Goal: Use online tool/utility

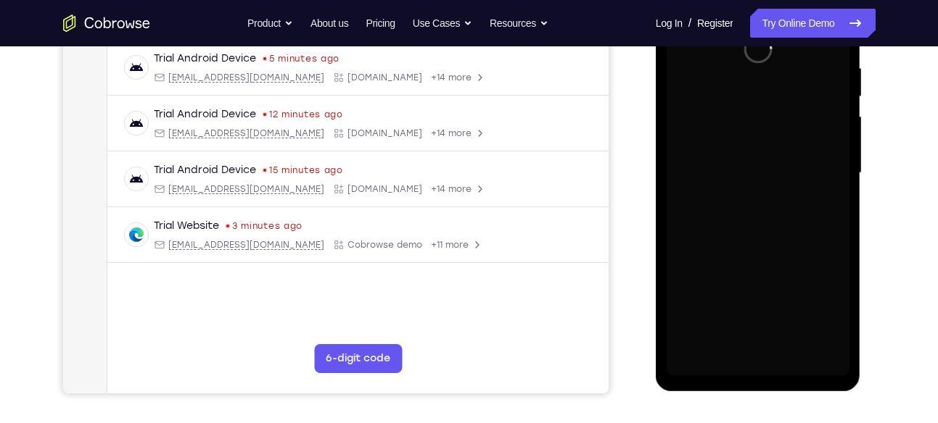
scroll to position [281, 0]
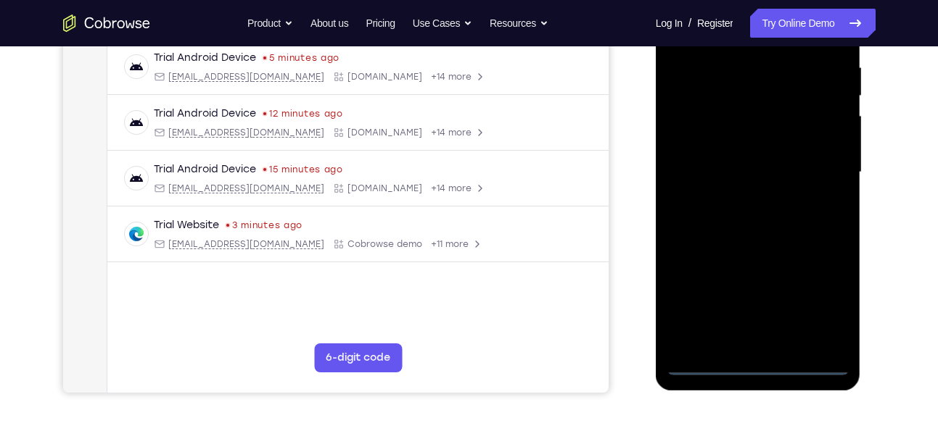
click at [760, 367] on div at bounding box center [757, 173] width 183 height 406
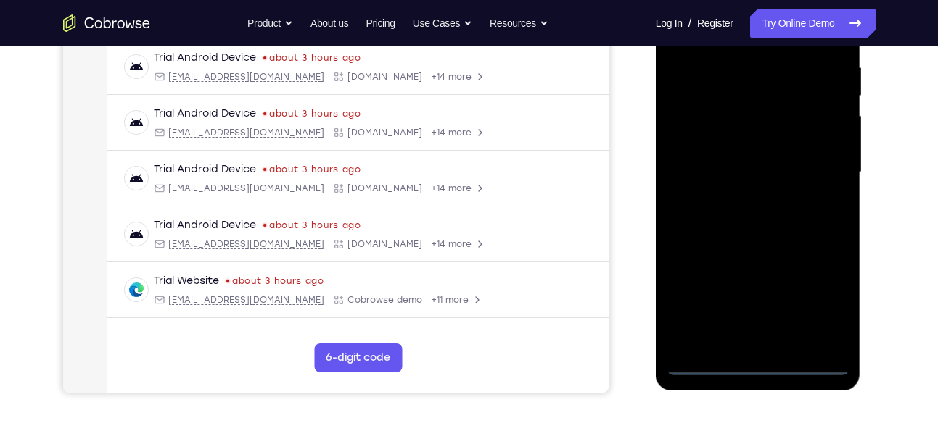
click at [825, 296] on div at bounding box center [757, 173] width 183 height 406
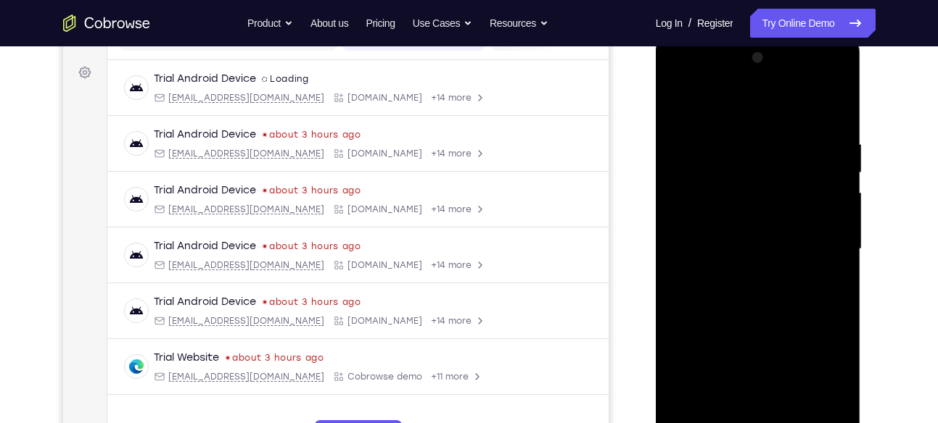
scroll to position [204, 0]
click at [681, 80] on div at bounding box center [757, 250] width 183 height 406
click at [828, 262] on div at bounding box center [757, 250] width 183 height 406
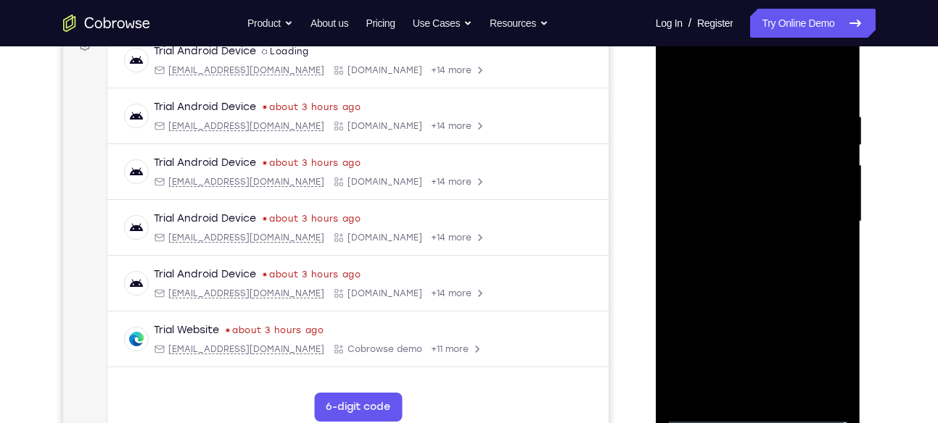
scroll to position [233, 0]
click at [743, 243] on div at bounding box center [757, 221] width 183 height 406
click at [732, 205] on div at bounding box center [757, 221] width 183 height 406
click at [714, 195] on div at bounding box center [757, 221] width 183 height 406
click at [702, 226] on div at bounding box center [757, 221] width 183 height 406
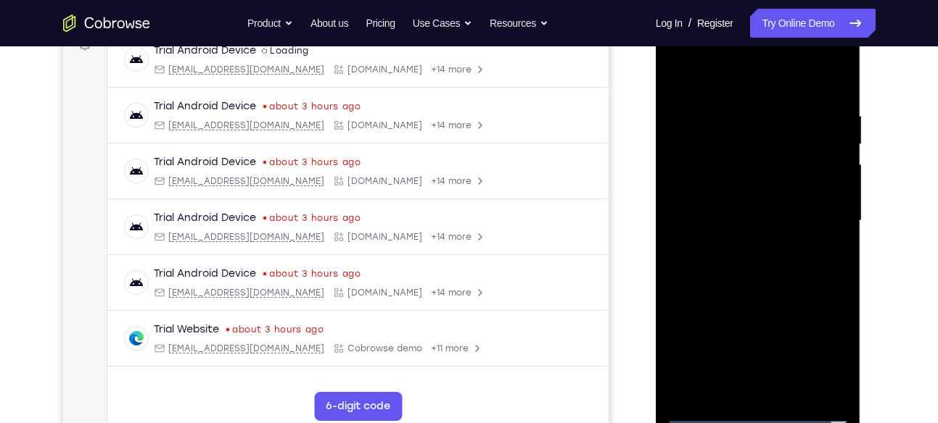
click at [698, 265] on div at bounding box center [757, 221] width 183 height 406
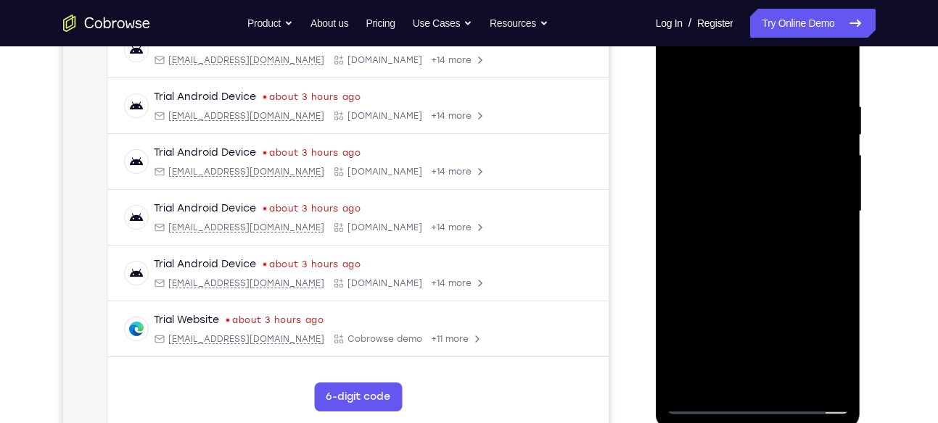
scroll to position [254, 0]
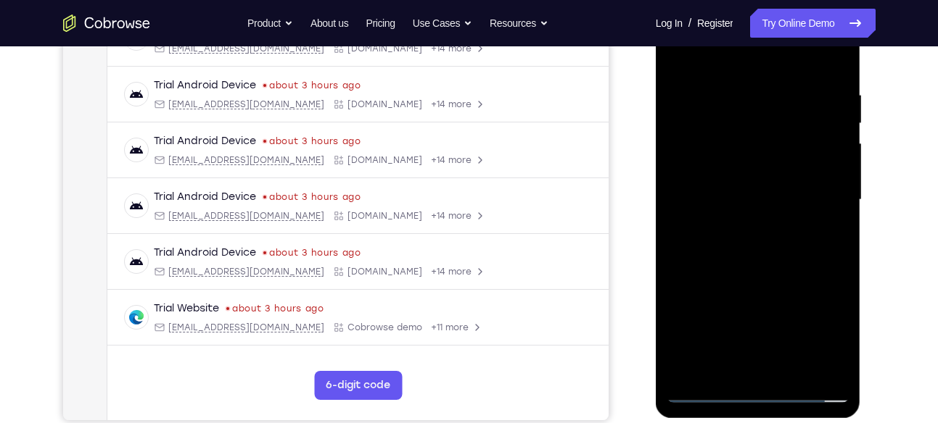
click at [763, 274] on div at bounding box center [757, 200] width 183 height 406
click at [839, 54] on div at bounding box center [757, 200] width 183 height 406
click at [680, 55] on div at bounding box center [757, 200] width 183 height 406
click at [793, 372] on div at bounding box center [757, 200] width 183 height 406
click at [762, 281] on div at bounding box center [757, 200] width 183 height 406
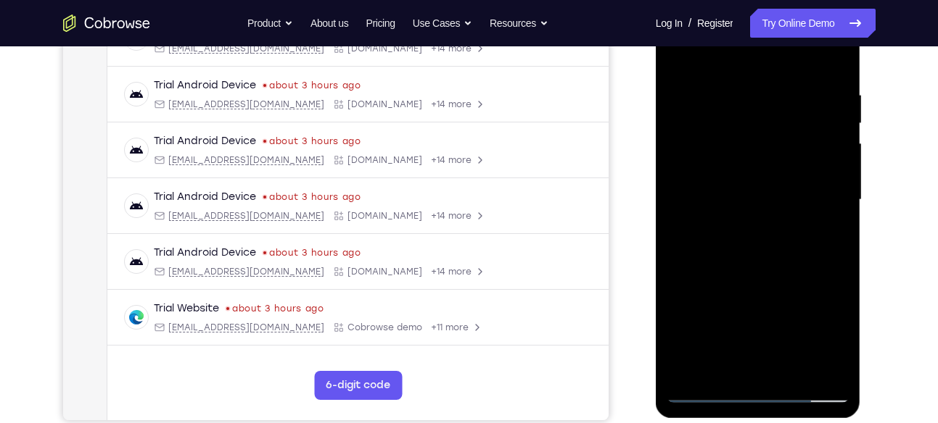
click at [746, 189] on div at bounding box center [757, 200] width 183 height 406
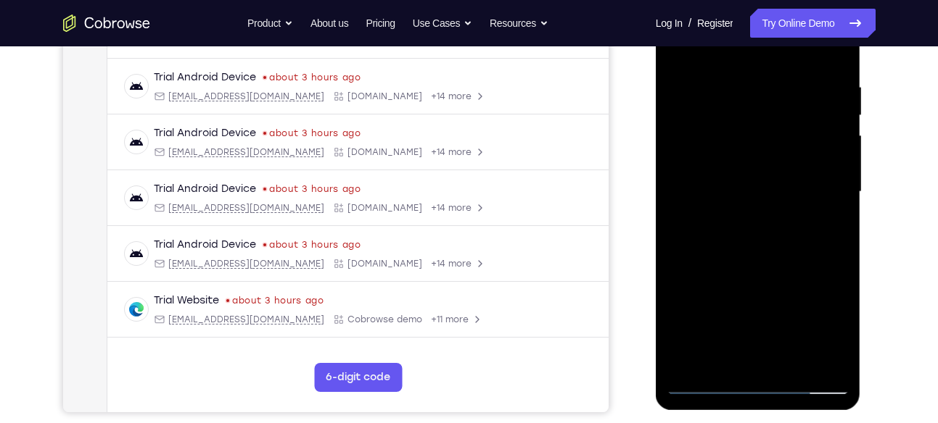
scroll to position [265, 0]
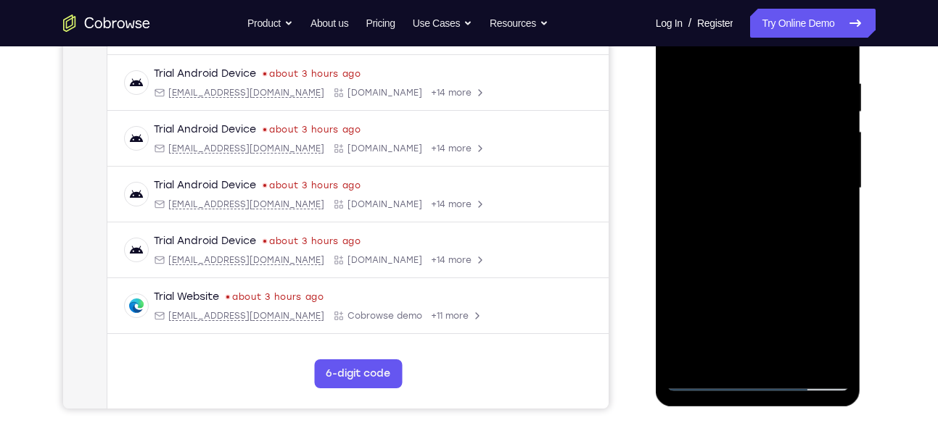
click at [732, 353] on div at bounding box center [757, 188] width 183 height 406
click at [825, 227] on div at bounding box center [757, 188] width 183 height 406
click at [722, 357] on div at bounding box center [757, 188] width 183 height 406
click at [798, 269] on div at bounding box center [757, 188] width 183 height 406
click at [831, 216] on div at bounding box center [757, 188] width 183 height 406
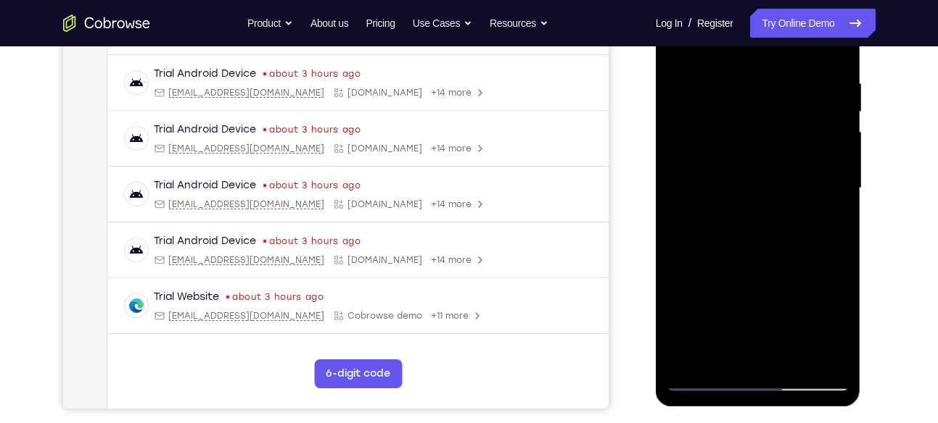
click at [732, 226] on div at bounding box center [757, 188] width 183 height 406
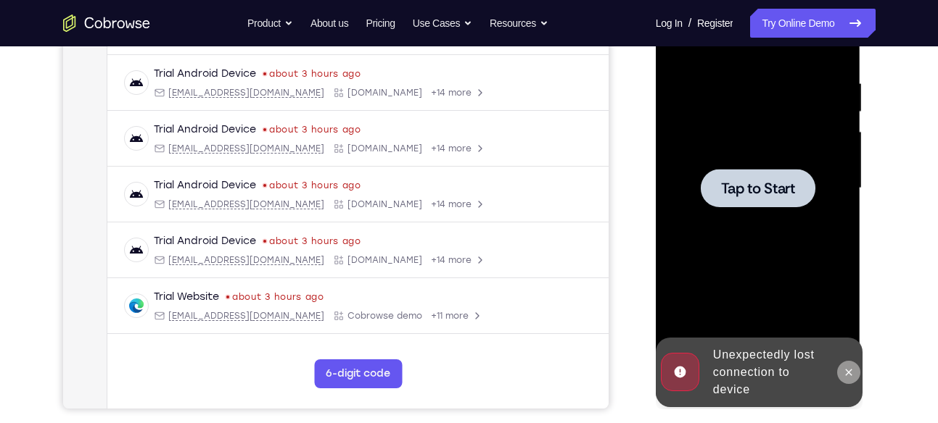
click at [851, 376] on icon at bounding box center [849, 373] width 12 height 12
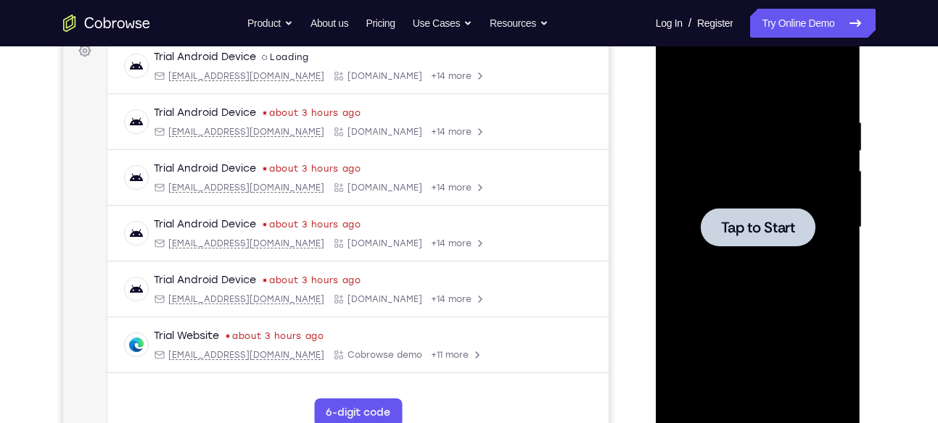
scroll to position [220, 0]
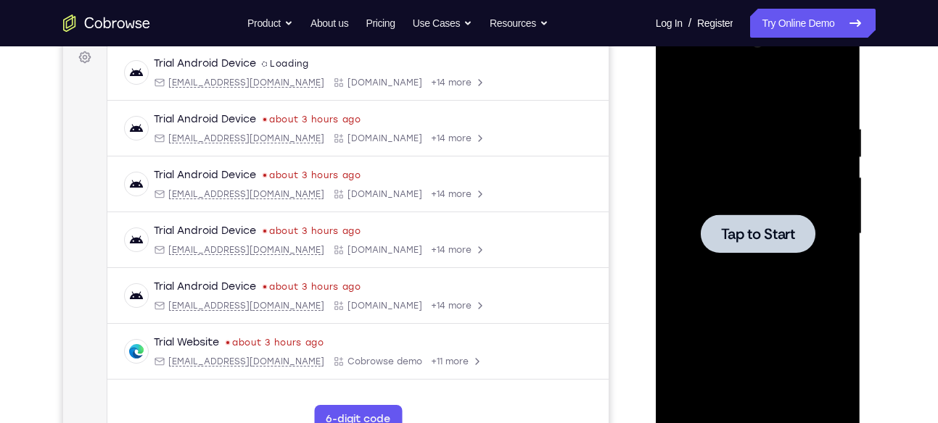
click at [762, 271] on div at bounding box center [757, 234] width 183 height 406
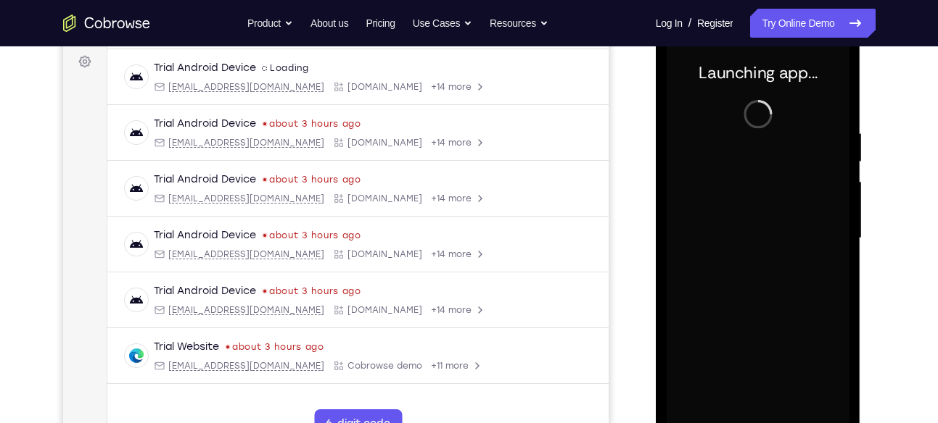
scroll to position [268, 0]
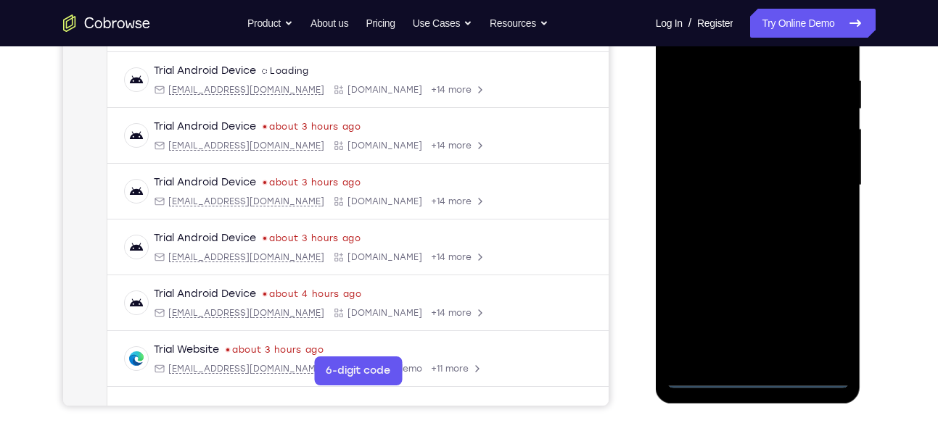
click at [757, 378] on div at bounding box center [757, 186] width 183 height 406
click at [821, 321] on div at bounding box center [757, 186] width 183 height 406
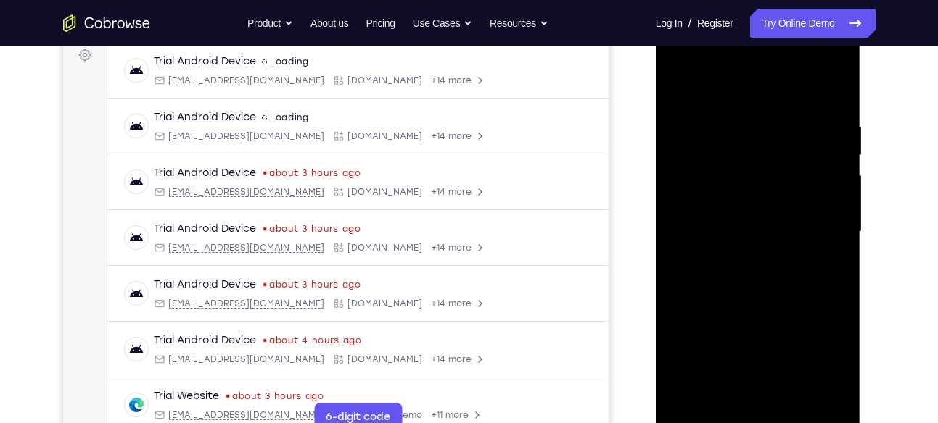
scroll to position [199, 0]
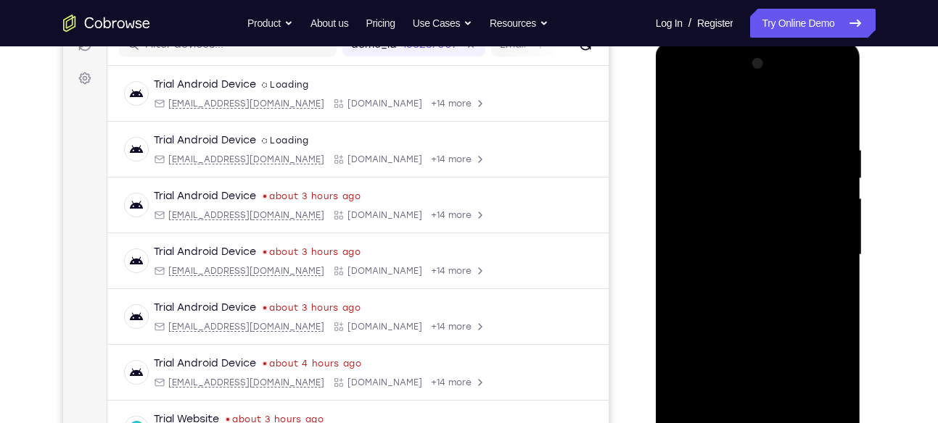
click at [683, 89] on div at bounding box center [757, 255] width 183 height 406
click at [817, 243] on div at bounding box center [757, 255] width 183 height 406
click at [740, 283] on div at bounding box center [757, 255] width 183 height 406
click at [735, 248] on div at bounding box center [757, 255] width 183 height 406
click at [717, 227] on div at bounding box center [757, 255] width 183 height 406
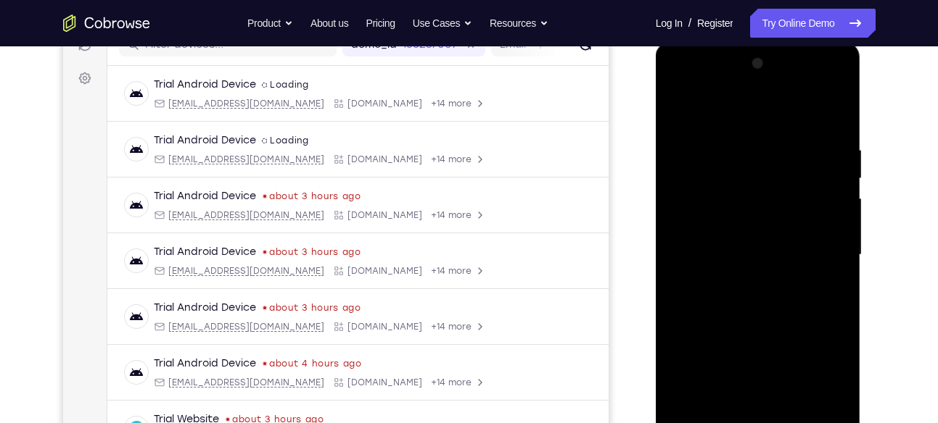
click at [707, 259] on div at bounding box center [757, 255] width 183 height 406
click at [693, 257] on div at bounding box center [757, 255] width 183 height 406
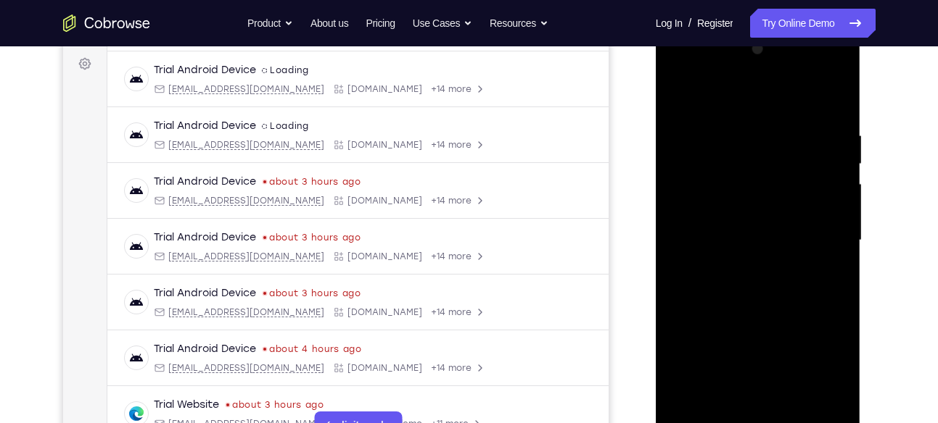
scroll to position [215, 0]
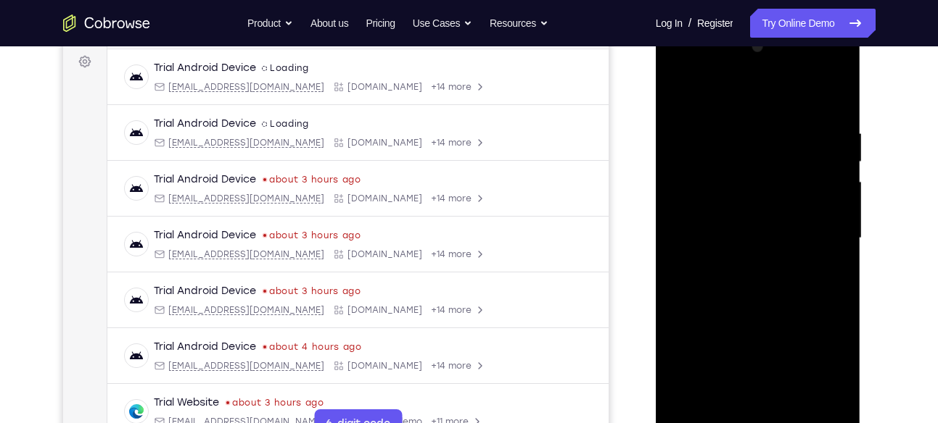
click at [803, 232] on div at bounding box center [757, 239] width 183 height 406
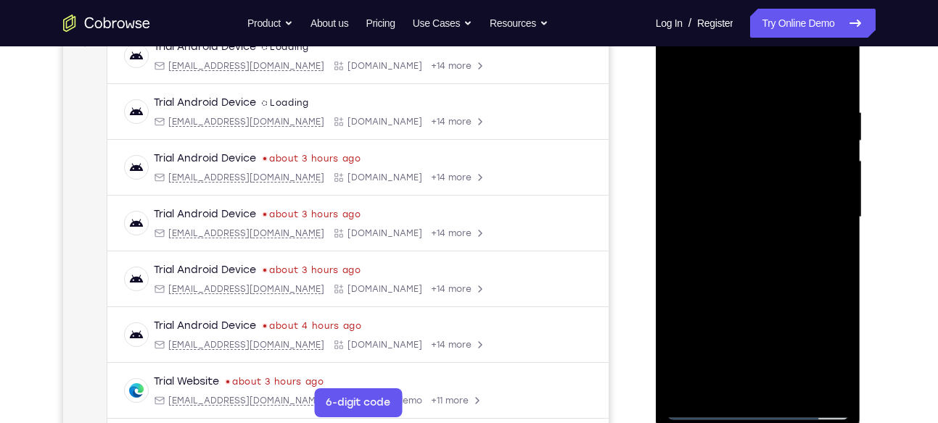
scroll to position [237, 0]
click at [780, 284] on div at bounding box center [757, 217] width 183 height 406
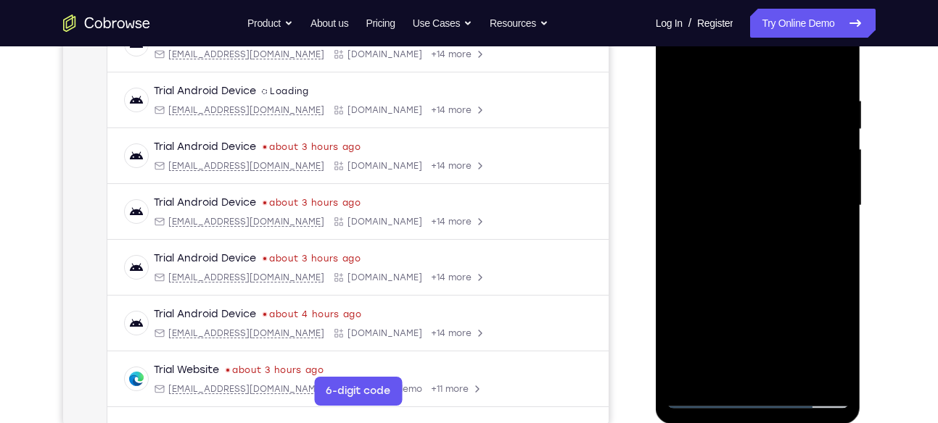
click at [795, 374] on div at bounding box center [757, 206] width 183 height 406
click at [745, 284] on div at bounding box center [757, 206] width 183 height 406
click at [726, 192] on div at bounding box center [757, 206] width 183 height 406
click at [742, 243] on div at bounding box center [757, 206] width 183 height 406
click at [701, 371] on div at bounding box center [757, 206] width 183 height 406
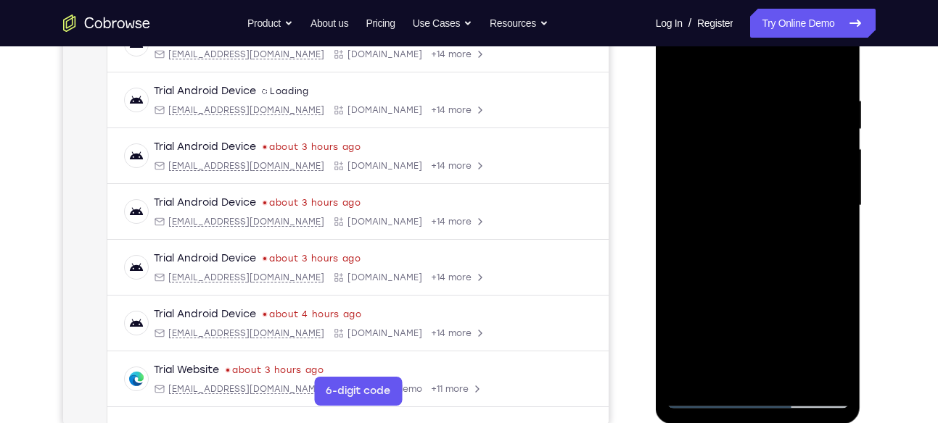
click at [832, 348] on div at bounding box center [757, 206] width 183 height 406
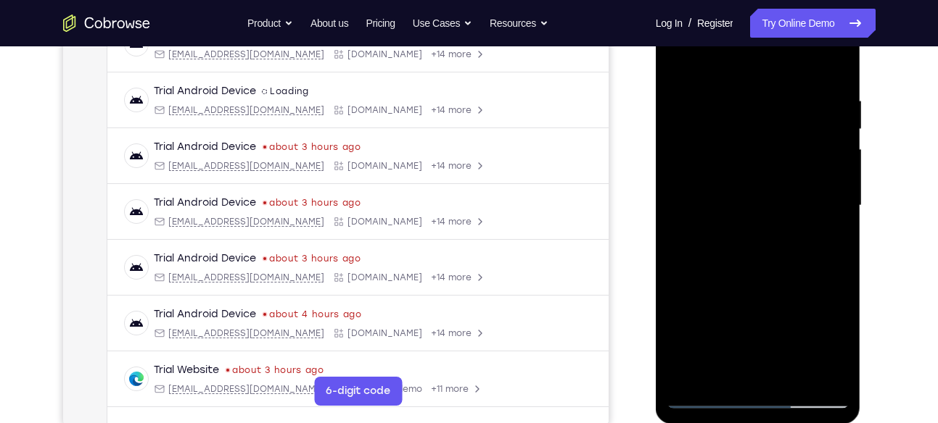
click at [832, 348] on div at bounding box center [757, 206] width 183 height 406
click at [831, 245] on div at bounding box center [757, 206] width 183 height 406
click at [675, 61] on div at bounding box center [757, 206] width 183 height 406
click at [737, 231] on div at bounding box center [757, 206] width 183 height 406
click at [730, 367] on div at bounding box center [757, 206] width 183 height 406
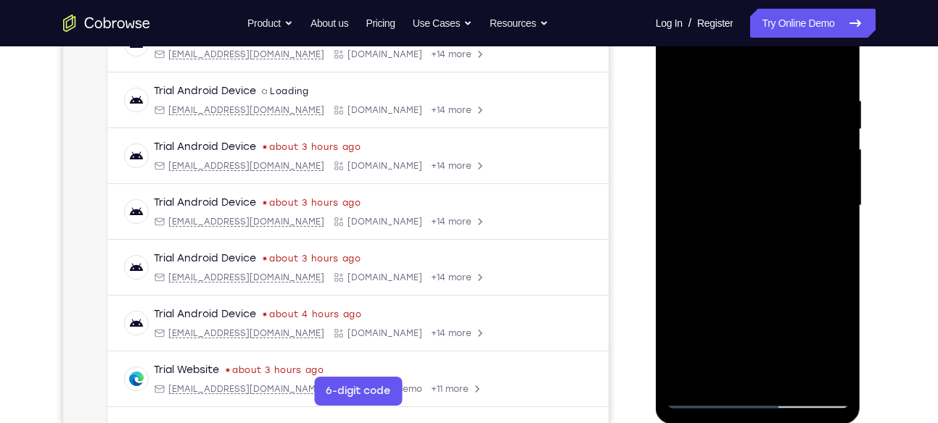
click at [823, 244] on div at bounding box center [757, 206] width 183 height 406
click at [838, 342] on div at bounding box center [757, 206] width 183 height 406
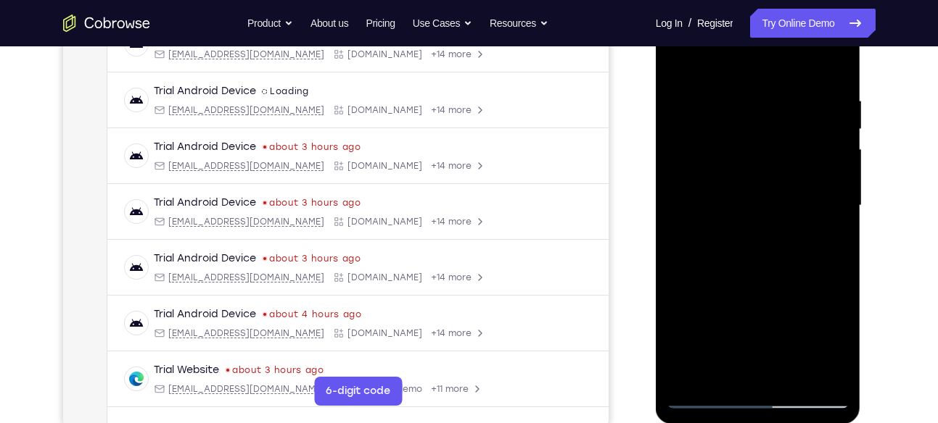
click at [838, 342] on div at bounding box center [757, 206] width 183 height 406
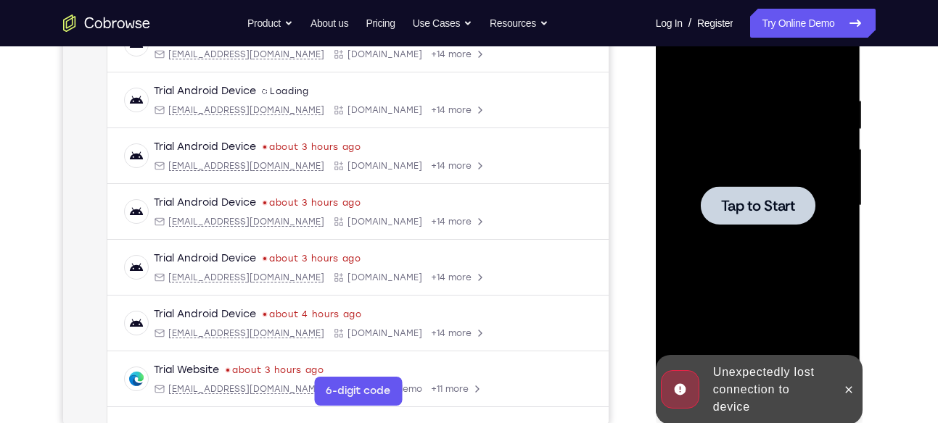
scroll to position [252, 0]
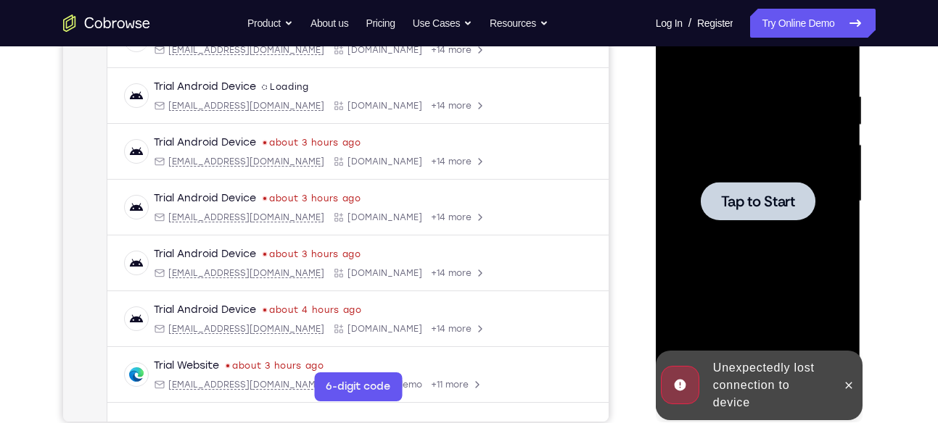
click at [758, 265] on div at bounding box center [757, 202] width 183 height 406
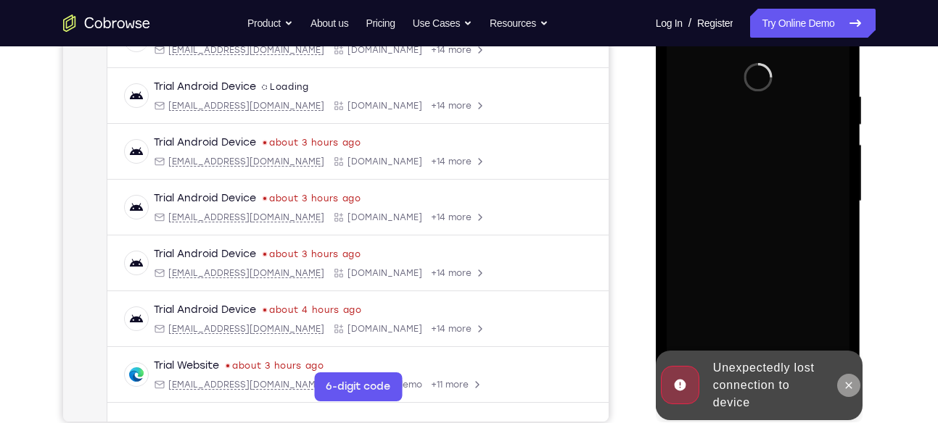
click at [845, 386] on icon at bounding box center [849, 386] width 12 height 12
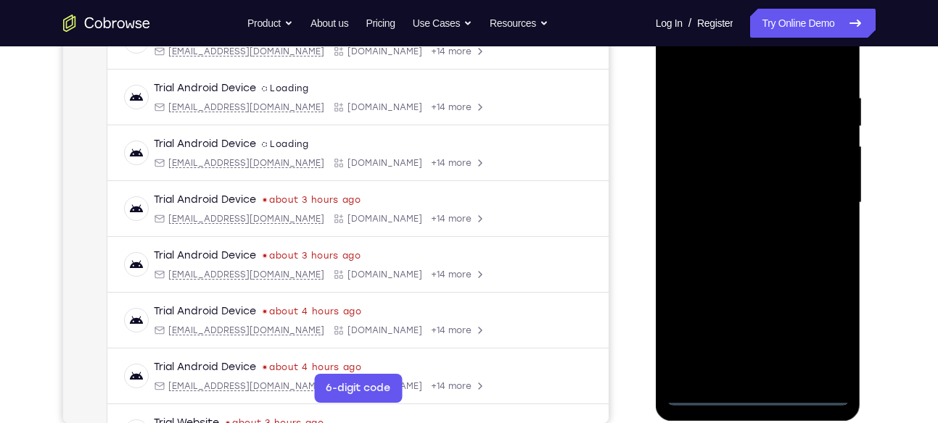
scroll to position [253, 0]
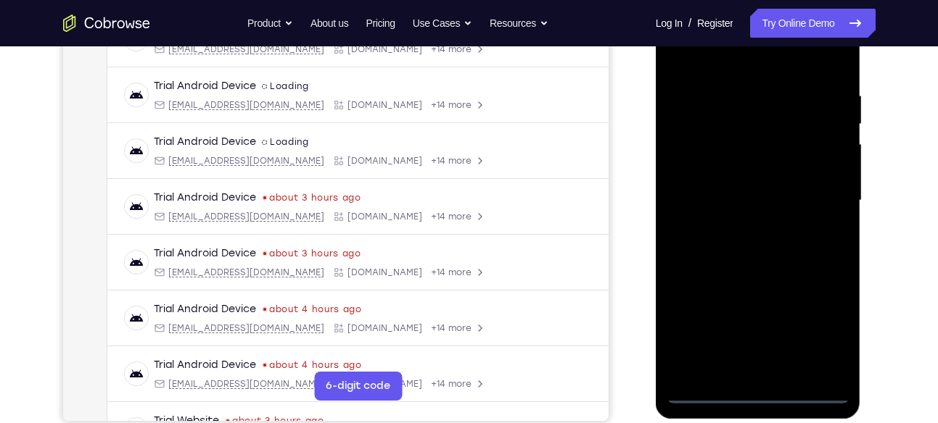
click at [754, 392] on div at bounding box center [757, 201] width 183 height 406
click at [832, 327] on div at bounding box center [757, 201] width 183 height 406
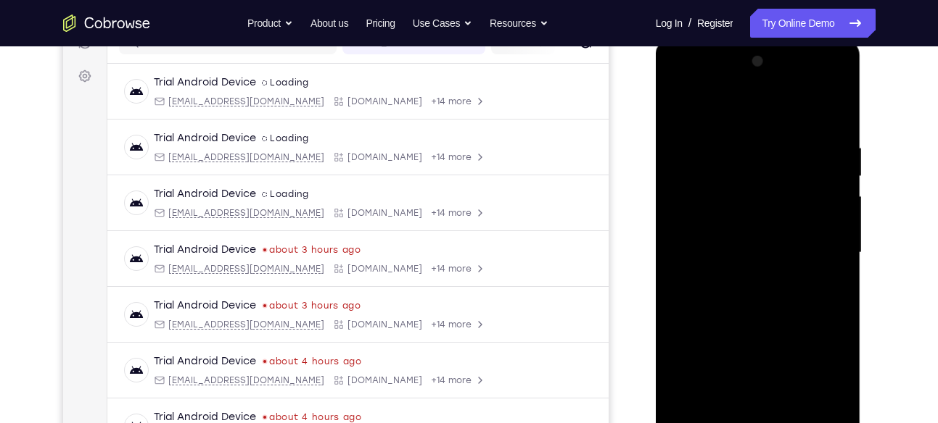
scroll to position [183, 0]
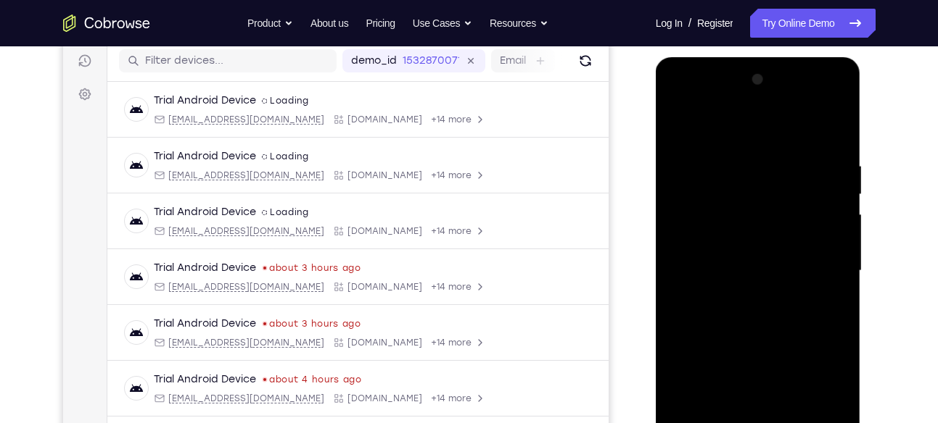
click at [698, 102] on div at bounding box center [757, 271] width 183 height 406
click at [825, 266] on div at bounding box center [757, 271] width 183 height 406
click at [738, 297] on div at bounding box center [757, 271] width 183 height 406
click at [713, 257] on div at bounding box center [757, 271] width 183 height 406
click at [699, 242] on div at bounding box center [757, 271] width 183 height 406
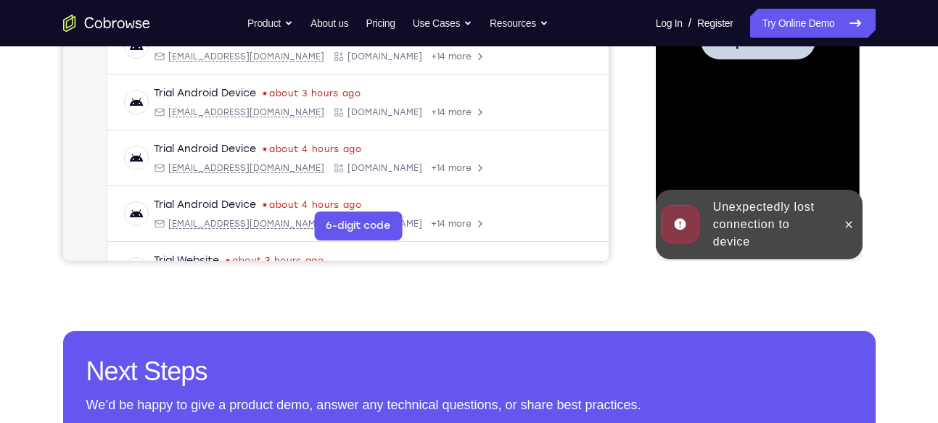
scroll to position [414, 0]
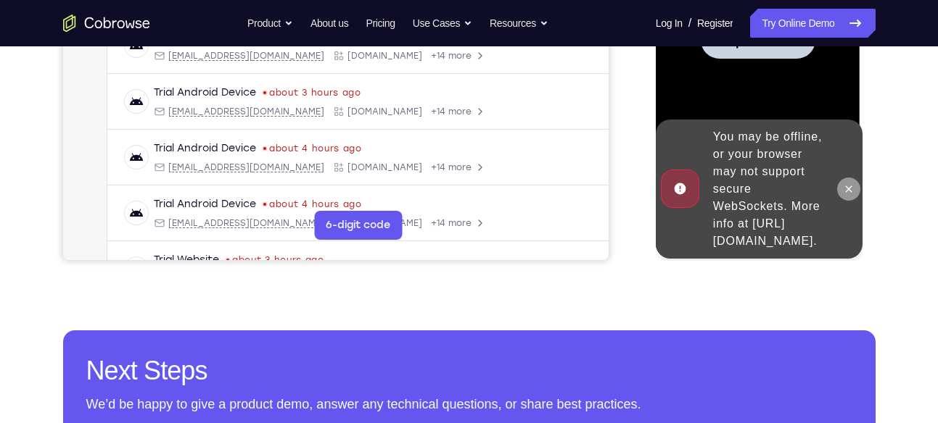
click at [843, 189] on button at bounding box center [848, 189] width 23 height 23
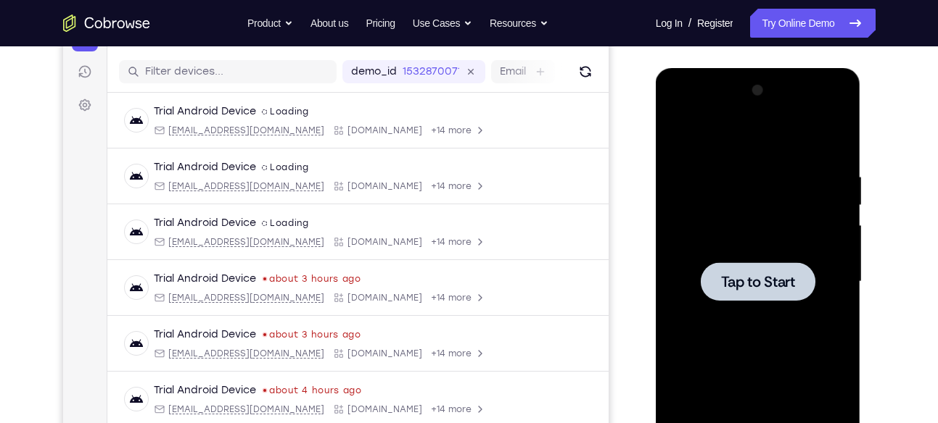
scroll to position [155, 0]
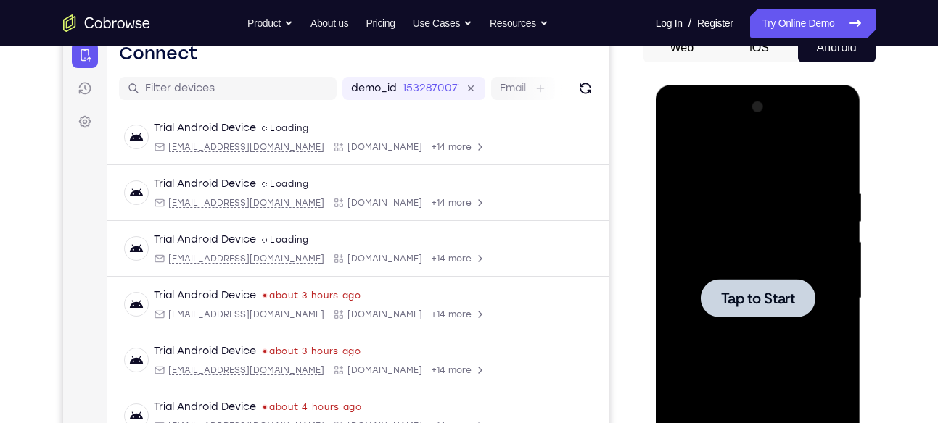
click at [716, 359] on div at bounding box center [757, 299] width 183 height 406
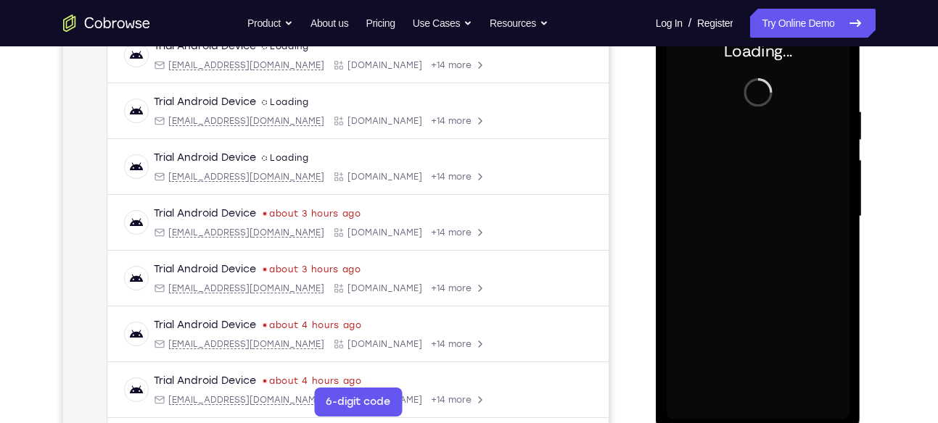
scroll to position [238, 0]
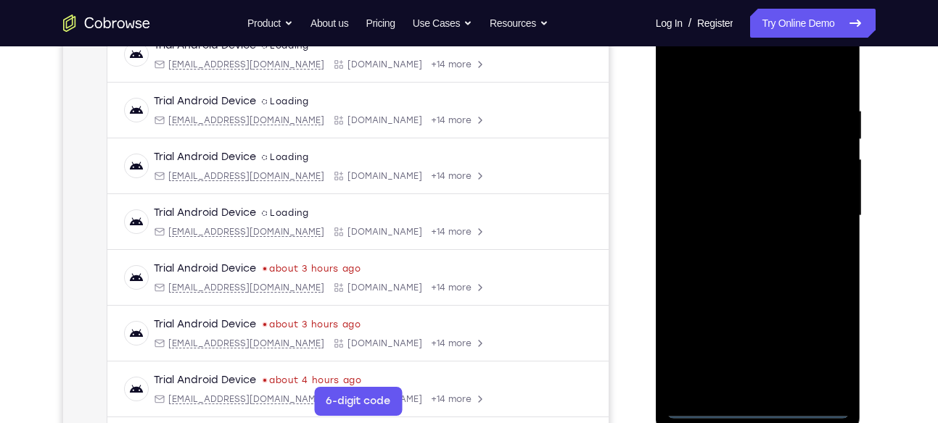
click at [760, 413] on div at bounding box center [757, 216] width 183 height 406
click at [829, 347] on div at bounding box center [757, 216] width 183 height 406
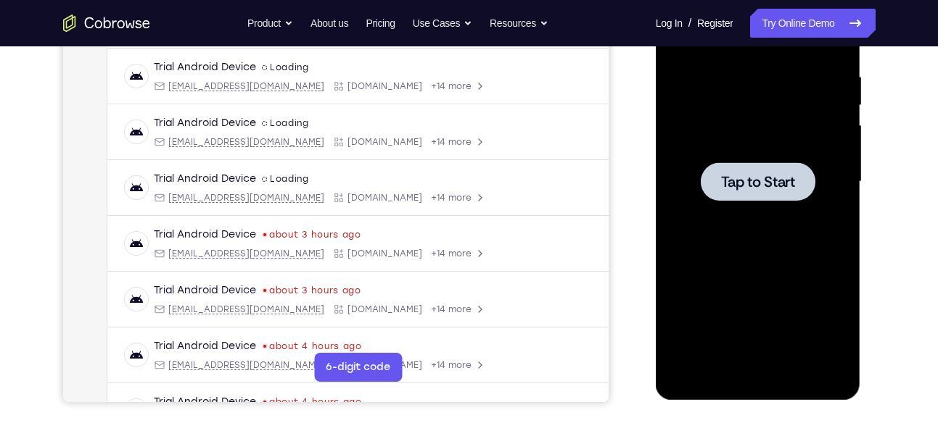
scroll to position [270, 0]
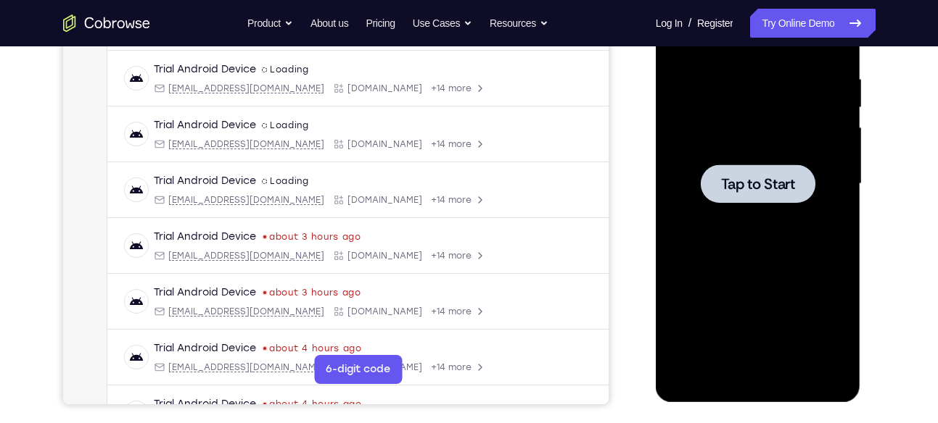
click at [765, 194] on div at bounding box center [758, 184] width 115 height 38
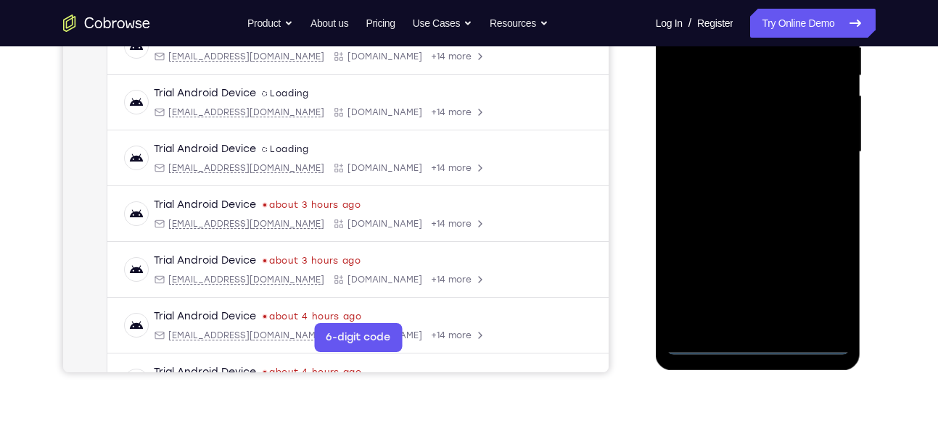
scroll to position [303, 0]
click at [756, 342] on div at bounding box center [757, 151] width 183 height 406
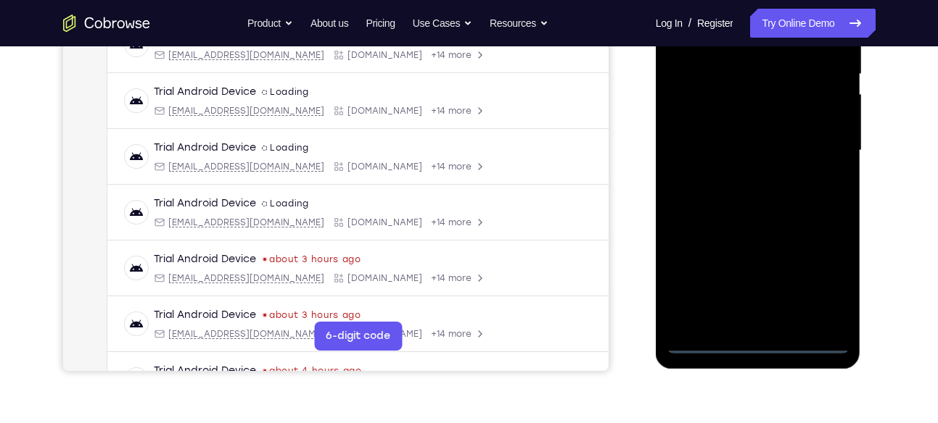
click at [821, 279] on div at bounding box center [757, 151] width 183 height 406
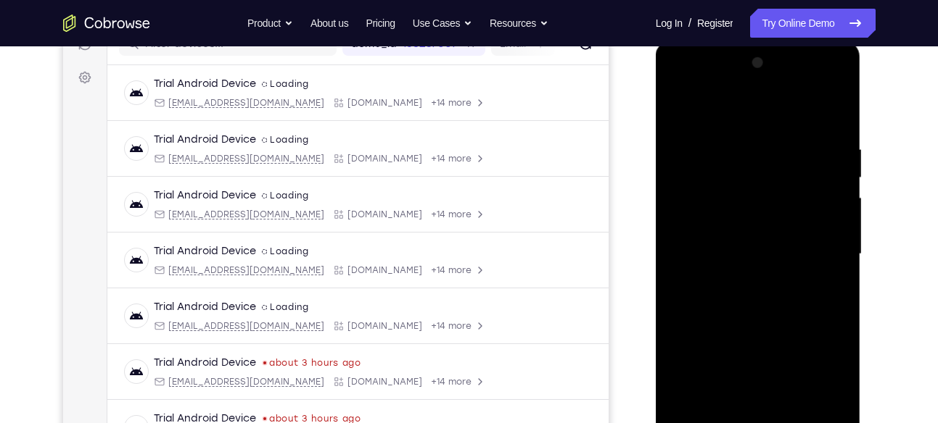
scroll to position [197, 0]
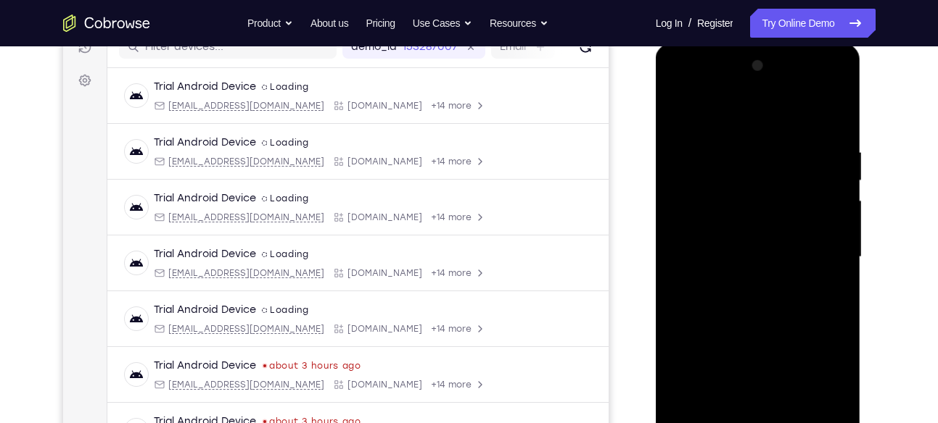
click at [687, 84] on div at bounding box center [757, 257] width 183 height 406
click at [817, 264] on div at bounding box center [757, 257] width 183 height 406
click at [817, 252] on div at bounding box center [757, 257] width 183 height 406
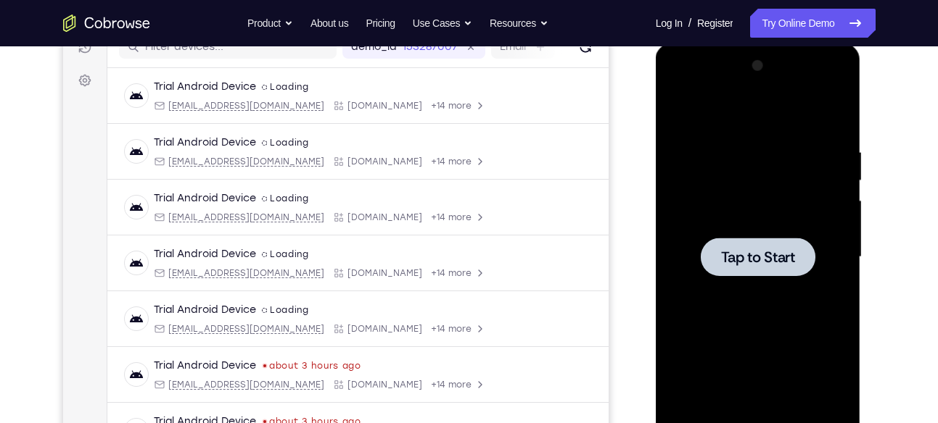
click at [838, 242] on div at bounding box center [757, 257] width 183 height 406
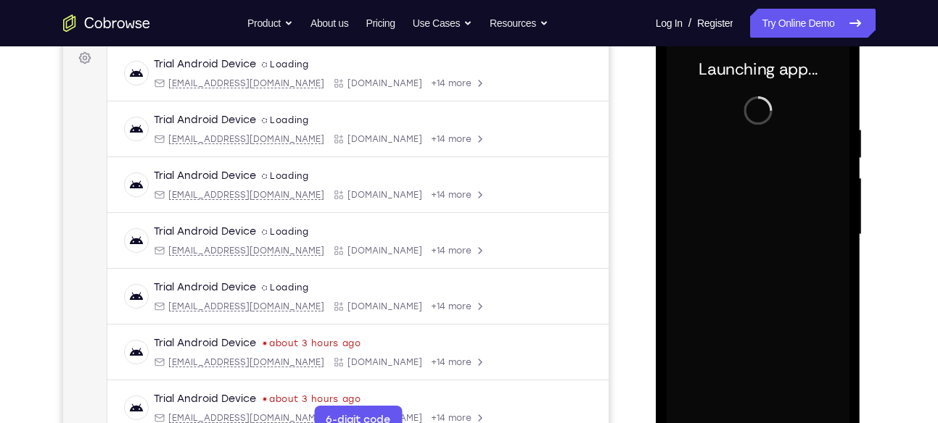
scroll to position [218, 0]
click at [778, 281] on div at bounding box center [757, 236] width 183 height 406
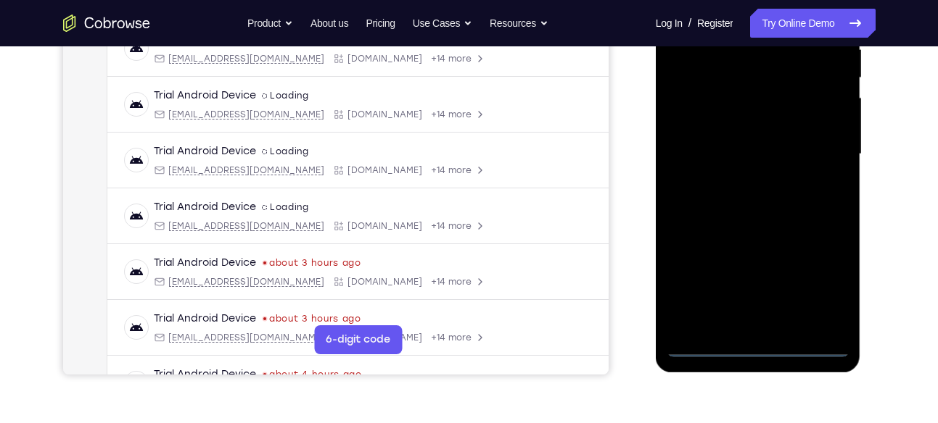
scroll to position [300, 0]
click at [757, 341] on div at bounding box center [757, 154] width 183 height 406
click at [823, 278] on div at bounding box center [757, 154] width 183 height 406
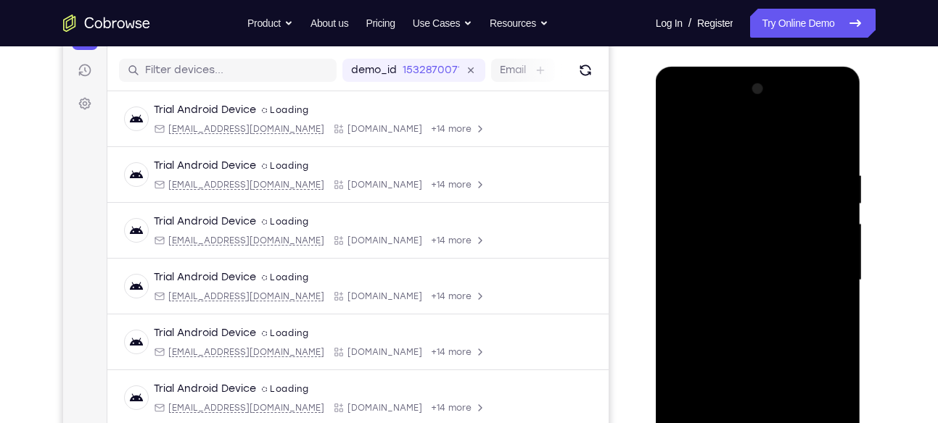
scroll to position [173, 0]
click at [697, 110] on div at bounding box center [757, 281] width 183 height 406
click at [814, 284] on div at bounding box center [757, 281] width 183 height 406
click at [817, 275] on div at bounding box center [757, 281] width 183 height 406
click at [740, 310] on div at bounding box center [757, 281] width 183 height 406
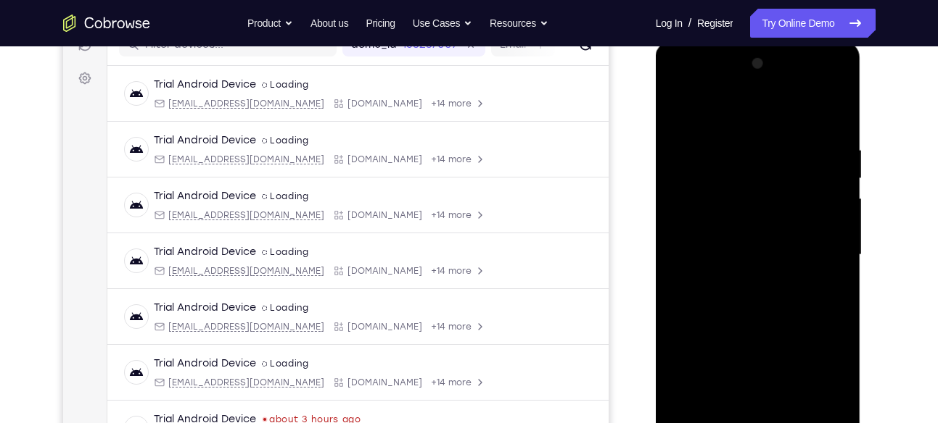
scroll to position [199, 0]
click at [750, 237] on div at bounding box center [757, 254] width 183 height 406
click at [720, 226] on div at bounding box center [757, 254] width 183 height 406
click at [695, 259] on div at bounding box center [757, 254] width 183 height 406
click at [687, 305] on div at bounding box center [757, 254] width 183 height 406
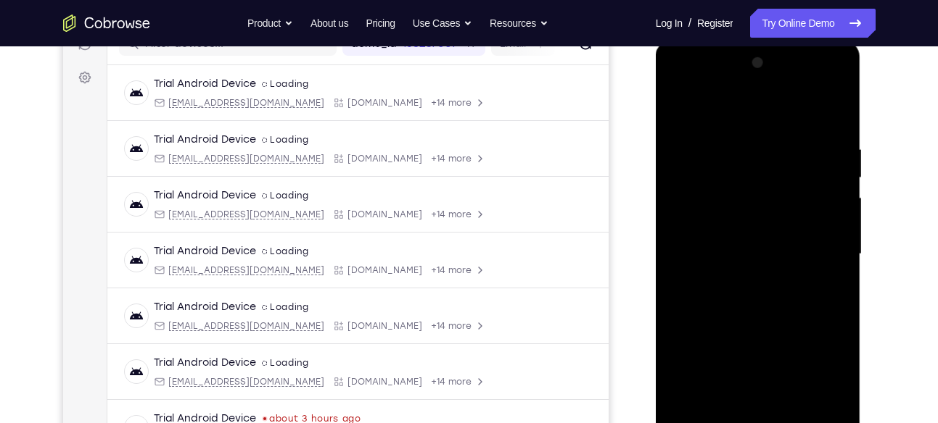
click at [739, 294] on div at bounding box center [757, 254] width 183 height 406
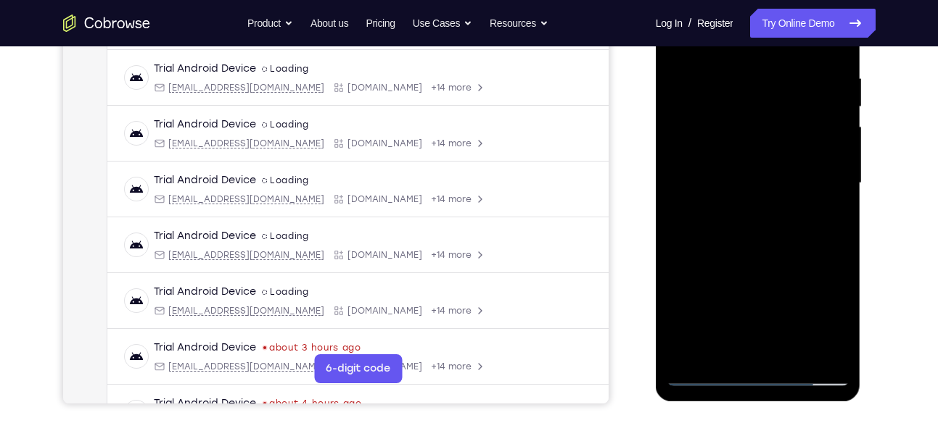
scroll to position [271, 0]
click at [761, 250] on div at bounding box center [757, 183] width 183 height 406
click at [796, 350] on div at bounding box center [757, 183] width 183 height 406
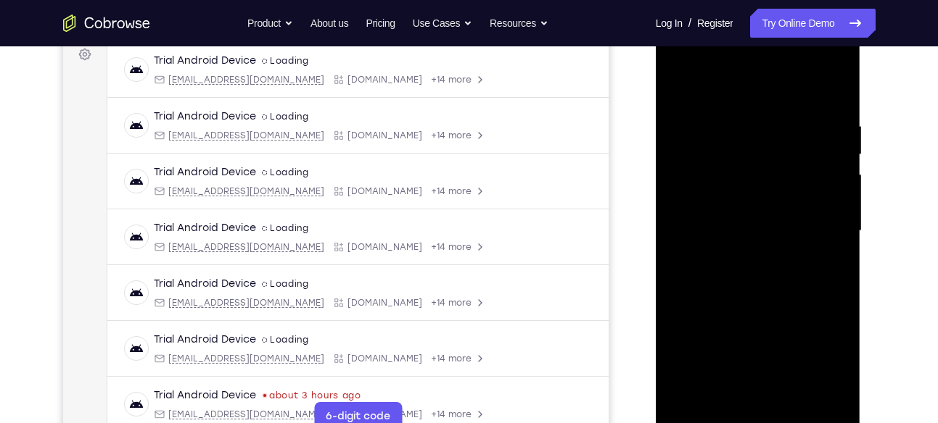
scroll to position [222, 0]
click at [762, 308] on div at bounding box center [757, 232] width 183 height 406
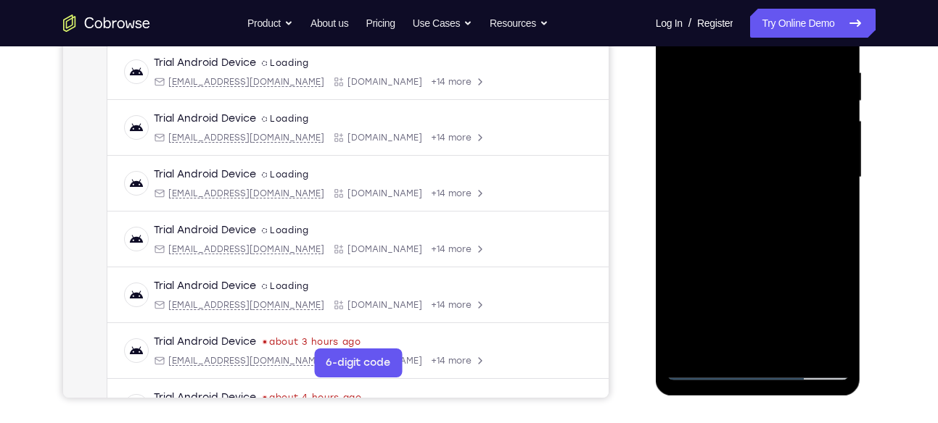
scroll to position [278, 0]
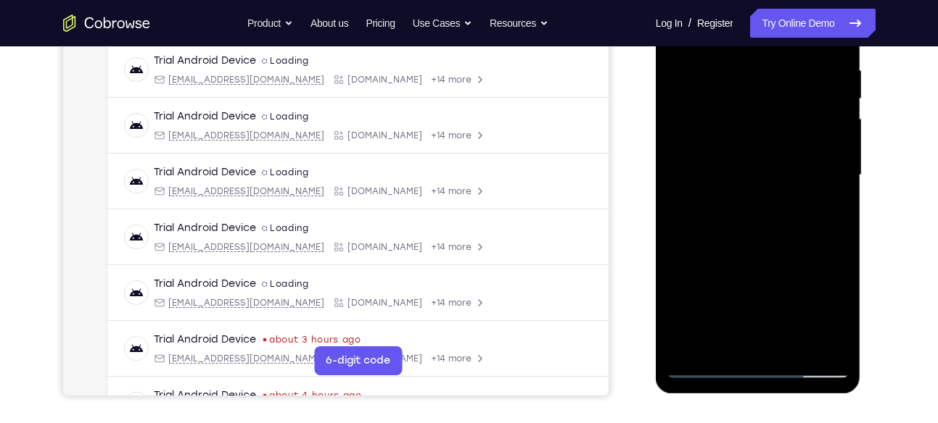
click at [721, 165] on div at bounding box center [757, 175] width 183 height 406
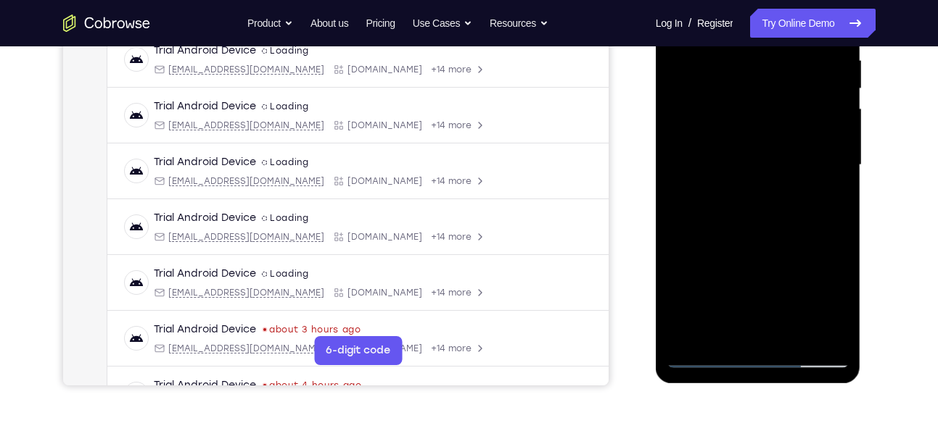
scroll to position [290, 0]
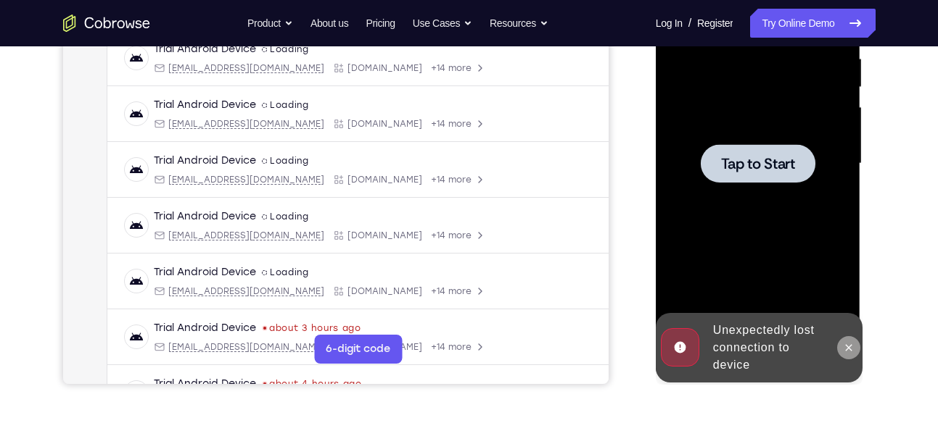
click at [843, 347] on icon at bounding box center [849, 348] width 12 height 12
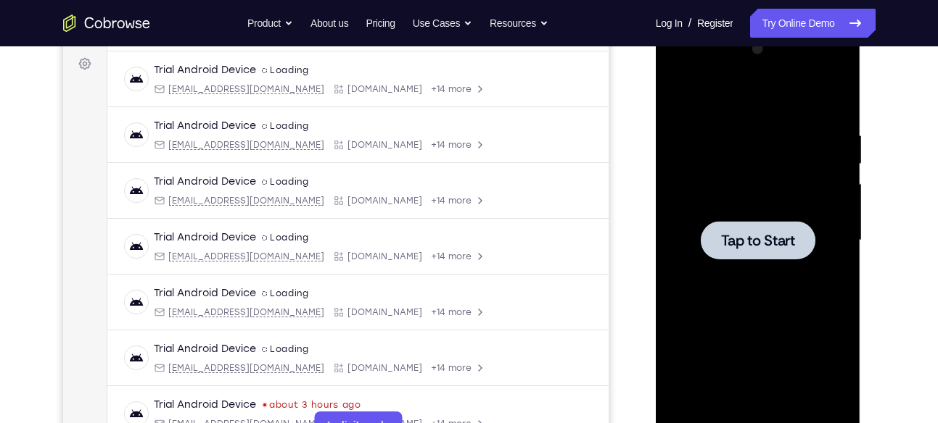
scroll to position [212, 0]
click at [776, 314] on div at bounding box center [757, 241] width 183 height 406
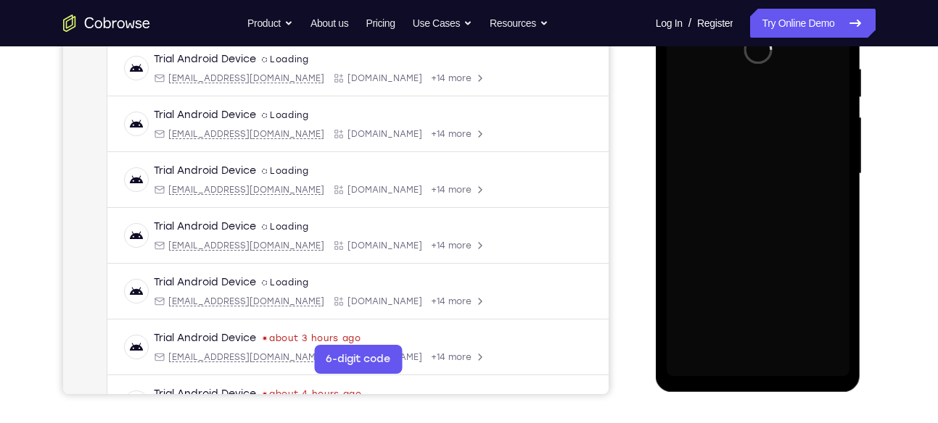
scroll to position [281, 0]
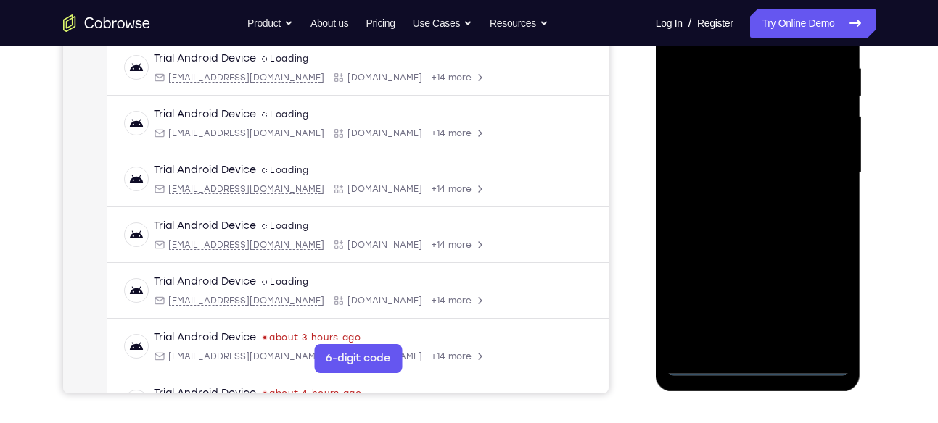
click at [757, 367] on div at bounding box center [757, 173] width 183 height 406
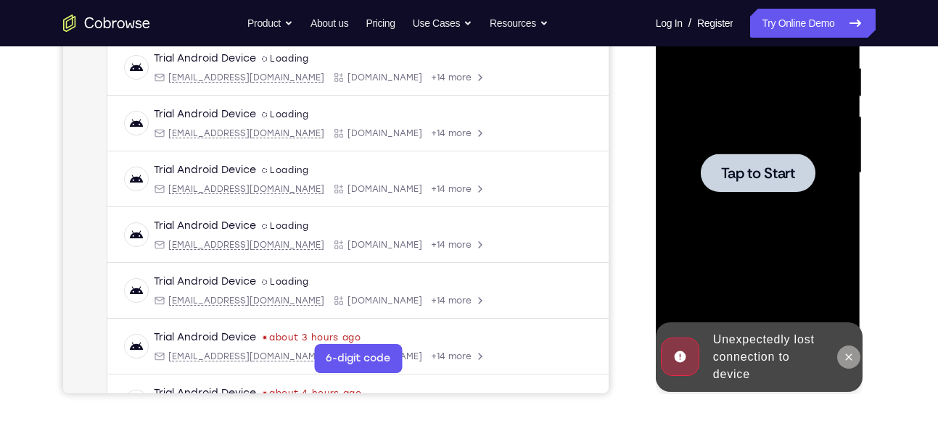
click at [844, 359] on icon at bounding box center [849, 358] width 12 height 12
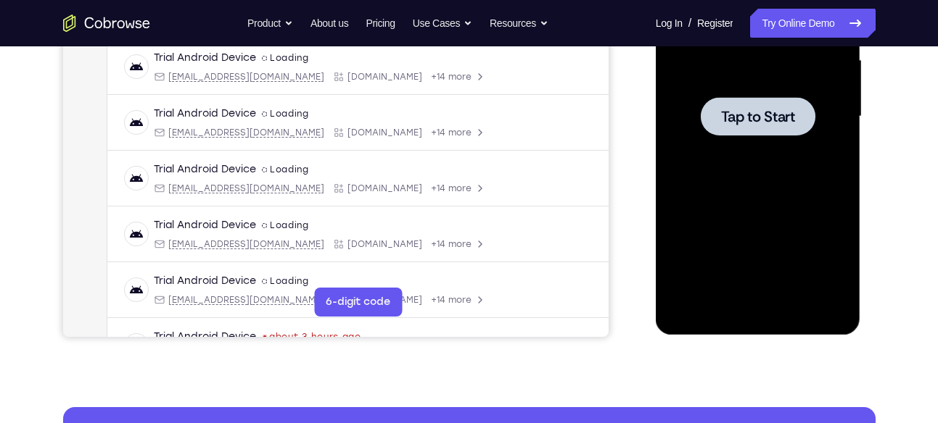
scroll to position [338, 0]
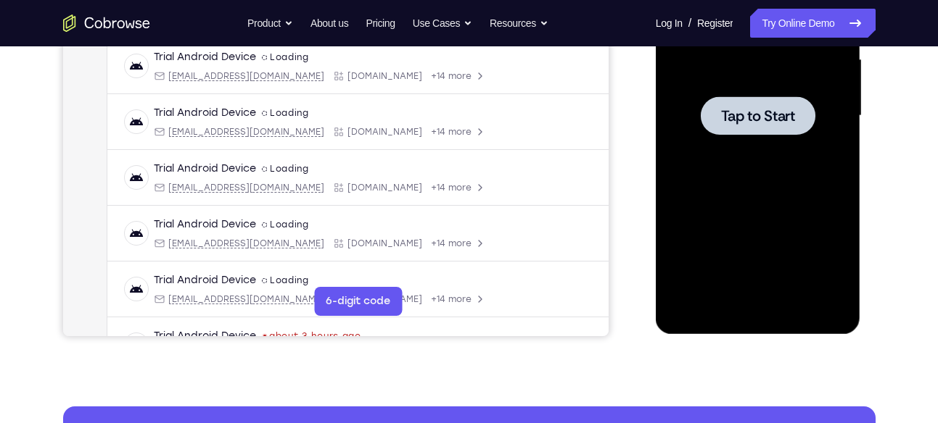
click at [744, 151] on div at bounding box center [757, 116] width 183 height 406
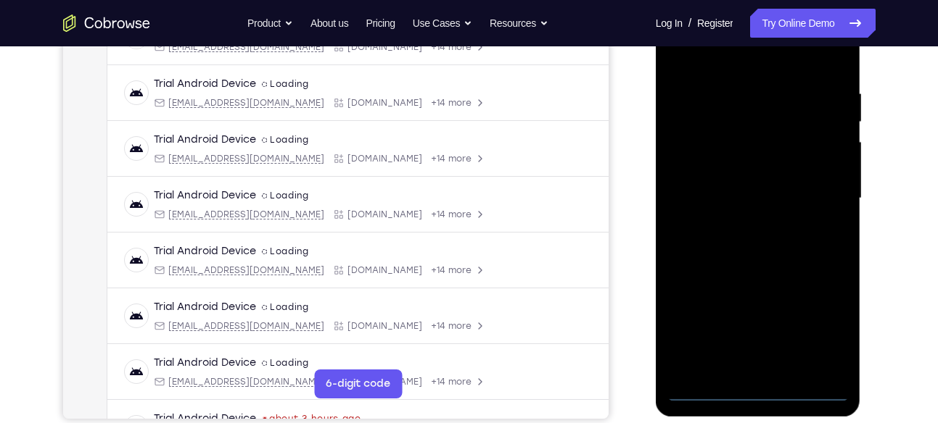
scroll to position [256, 0]
click at [756, 392] on div at bounding box center [757, 198] width 183 height 406
click at [827, 329] on div at bounding box center [757, 198] width 183 height 406
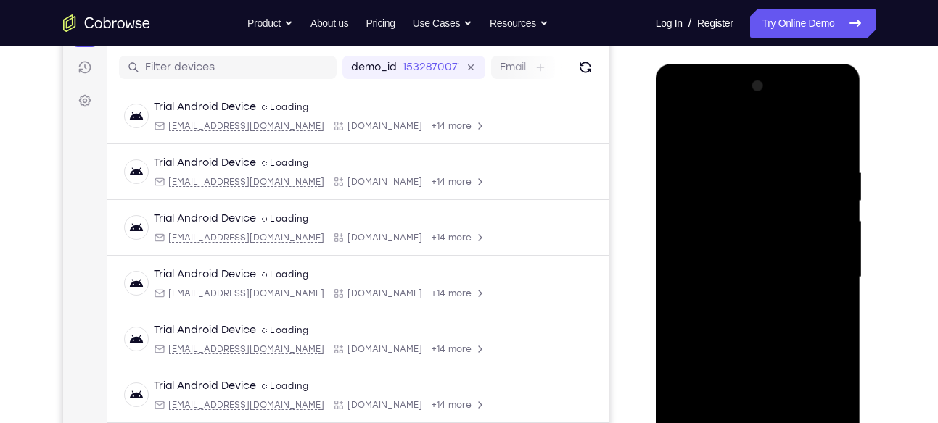
scroll to position [170, 0]
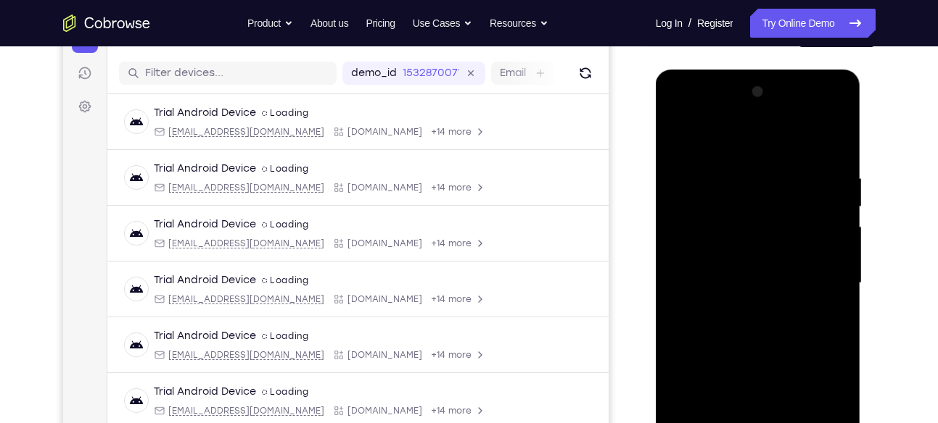
click at [689, 110] on div at bounding box center [757, 283] width 183 height 406
click at [822, 278] on div at bounding box center [757, 283] width 183 height 406
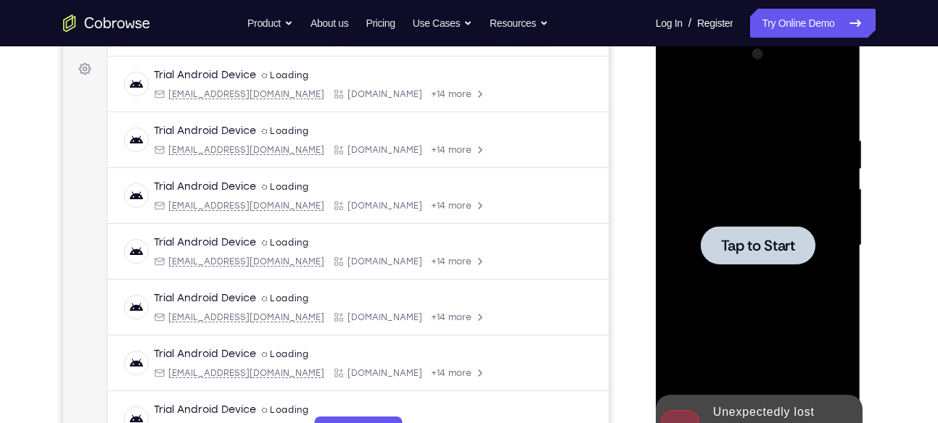
click at [774, 210] on div at bounding box center [757, 246] width 183 height 406
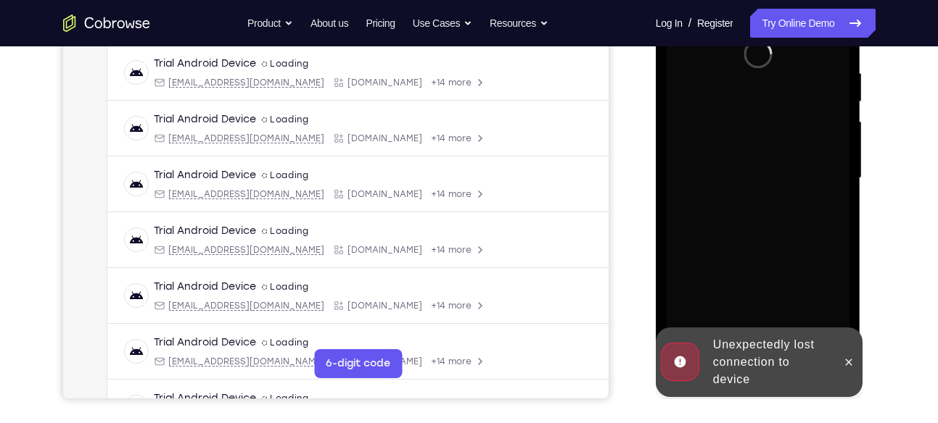
scroll to position [281, 0]
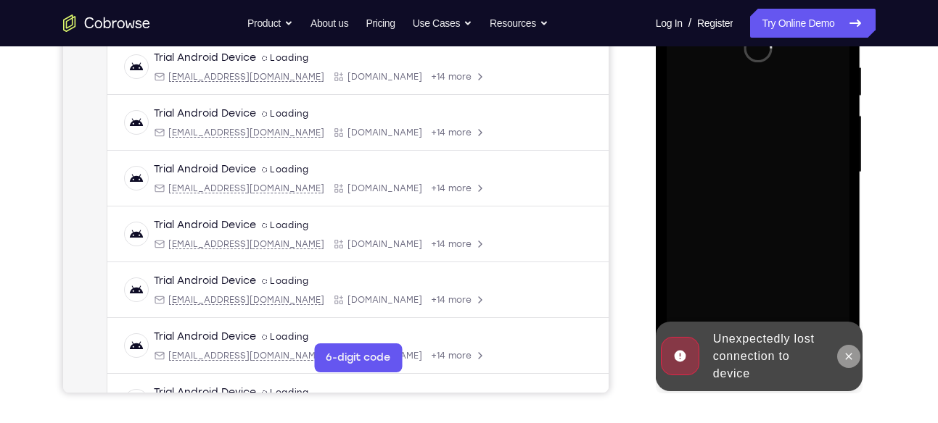
click at [853, 366] on button at bounding box center [848, 356] width 23 height 23
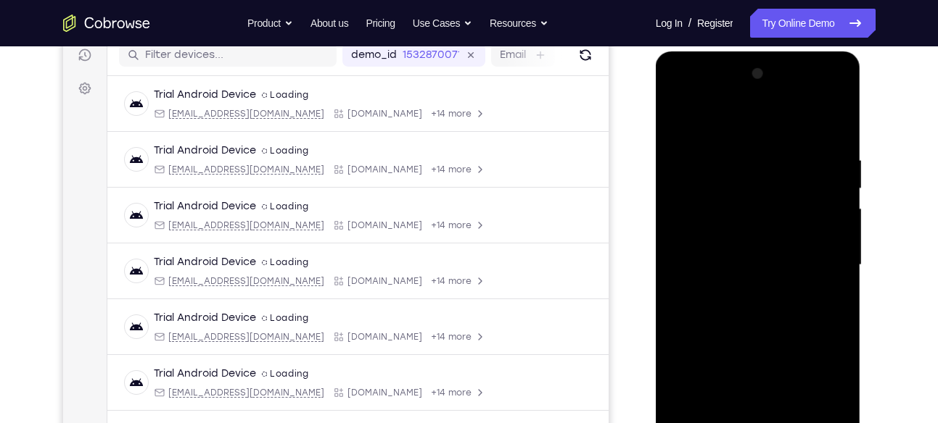
scroll to position [246, 0]
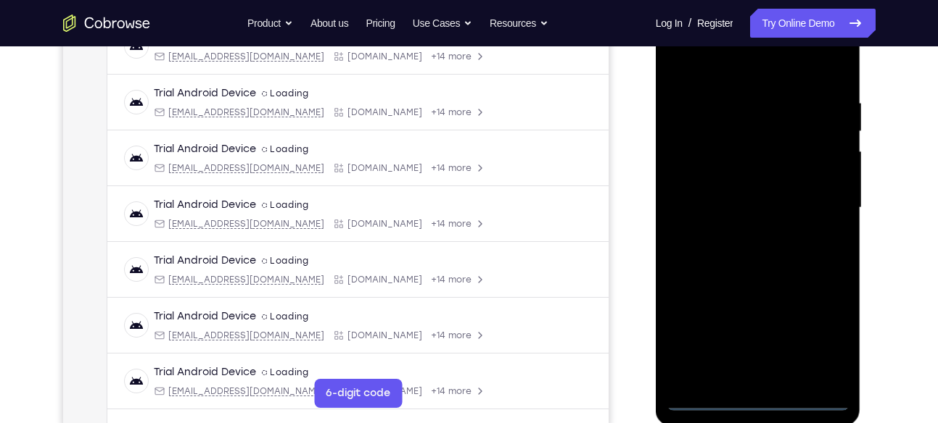
click at [767, 399] on div at bounding box center [757, 208] width 183 height 406
click at [829, 337] on div at bounding box center [757, 208] width 183 height 406
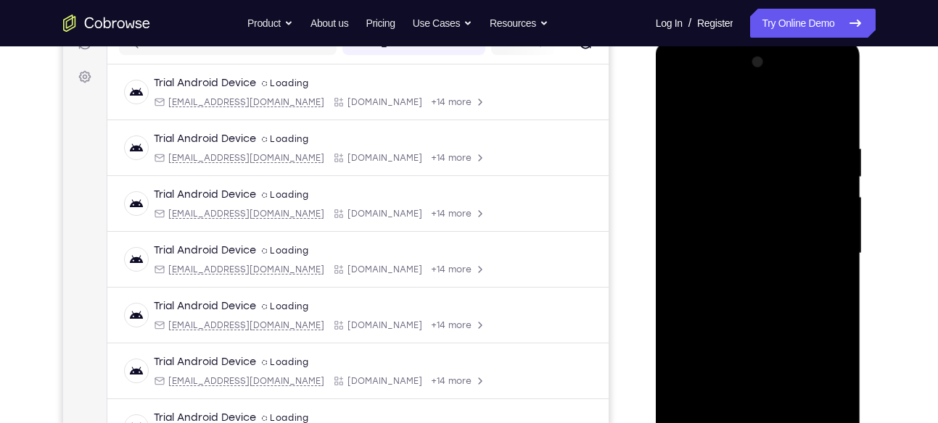
scroll to position [194, 0]
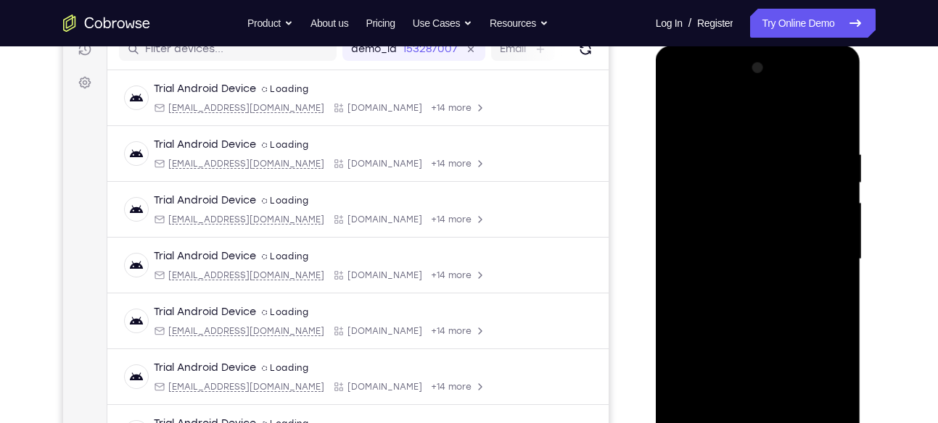
click at [690, 90] on div at bounding box center [757, 260] width 183 height 406
click at [814, 254] on div at bounding box center [757, 260] width 183 height 406
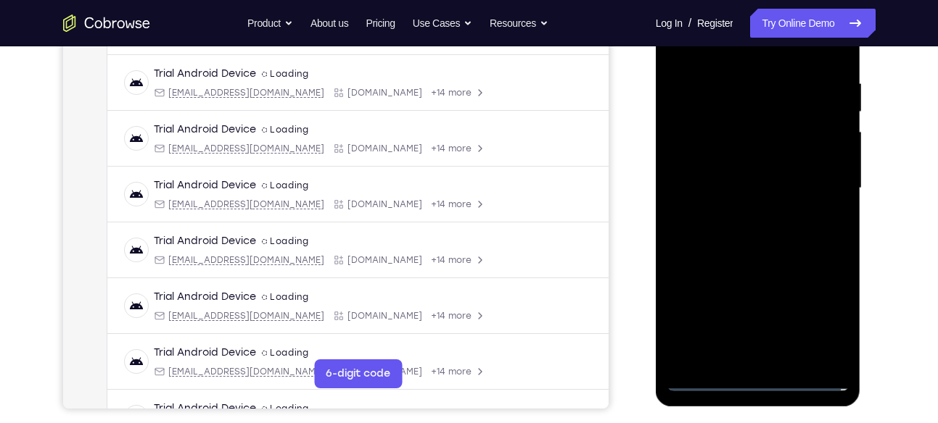
scroll to position [266, 0]
click at [767, 311] on div at bounding box center [757, 188] width 183 height 406
click at [744, 213] on div at bounding box center [757, 188] width 183 height 406
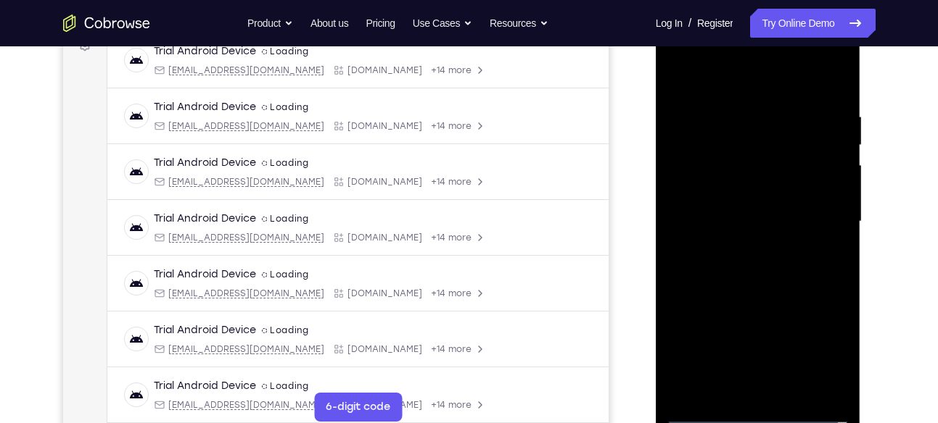
scroll to position [228, 0]
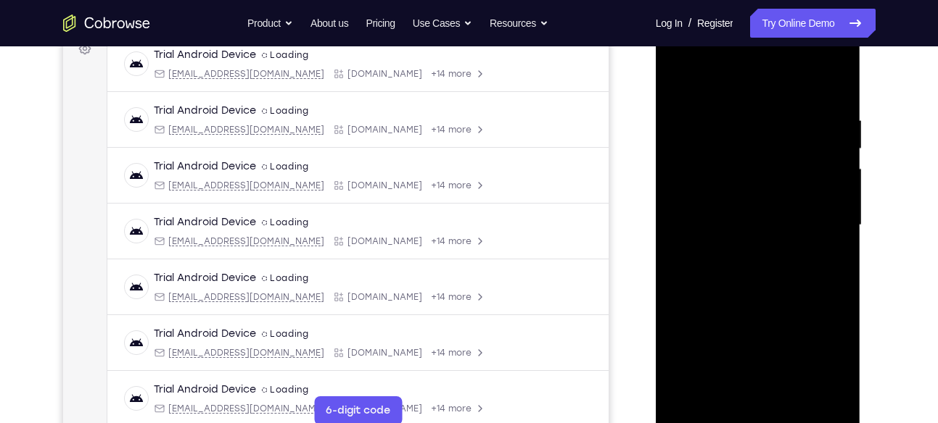
click at [713, 212] on div at bounding box center [757, 225] width 183 height 406
click at [714, 197] on div at bounding box center [757, 225] width 183 height 406
click at [831, 195] on div at bounding box center [757, 225] width 183 height 406
click at [742, 228] on div at bounding box center [757, 225] width 183 height 406
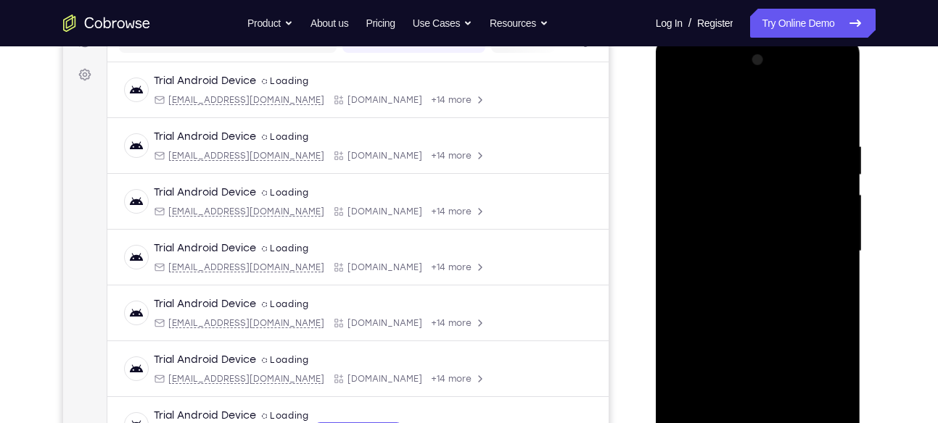
scroll to position [202, 0]
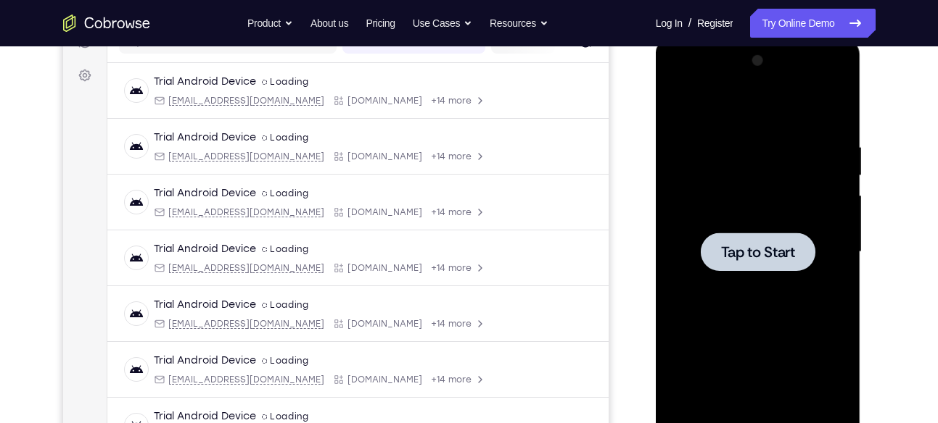
click at [729, 245] on span "Tap to Start" at bounding box center [758, 252] width 74 height 15
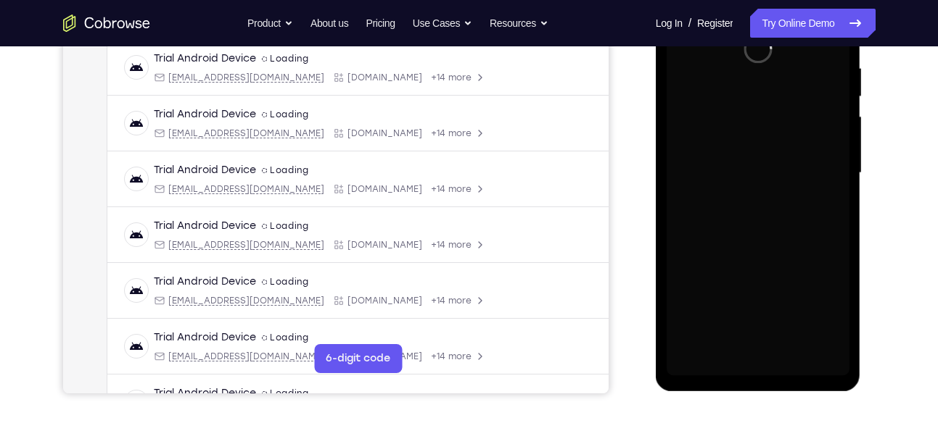
scroll to position [281, 0]
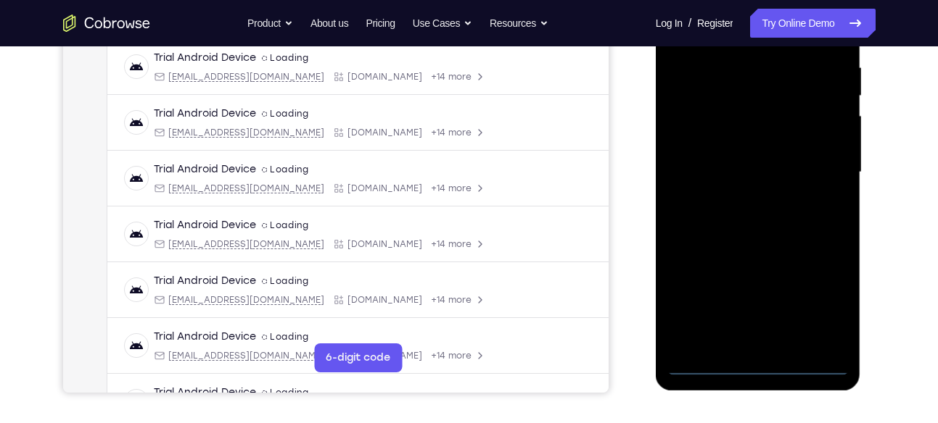
click at [756, 365] on div at bounding box center [757, 173] width 183 height 406
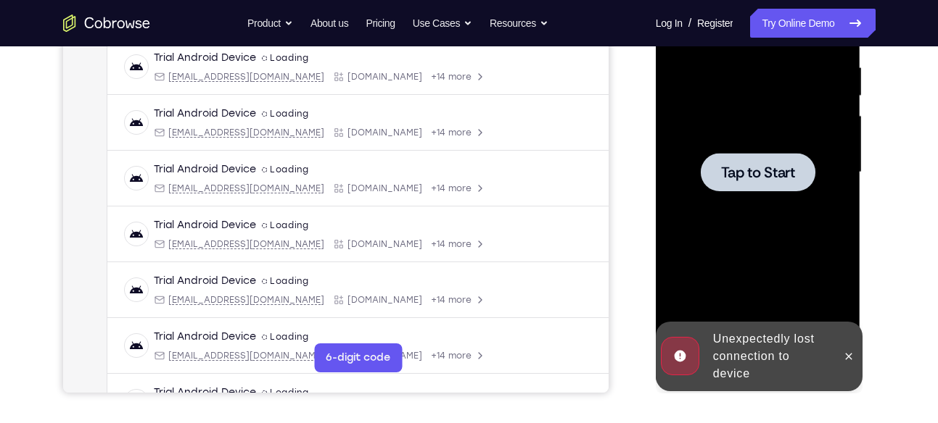
click at [748, 107] on div at bounding box center [757, 173] width 183 height 406
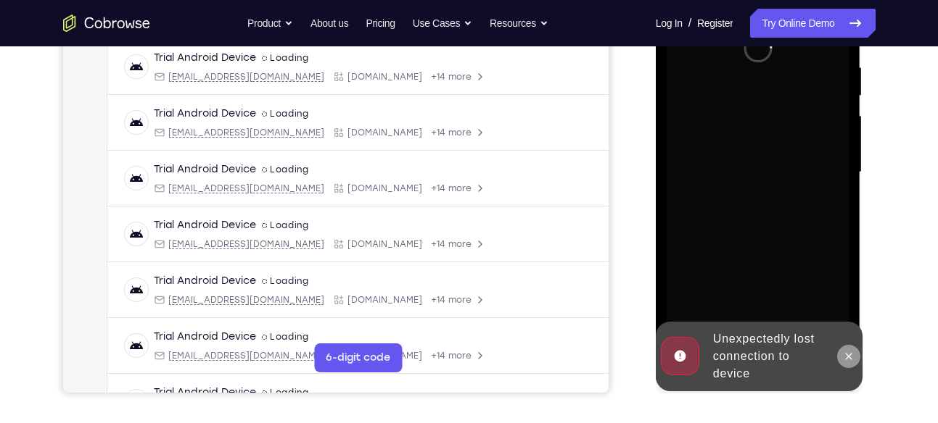
click at [847, 356] on icon at bounding box center [849, 357] width 12 height 12
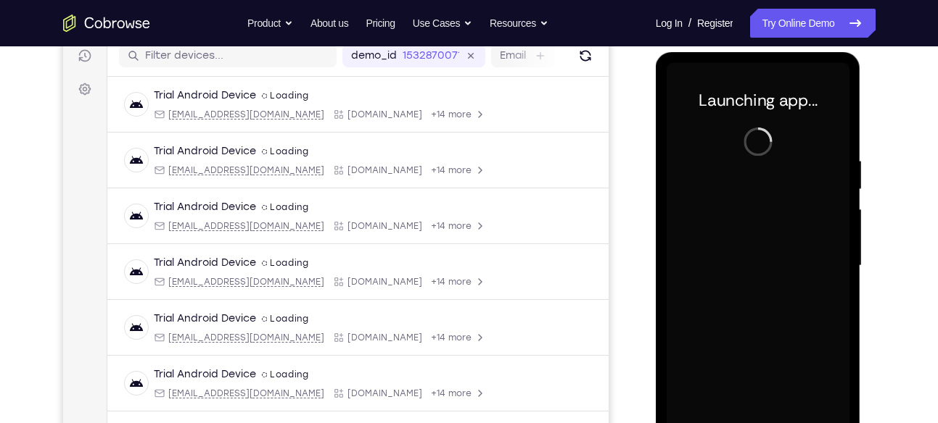
scroll to position [189, 0]
click at [817, 242] on div at bounding box center [757, 265] width 183 height 406
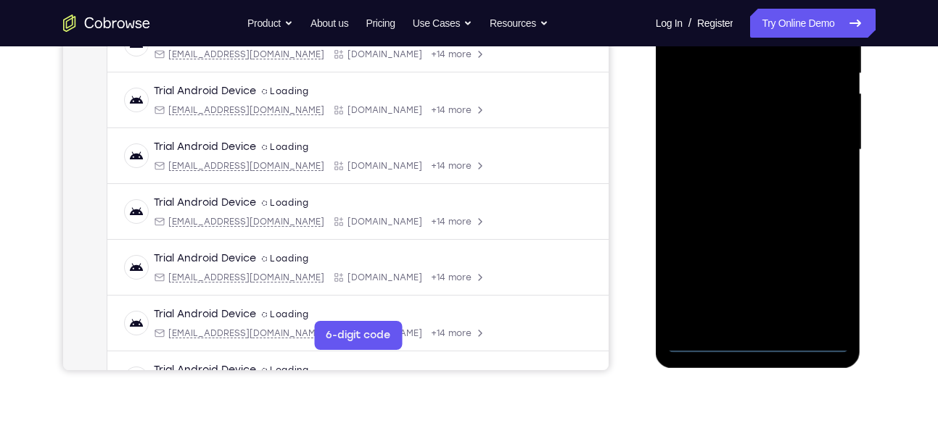
scroll to position [305, 0]
click at [761, 344] on div at bounding box center [757, 149] width 183 height 406
click at [839, 273] on div at bounding box center [757, 149] width 183 height 406
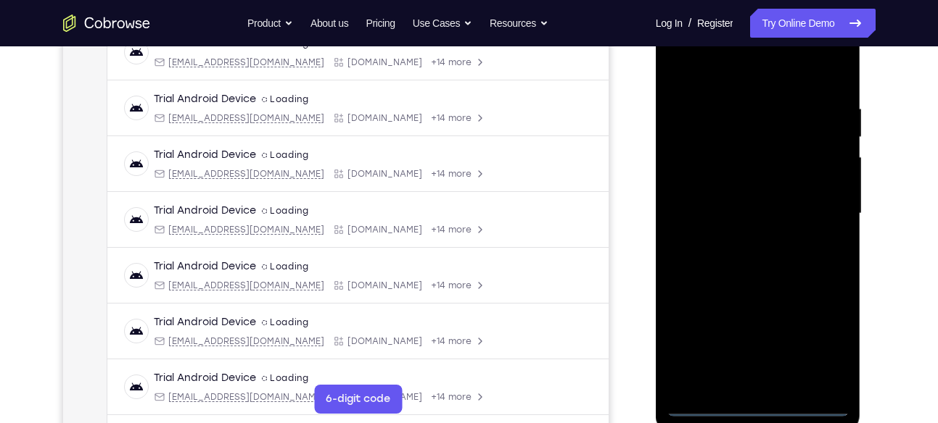
scroll to position [241, 0]
click at [816, 339] on div at bounding box center [757, 213] width 183 height 406
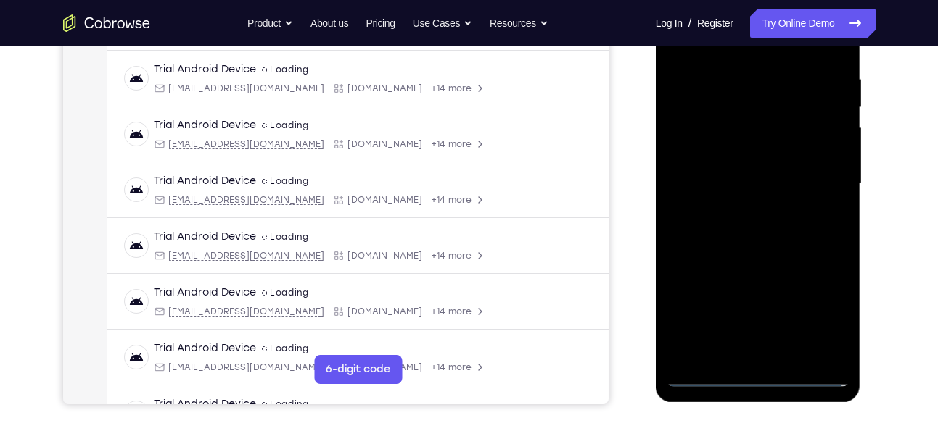
scroll to position [276, 0]
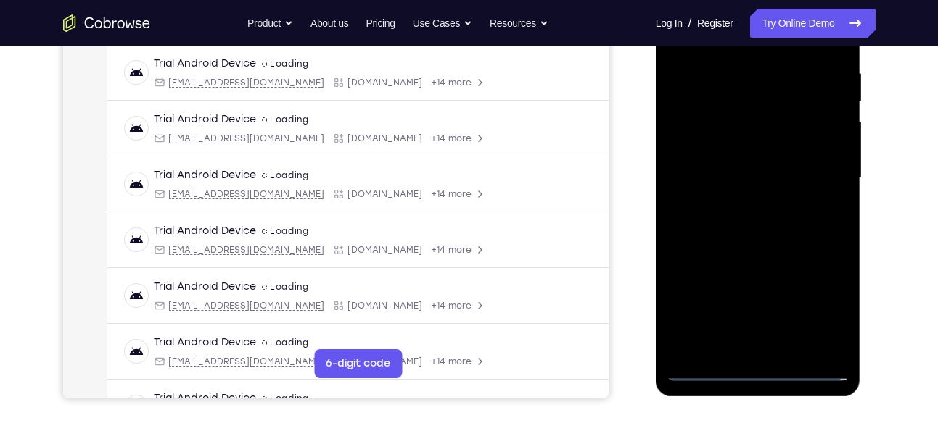
click at [818, 312] on div at bounding box center [757, 178] width 183 height 406
click at [788, 217] on div at bounding box center [757, 178] width 183 height 406
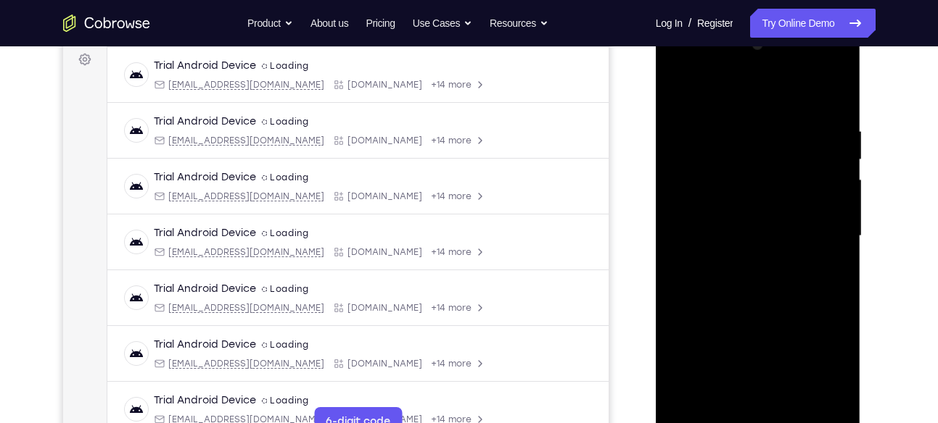
scroll to position [209, 0]
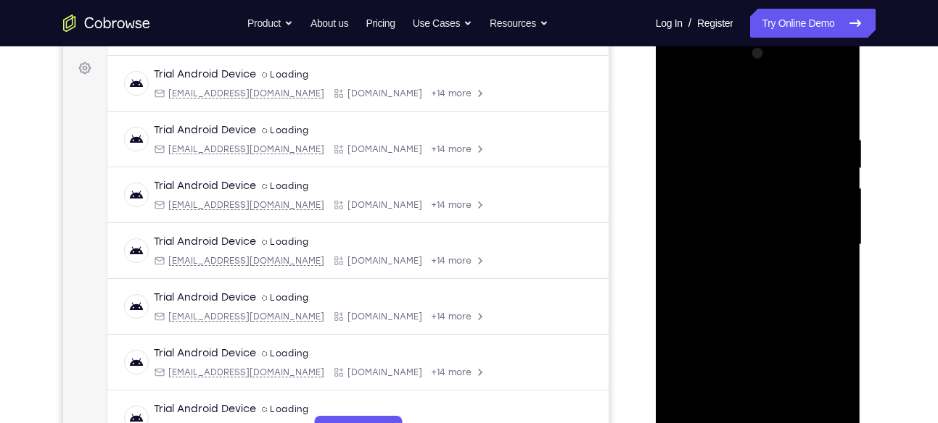
click at [700, 73] on div at bounding box center [757, 245] width 183 height 406
click at [817, 252] on div at bounding box center [757, 245] width 183 height 406
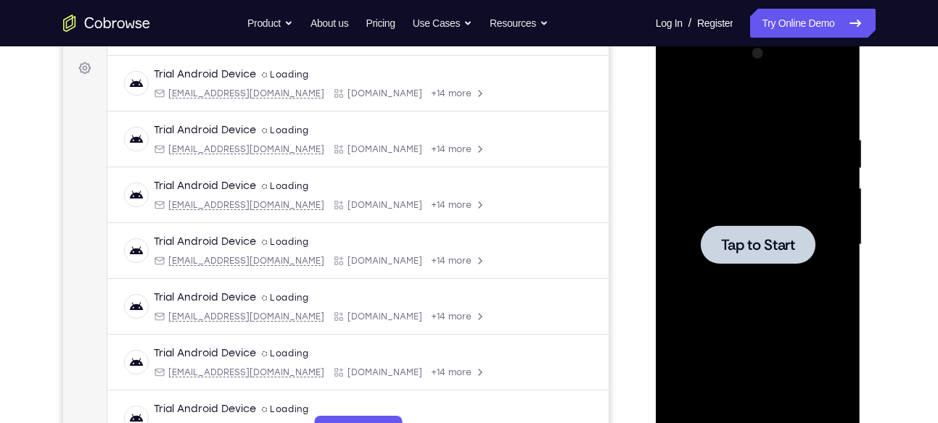
click at [722, 218] on div at bounding box center [757, 245] width 183 height 406
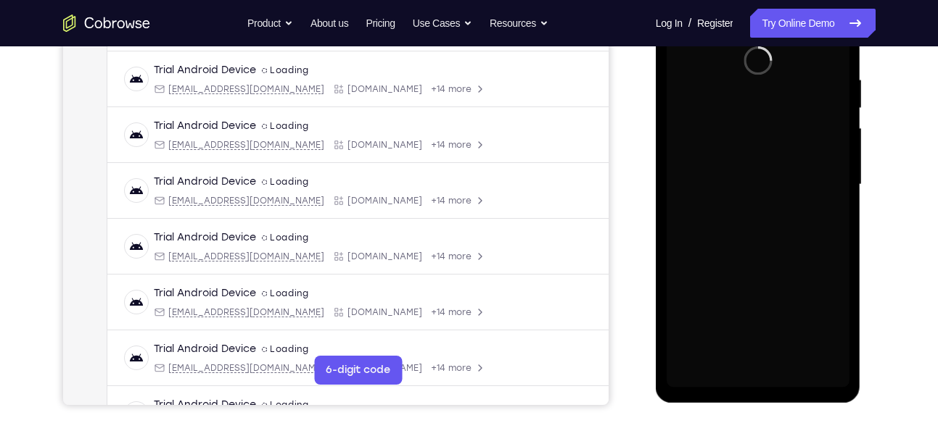
scroll to position [270, 0]
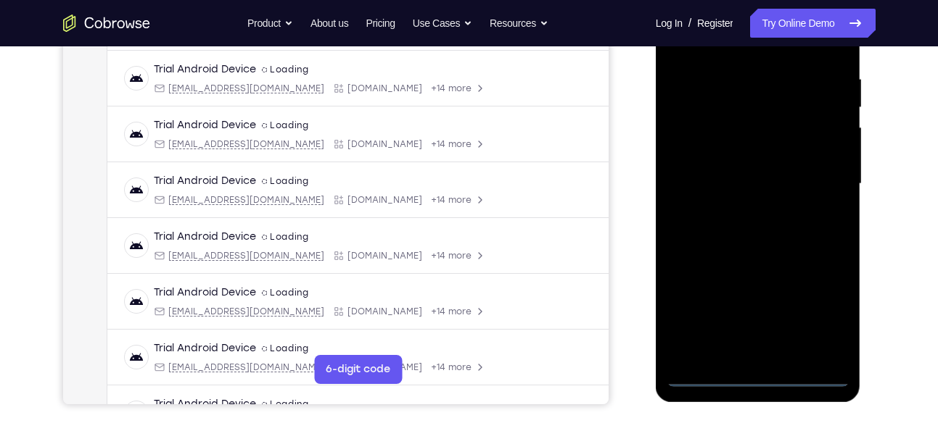
click at [755, 376] on div at bounding box center [757, 184] width 183 height 406
click at [824, 317] on div at bounding box center [757, 184] width 183 height 406
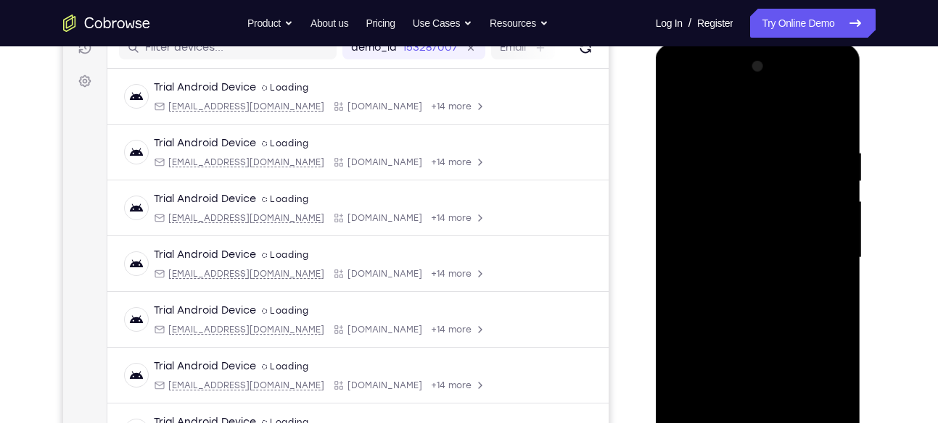
scroll to position [195, 0]
click at [702, 83] on div at bounding box center [757, 259] width 183 height 406
click at [822, 263] on div at bounding box center [757, 259] width 183 height 406
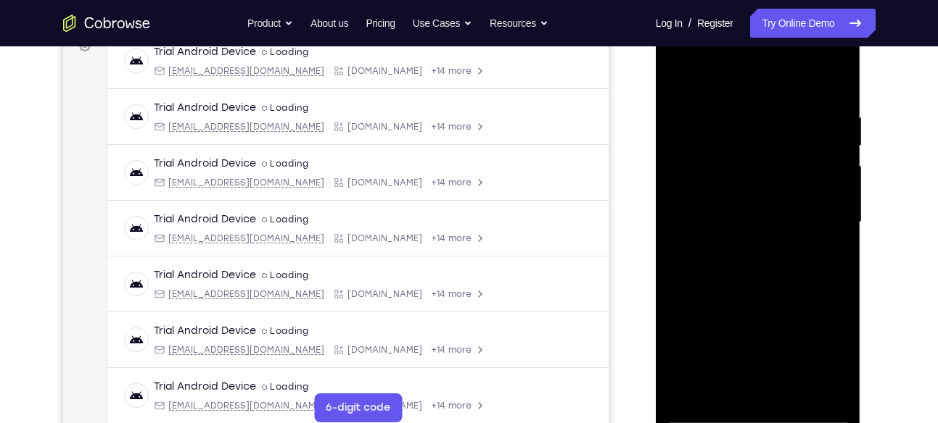
scroll to position [233, 0]
click at [744, 245] on div at bounding box center [757, 221] width 183 height 406
click at [771, 212] on div at bounding box center [757, 221] width 183 height 406
click at [716, 193] on div at bounding box center [757, 221] width 183 height 406
click at [698, 218] on div at bounding box center [757, 221] width 183 height 406
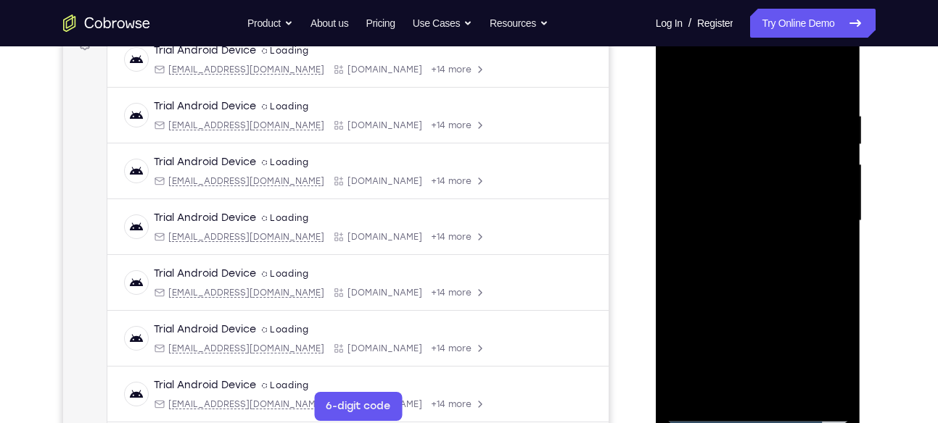
click at [697, 269] on div at bounding box center [757, 221] width 183 height 406
click at [835, 99] on div at bounding box center [757, 221] width 183 height 406
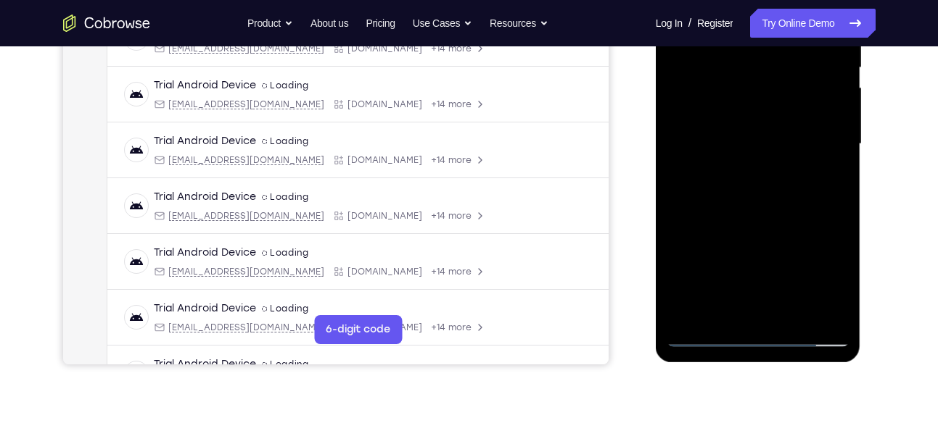
scroll to position [310, 0]
click at [793, 314] on div at bounding box center [757, 144] width 183 height 406
click at [759, 220] on div at bounding box center [757, 144] width 183 height 406
click at [749, 133] on div at bounding box center [757, 144] width 183 height 406
click at [827, 178] on div at bounding box center [757, 144] width 183 height 406
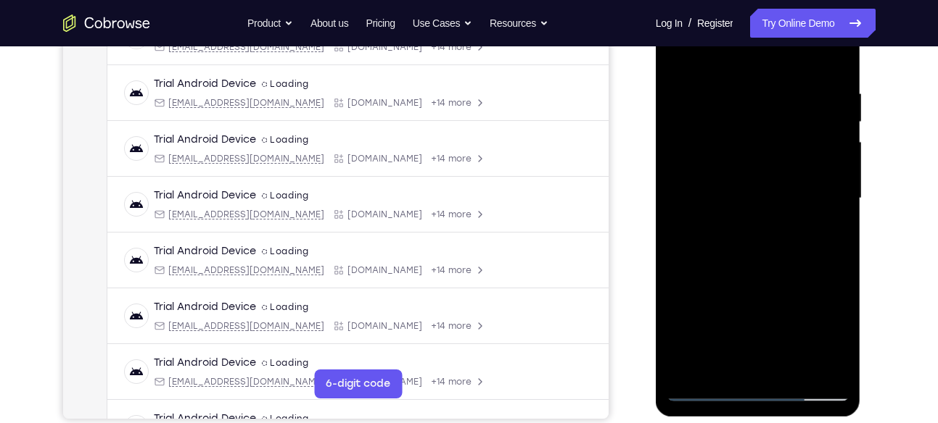
scroll to position [252, 0]
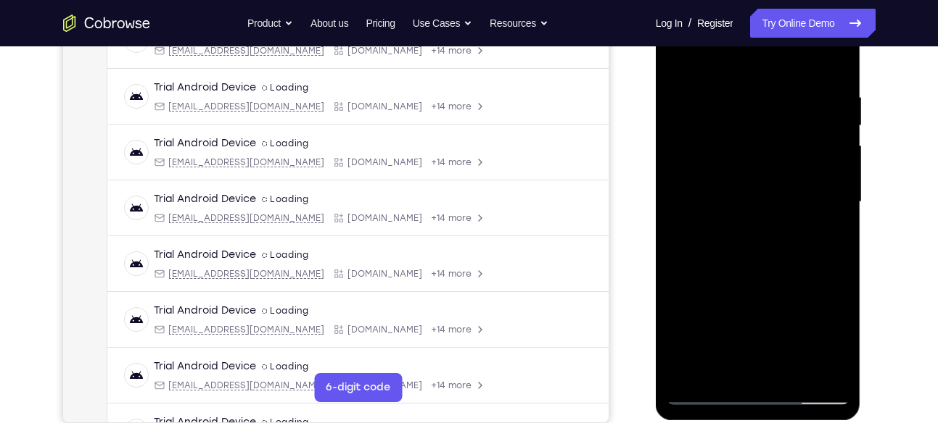
click at [825, 239] on div at bounding box center [757, 202] width 183 height 406
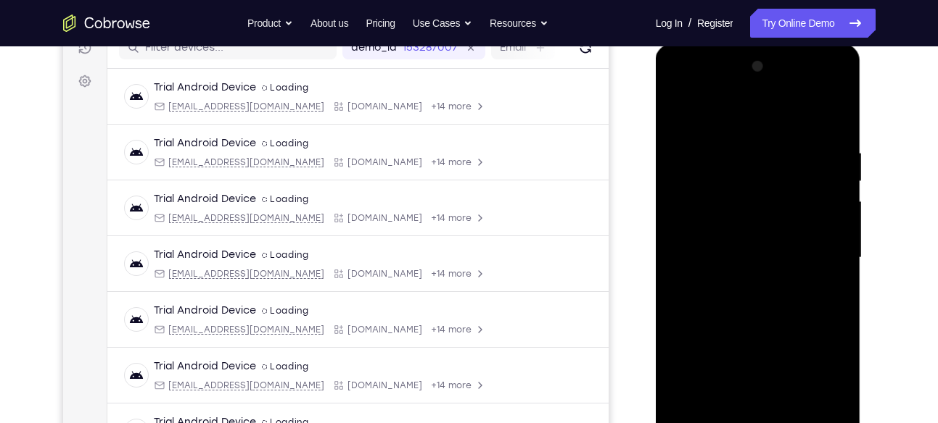
scroll to position [195, 0]
click at [677, 118] on div at bounding box center [757, 259] width 183 height 406
click at [678, 112] on div at bounding box center [757, 259] width 183 height 406
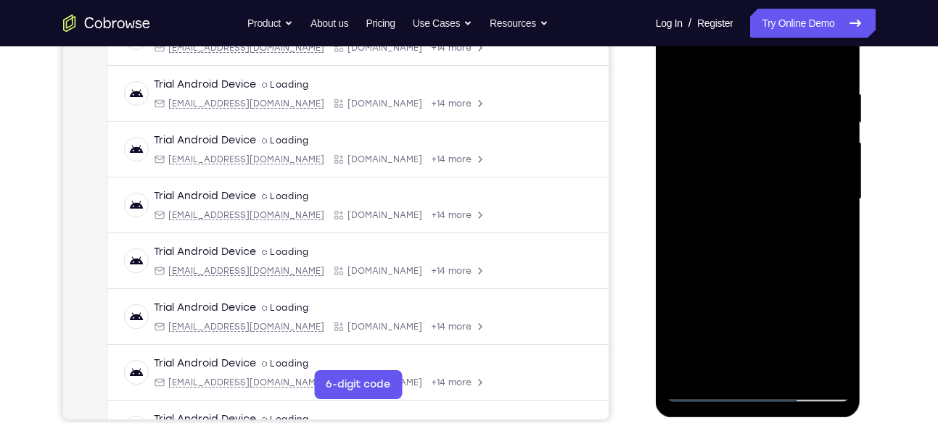
scroll to position [260, 0]
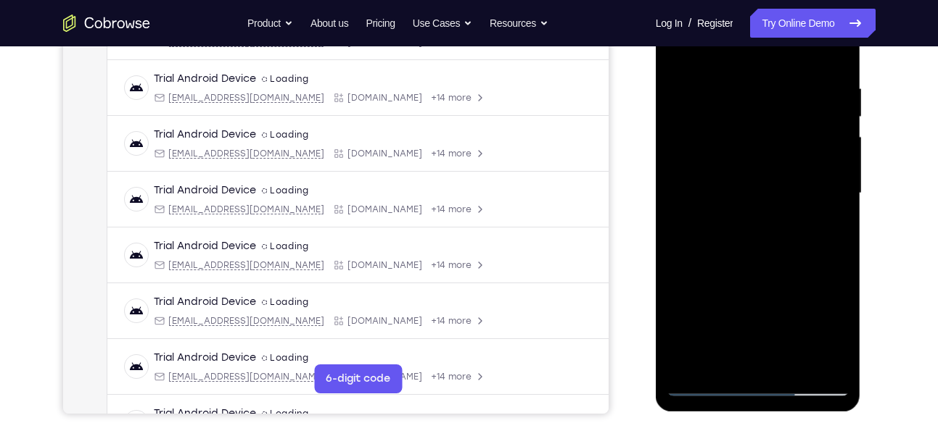
drag, startPoint x: 798, startPoint y: 285, endPoint x: 799, endPoint y: 194, distance: 91.4
click at [799, 194] on div at bounding box center [757, 194] width 183 height 406
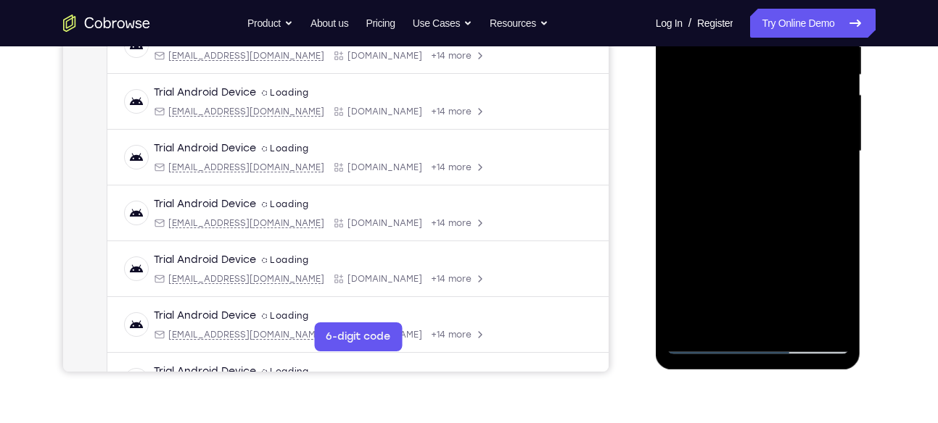
scroll to position [303, 0]
click at [836, 119] on div at bounding box center [757, 151] width 183 height 406
click at [839, 117] on div at bounding box center [757, 151] width 183 height 406
drag, startPoint x: 782, startPoint y: 286, endPoint x: 784, endPoint y: 144, distance: 142.1
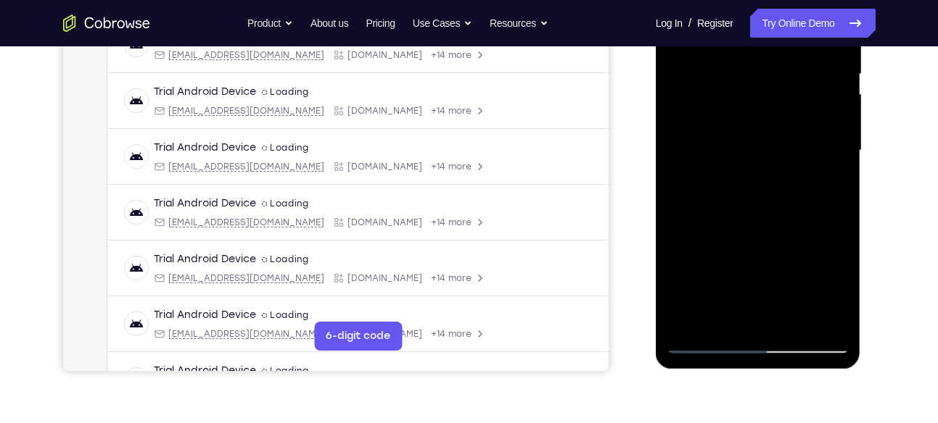
click at [784, 144] on div at bounding box center [757, 151] width 183 height 406
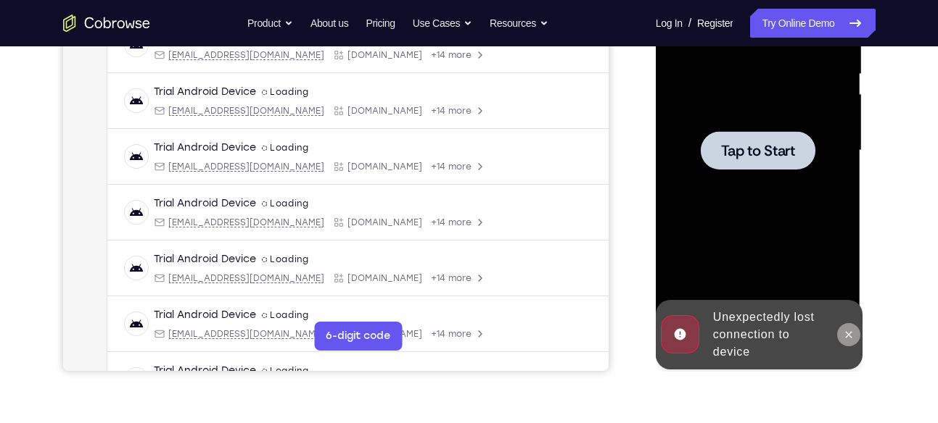
click at [846, 335] on icon at bounding box center [849, 335] width 12 height 12
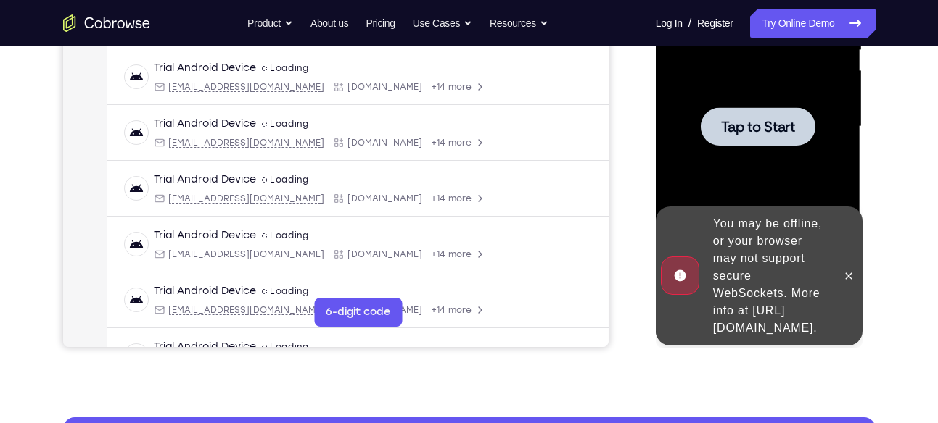
scroll to position [329, 0]
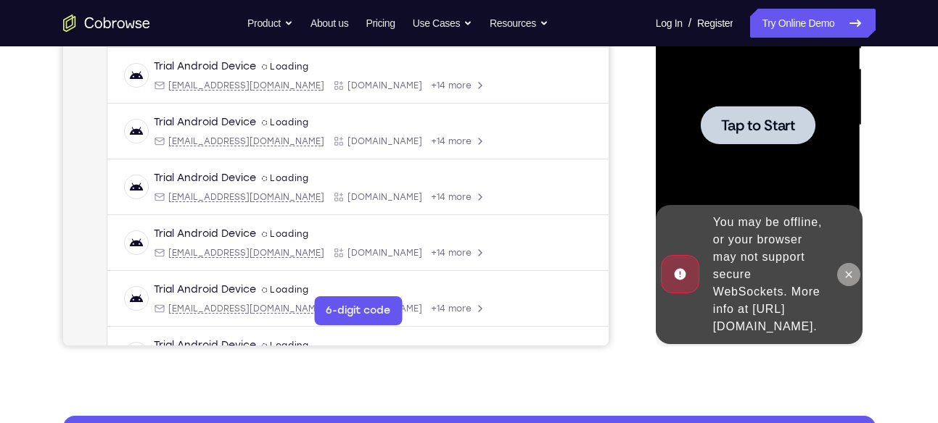
click at [852, 269] on icon at bounding box center [849, 275] width 12 height 12
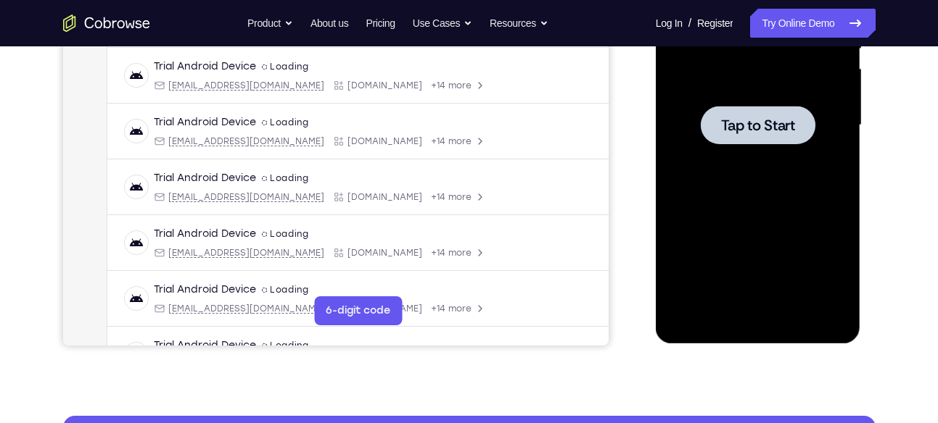
click at [747, 144] on div at bounding box center [757, 125] width 183 height 406
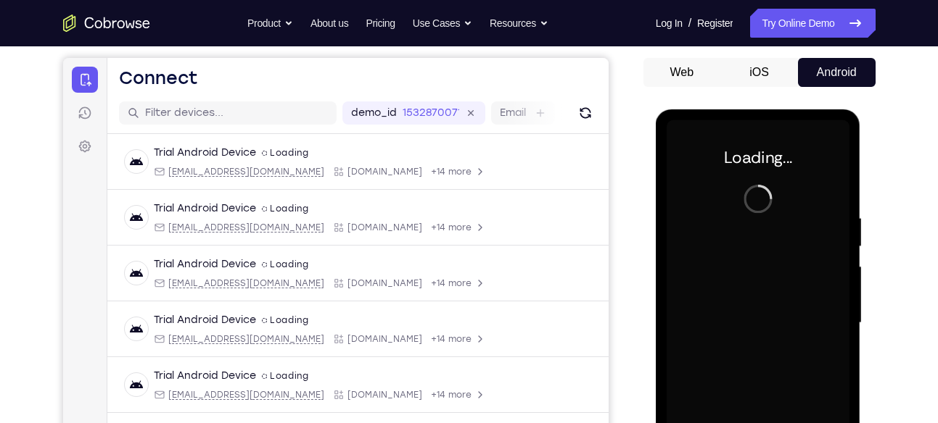
scroll to position [130, 0]
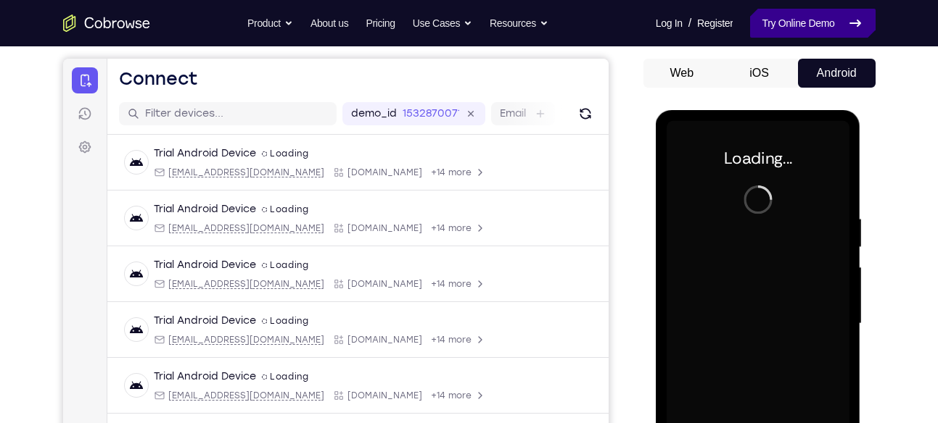
click at [801, 26] on link "Try Online Demo" at bounding box center [812, 23] width 125 height 29
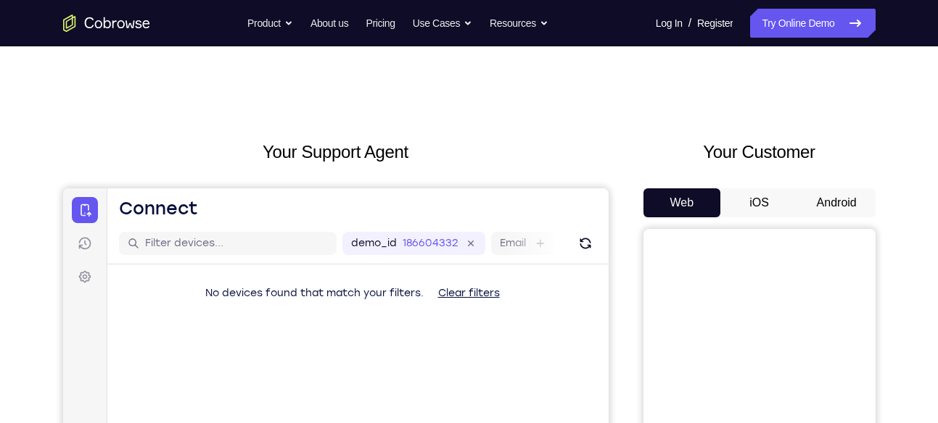
click at [843, 191] on button "Android" at bounding box center [837, 203] width 78 height 29
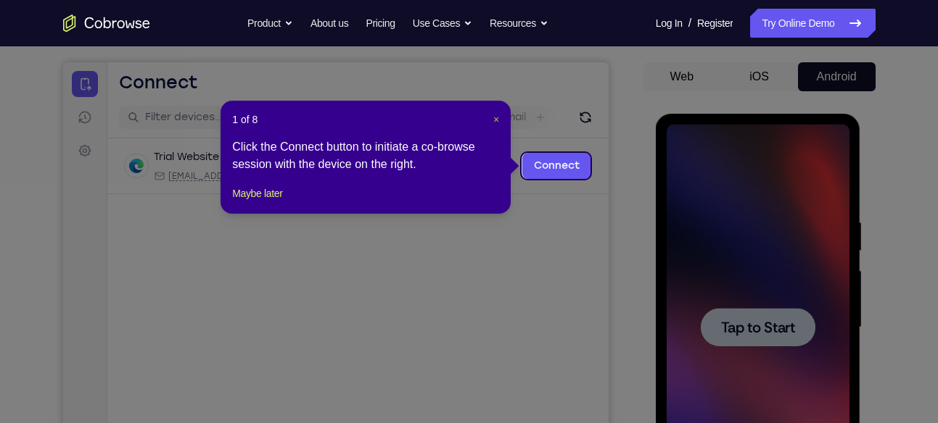
click at [495, 116] on span "×" at bounding box center [496, 120] width 6 height 12
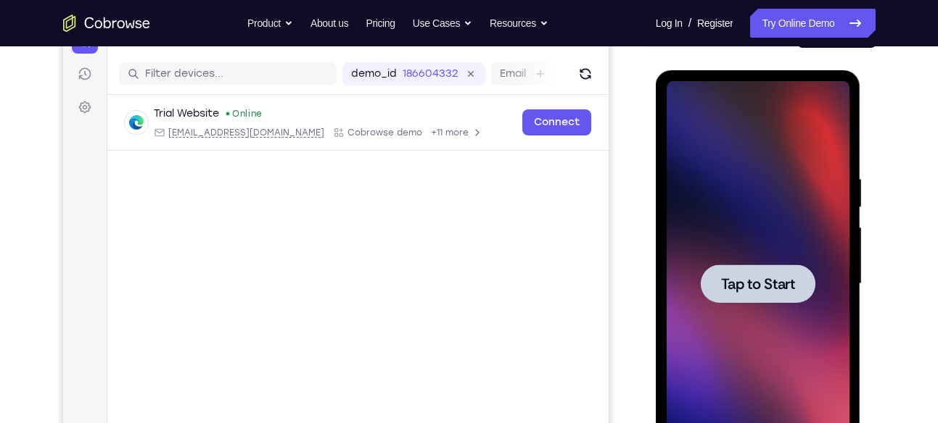
click at [761, 296] on div at bounding box center [758, 284] width 115 height 38
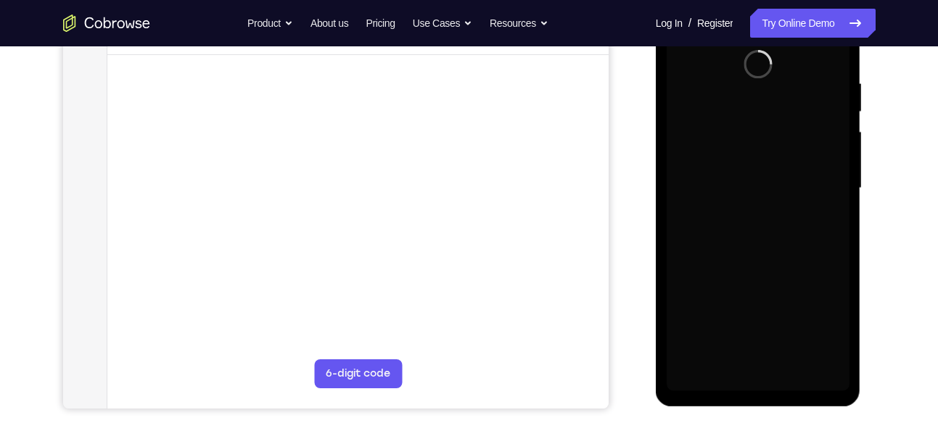
scroll to position [266, 0]
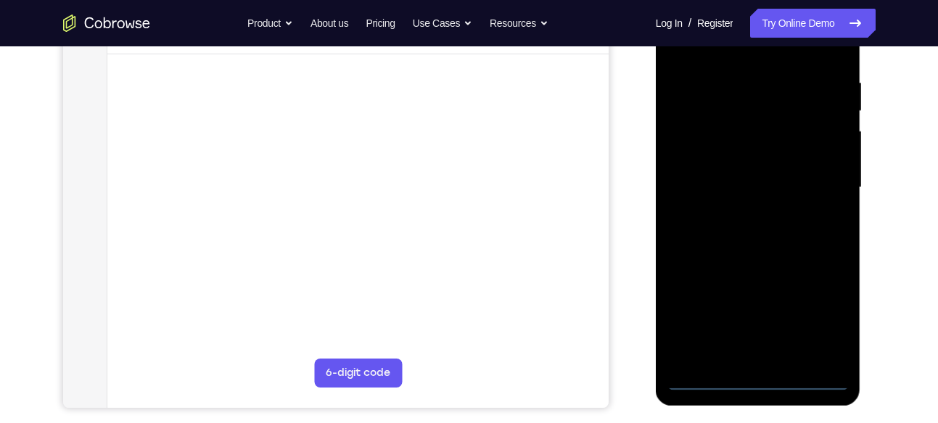
click at [754, 380] on div at bounding box center [757, 188] width 183 height 406
click at [820, 310] on div at bounding box center [757, 188] width 183 height 406
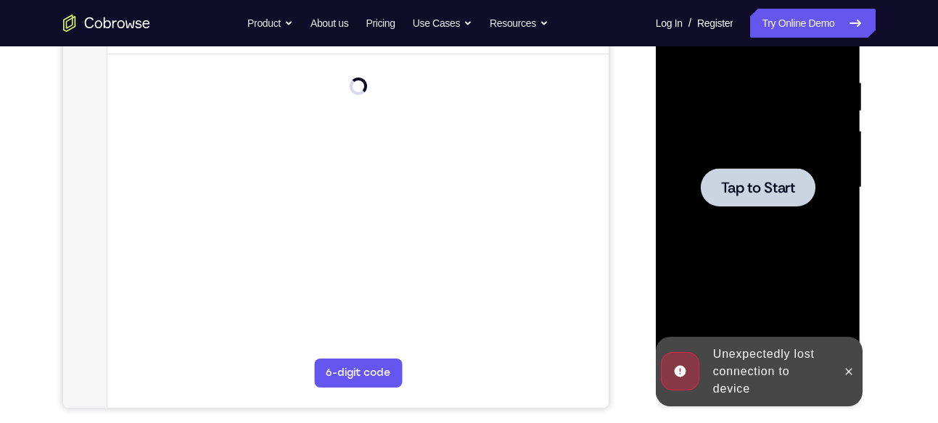
click at [805, 205] on div at bounding box center [758, 187] width 115 height 38
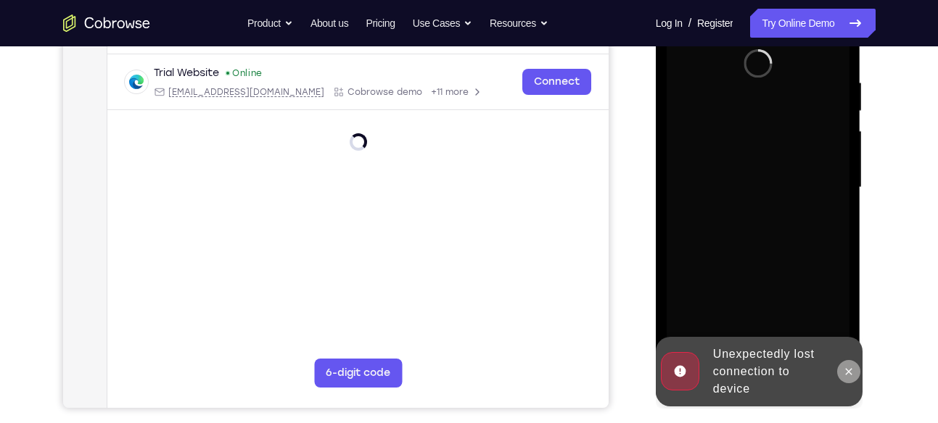
click at [844, 373] on icon at bounding box center [849, 372] width 12 height 12
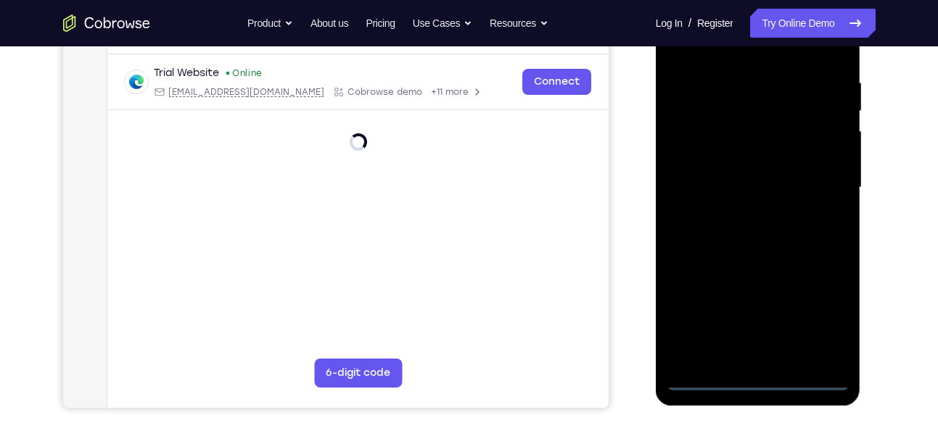
click at [756, 381] on div at bounding box center [757, 188] width 183 height 406
click at [819, 317] on div at bounding box center [757, 188] width 183 height 406
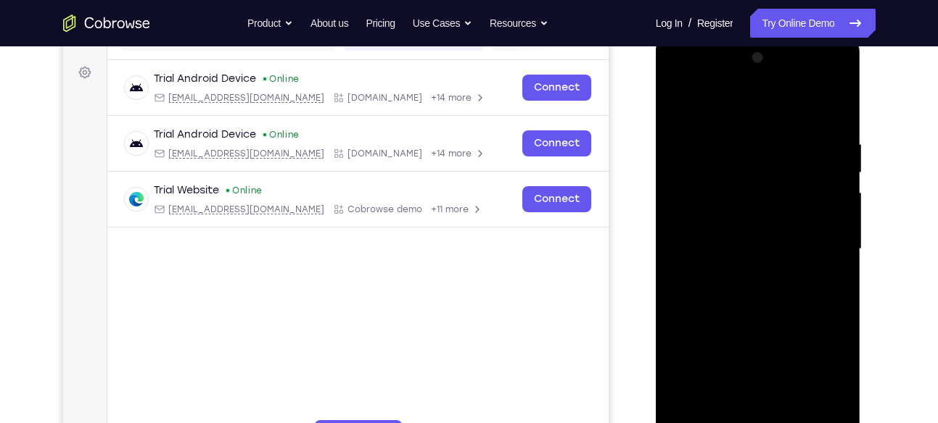
scroll to position [203, 0]
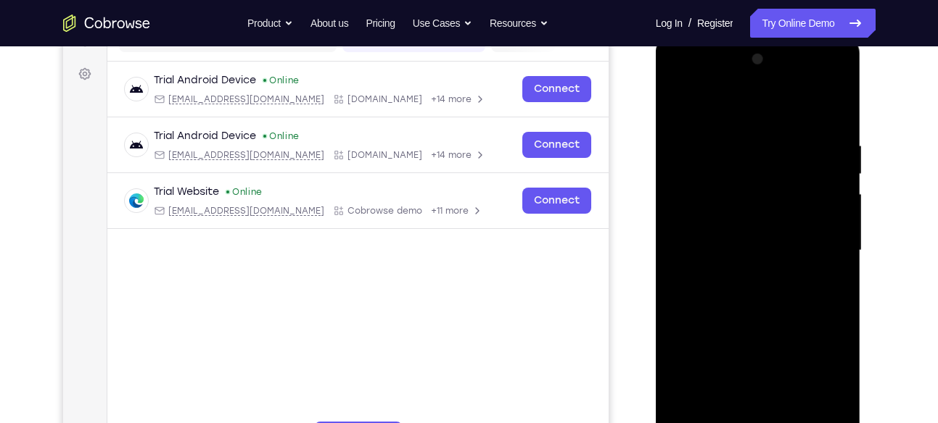
click at [711, 84] on div at bounding box center [757, 251] width 183 height 406
click at [825, 246] on div at bounding box center [757, 251] width 183 height 406
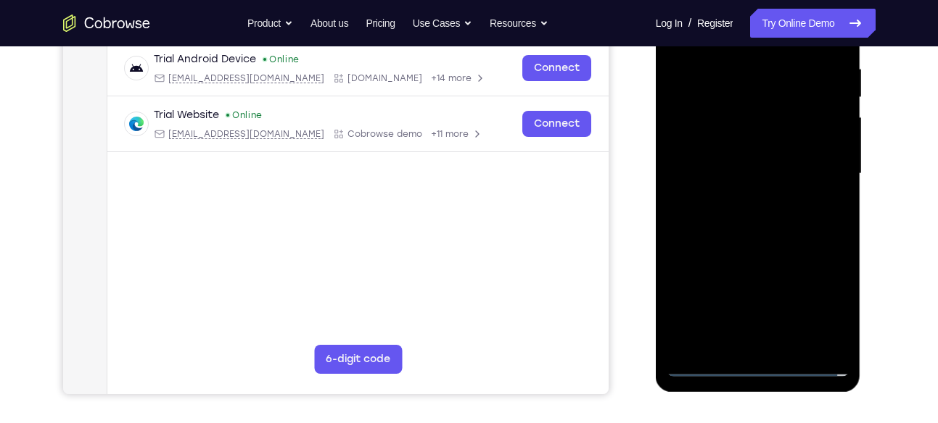
scroll to position [282, 0]
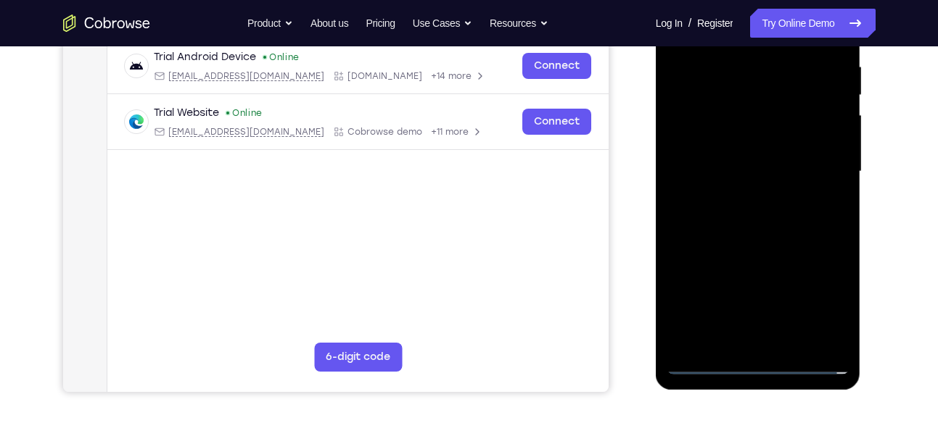
click at [775, 342] on div at bounding box center [757, 172] width 183 height 406
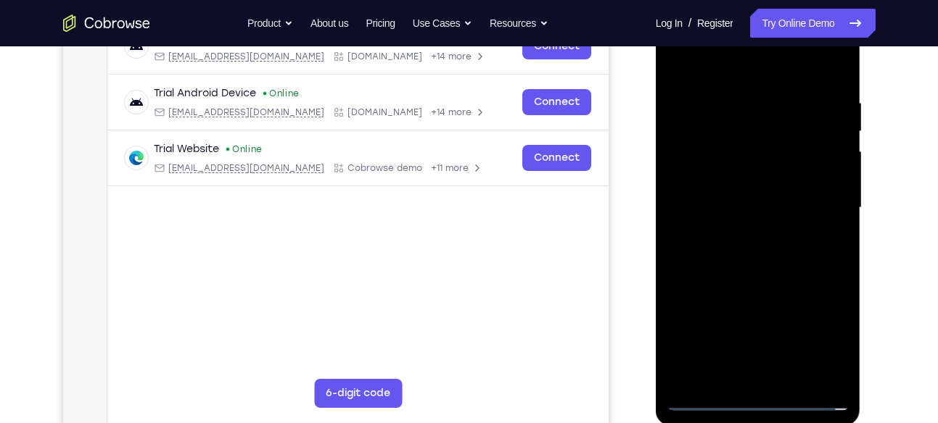
scroll to position [245, 0]
click at [769, 189] on div at bounding box center [757, 209] width 183 height 406
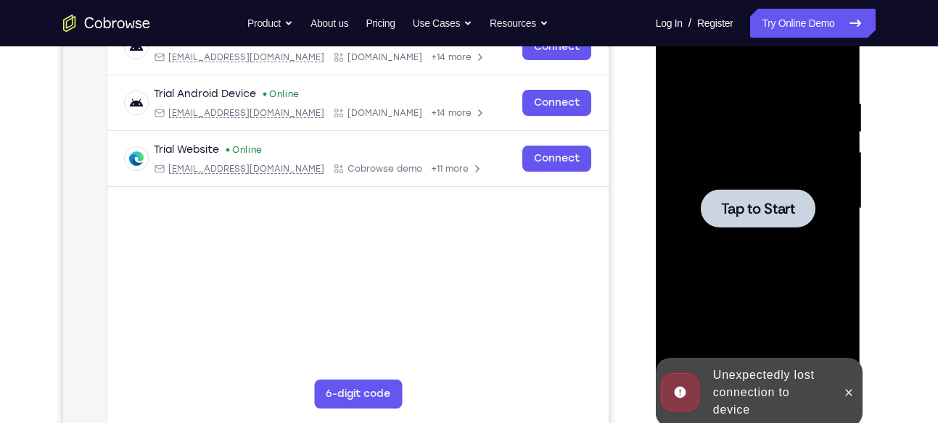
click at [722, 202] on span "Tap to Start" at bounding box center [758, 209] width 74 height 15
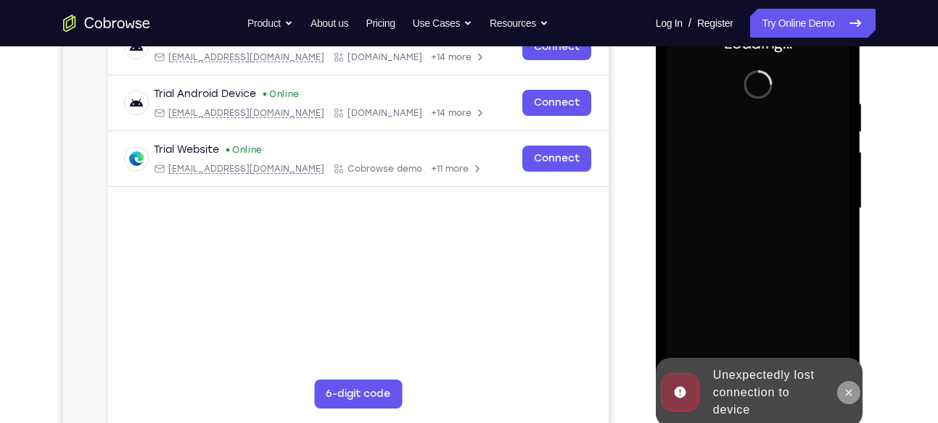
click at [850, 394] on icon at bounding box center [849, 393] width 12 height 12
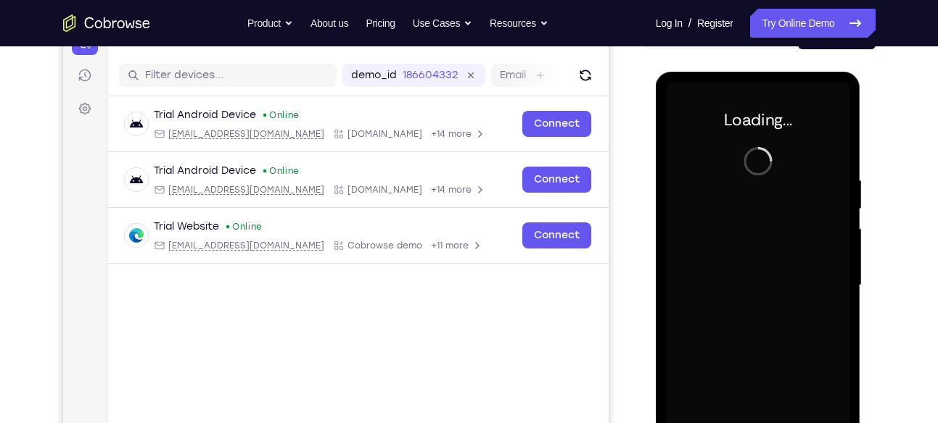
scroll to position [169, 0]
click at [756, 169] on div at bounding box center [757, 285] width 183 height 406
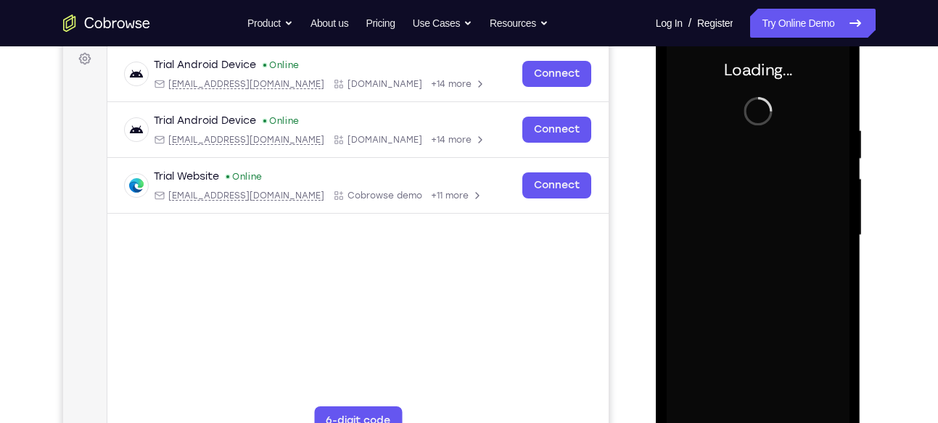
click at [841, 231] on div at bounding box center [757, 236] width 183 height 406
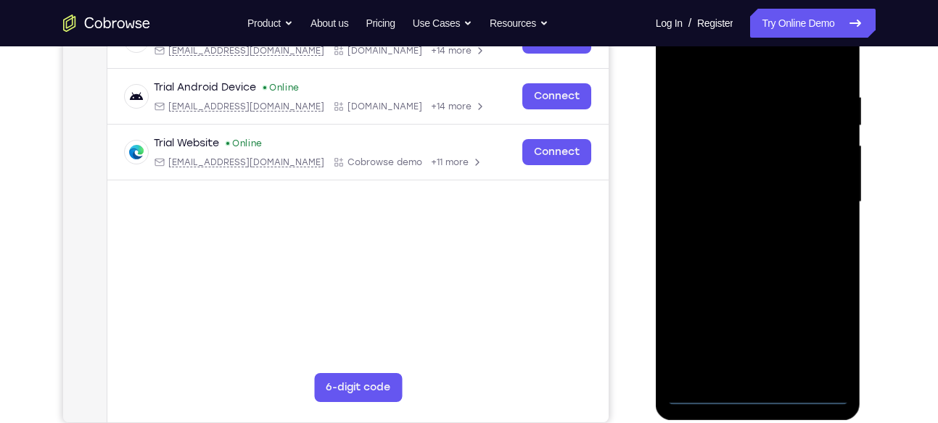
scroll to position [254, 0]
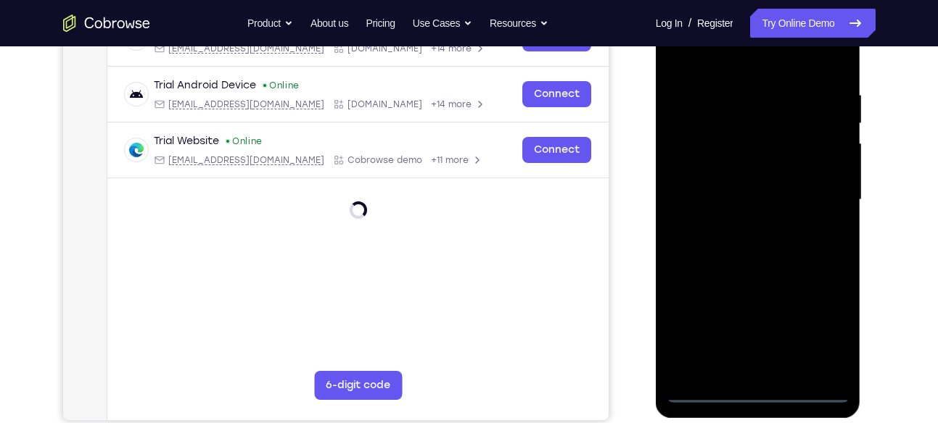
click at [759, 392] on div at bounding box center [757, 200] width 183 height 406
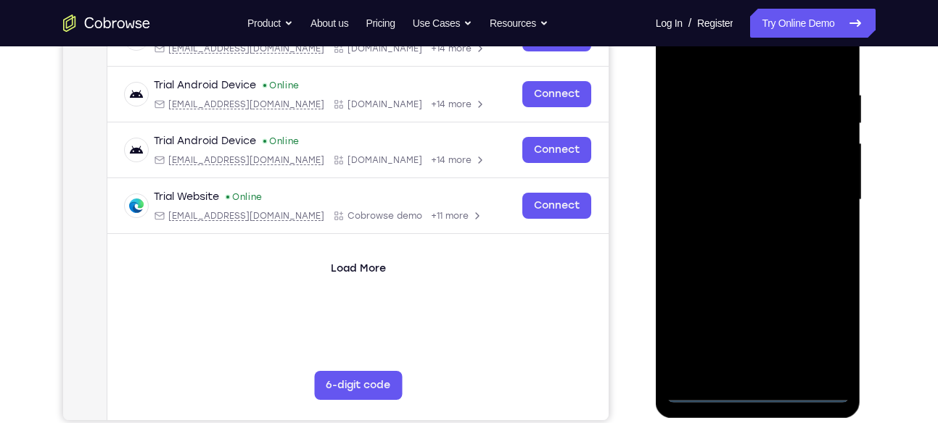
click at [826, 331] on div at bounding box center [757, 200] width 183 height 406
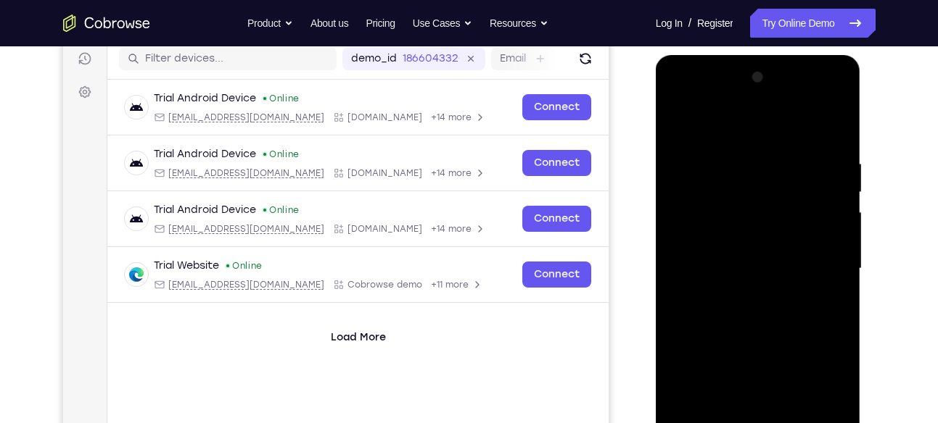
scroll to position [184, 0]
click at [683, 100] on div at bounding box center [757, 270] width 183 height 406
click at [821, 269] on div at bounding box center [757, 270] width 183 height 406
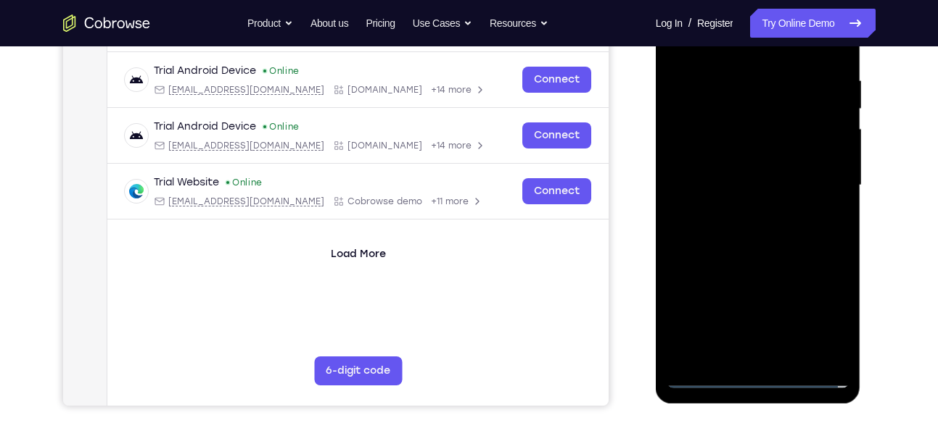
scroll to position [271, 0]
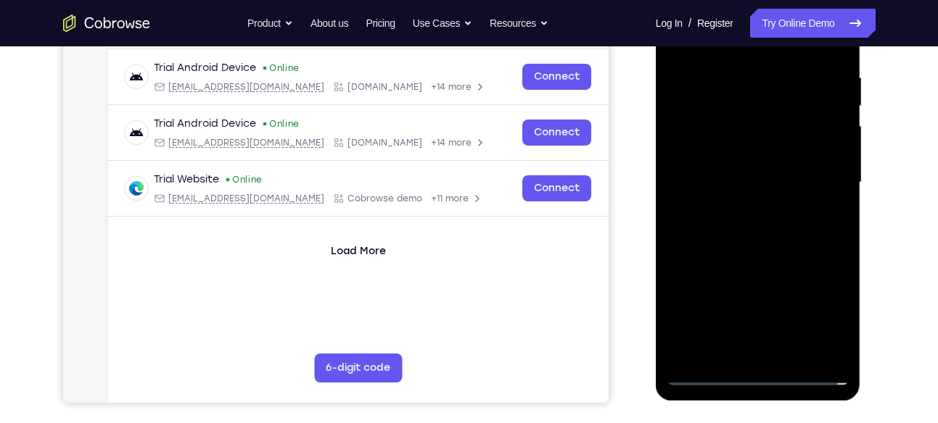
click at [755, 315] on div at bounding box center [757, 183] width 183 height 406
click at [745, 206] on div at bounding box center [757, 183] width 183 height 406
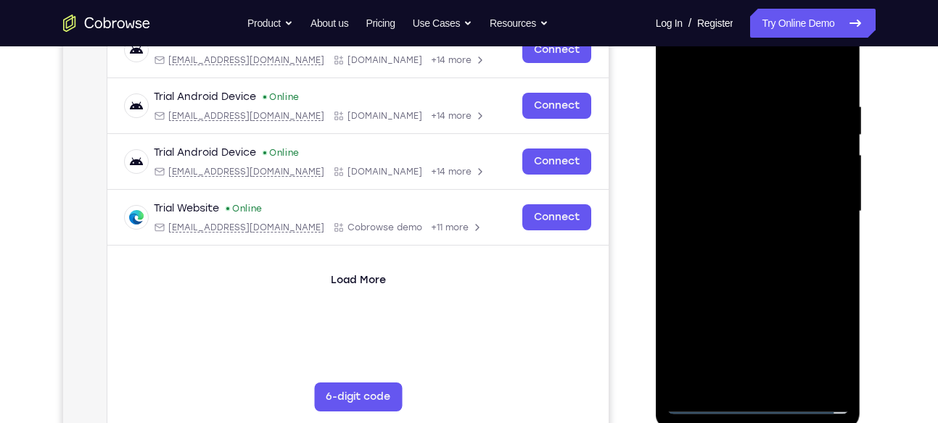
click at [742, 239] on div at bounding box center [757, 212] width 183 height 406
click at [743, 146] on div at bounding box center [757, 212] width 183 height 406
click at [709, 183] on div at bounding box center [757, 212] width 183 height 406
click at [688, 207] on div at bounding box center [757, 212] width 183 height 406
click at [684, 260] on div at bounding box center [757, 212] width 183 height 406
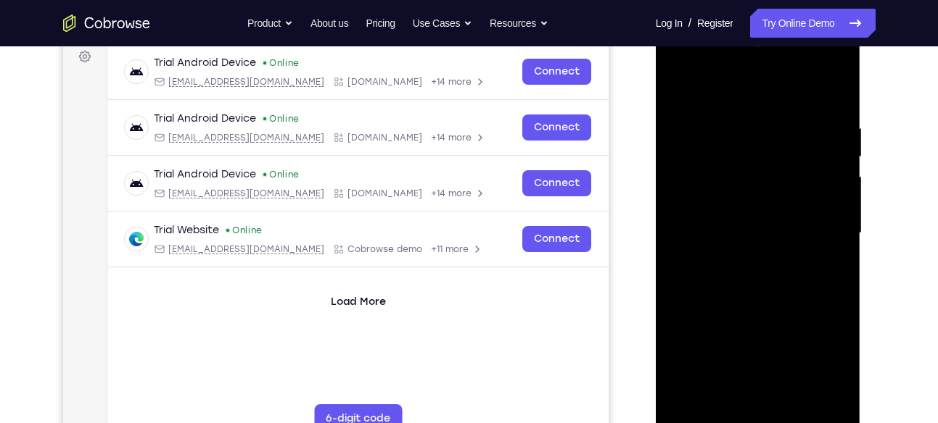
scroll to position [248, 0]
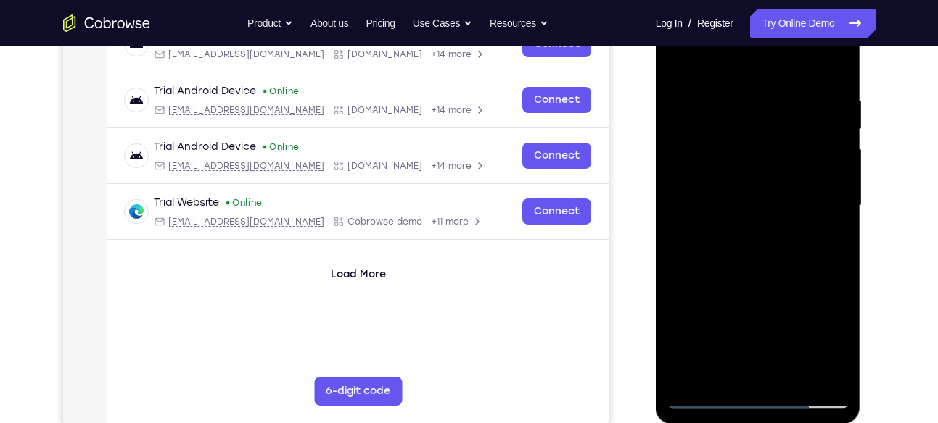
click at [766, 276] on div at bounding box center [757, 206] width 183 height 406
click at [837, 58] on div at bounding box center [757, 206] width 183 height 406
click at [679, 60] on div at bounding box center [757, 206] width 183 height 406
drag, startPoint x: 790, startPoint y: 330, endPoint x: 789, endPoint y: 222, distance: 108.1
click at [789, 222] on div at bounding box center [757, 206] width 183 height 406
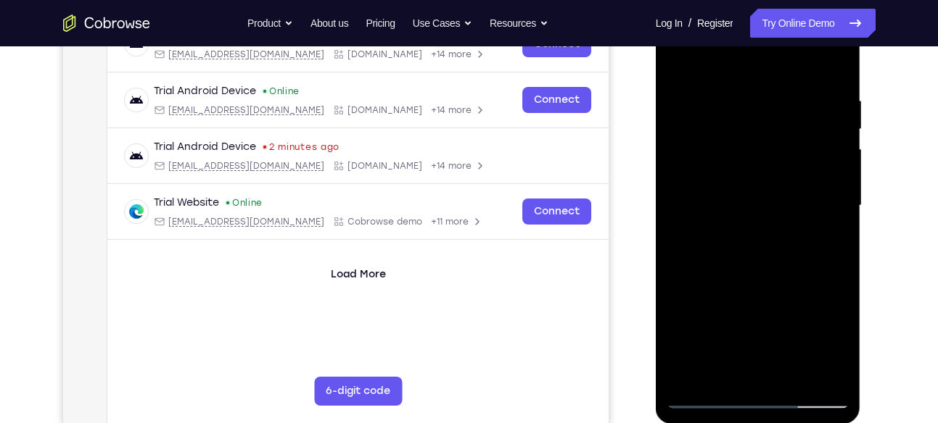
drag, startPoint x: 783, startPoint y: 308, endPoint x: 786, endPoint y: 179, distance: 129.1
click at [786, 179] on div at bounding box center [757, 206] width 183 height 406
drag, startPoint x: 785, startPoint y: 351, endPoint x: 790, endPoint y: 186, distance: 164.7
click at [790, 186] on div at bounding box center [757, 206] width 183 height 406
drag, startPoint x: 778, startPoint y: 320, endPoint x: 767, endPoint y: 174, distance: 146.2
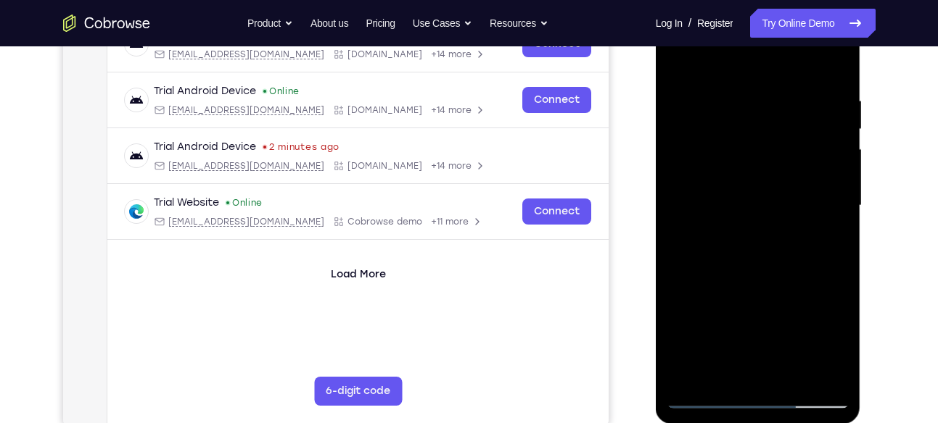
click at [767, 174] on div at bounding box center [757, 206] width 183 height 406
drag, startPoint x: 782, startPoint y: 286, endPoint x: 785, endPoint y: 182, distance: 103.7
click at [785, 182] on div at bounding box center [757, 206] width 183 height 406
drag, startPoint x: 798, startPoint y: 318, endPoint x: 802, endPoint y: 281, distance: 36.4
click at [802, 281] on div at bounding box center [757, 206] width 183 height 406
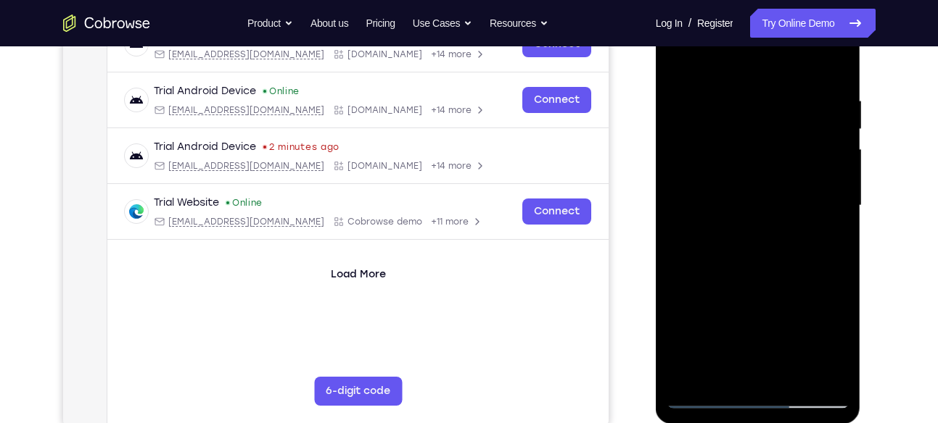
scroll to position [265, 0]
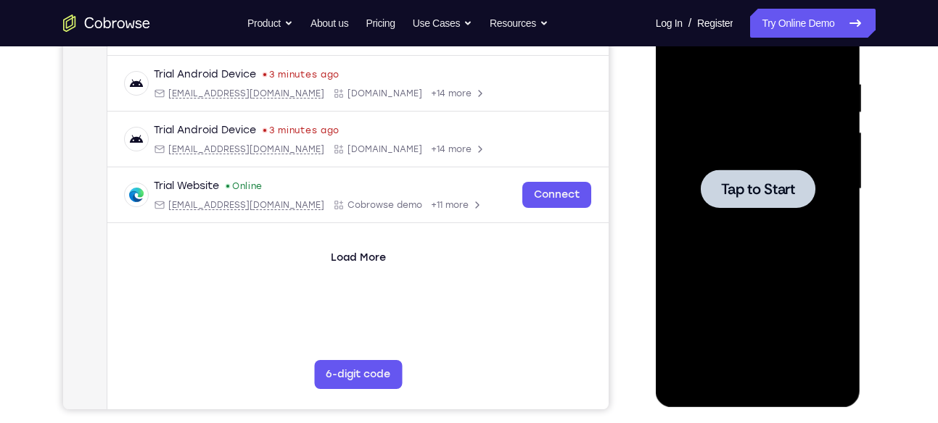
click at [743, 184] on span "Tap to Start" at bounding box center [758, 189] width 74 height 15
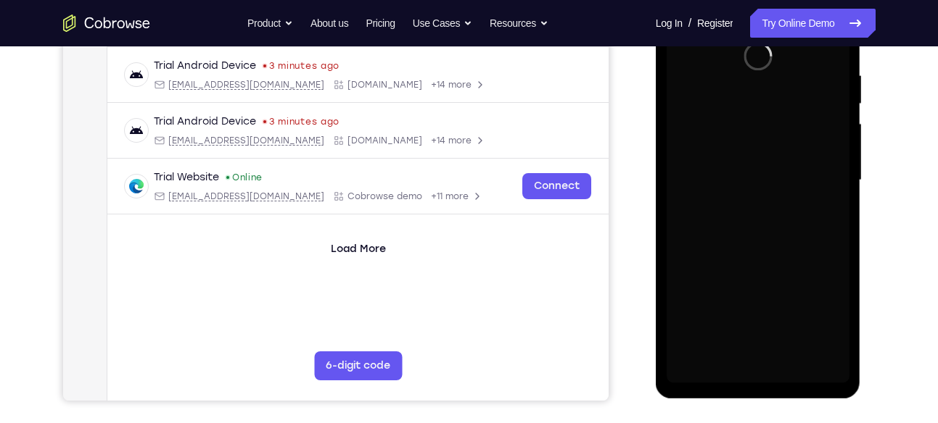
scroll to position [275, 0]
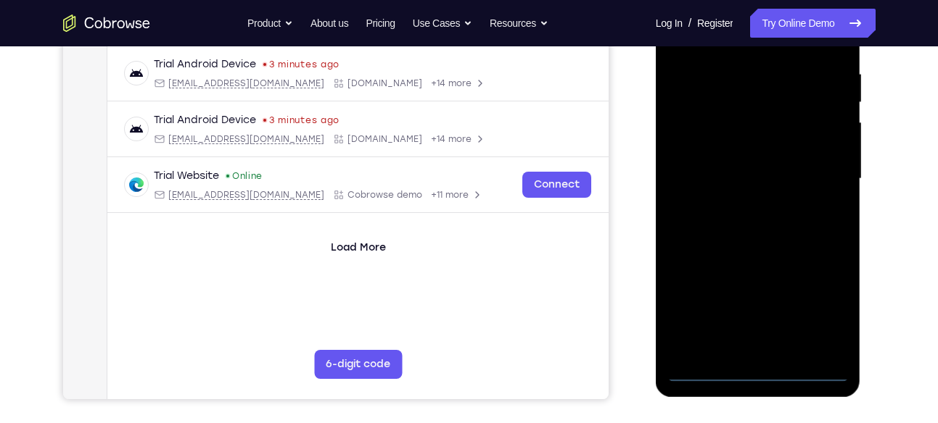
click at [753, 365] on div at bounding box center [757, 179] width 183 height 406
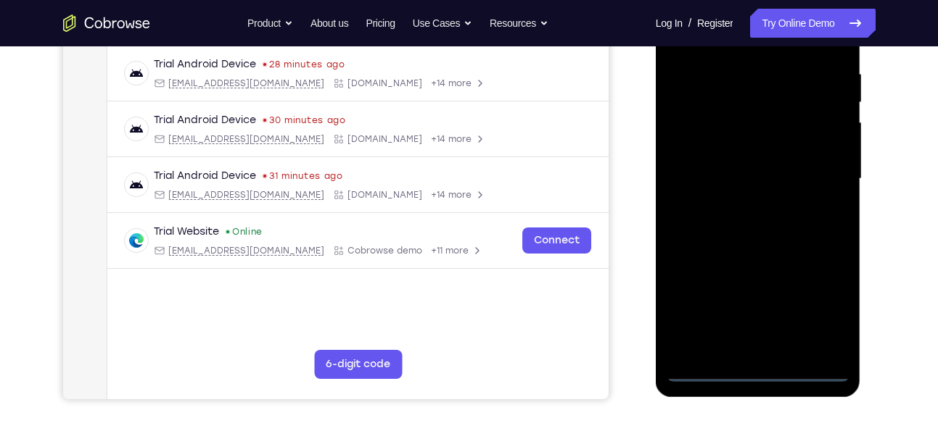
click at [765, 373] on div at bounding box center [757, 179] width 183 height 406
click at [822, 303] on div at bounding box center [757, 179] width 183 height 406
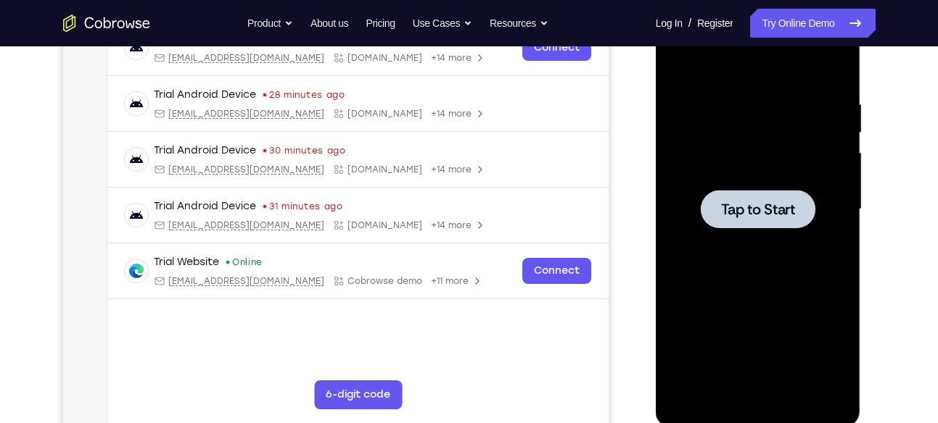
scroll to position [227, 0]
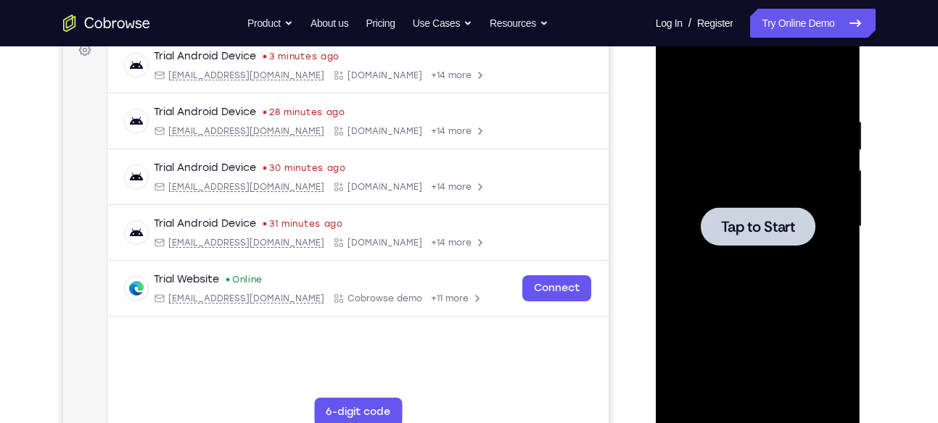
click at [705, 249] on div at bounding box center [757, 227] width 183 height 406
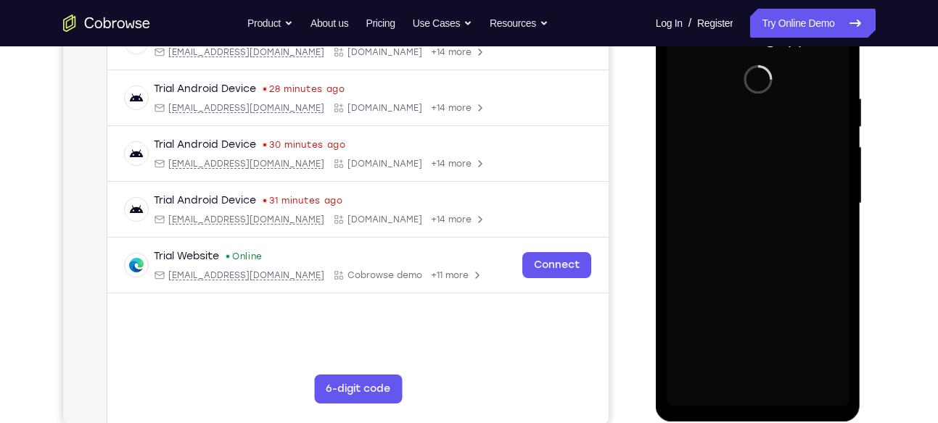
scroll to position [254, 0]
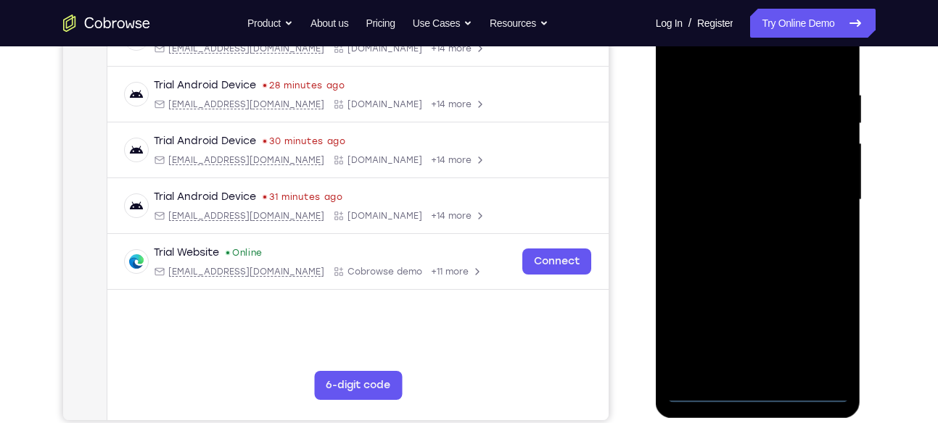
click at [751, 397] on div at bounding box center [757, 200] width 183 height 406
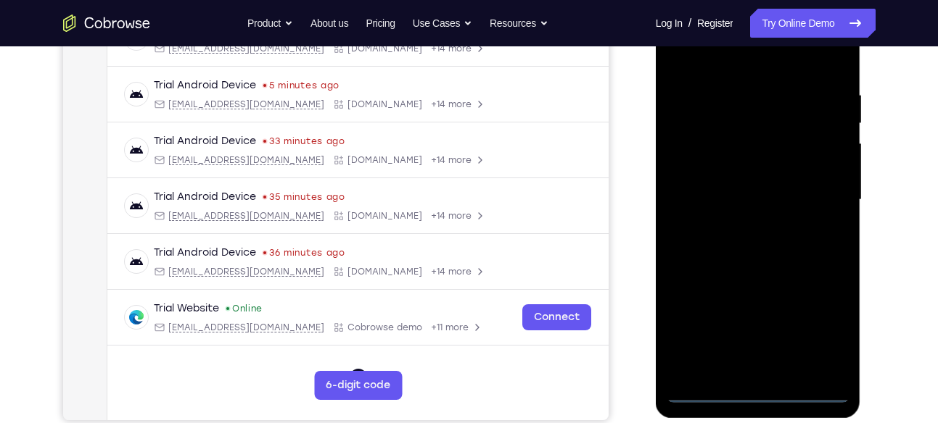
click at [829, 325] on div at bounding box center [757, 200] width 183 height 406
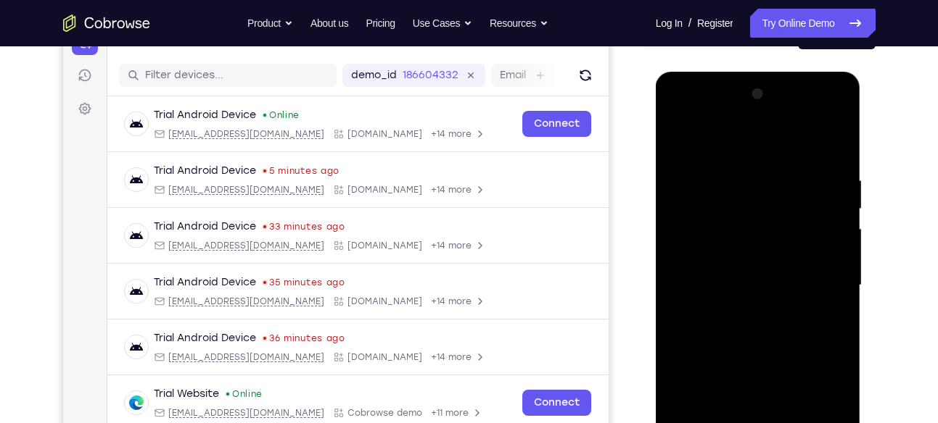
scroll to position [165, 0]
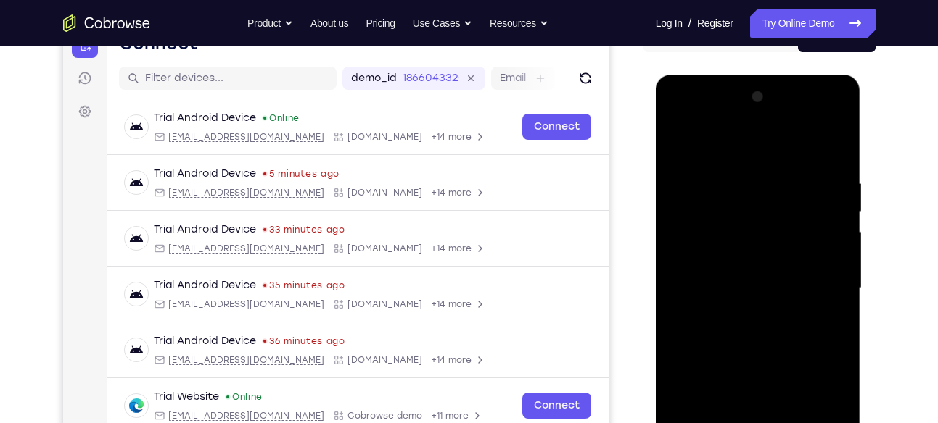
click at [694, 115] on div at bounding box center [757, 289] width 183 height 406
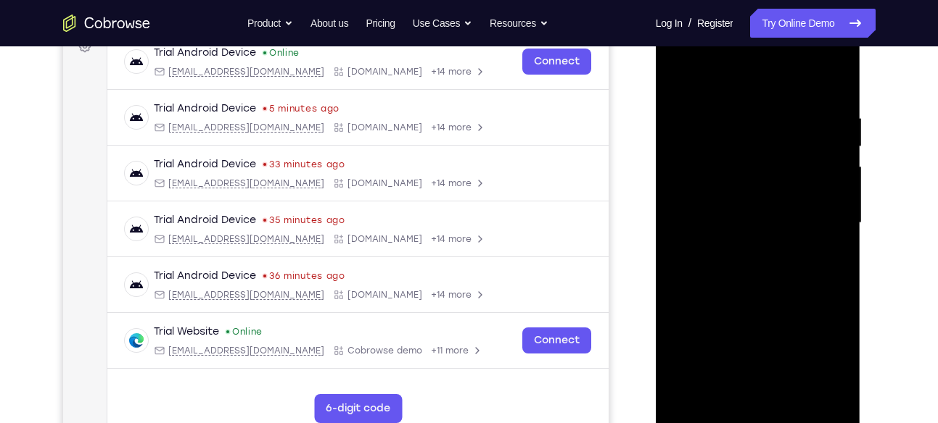
scroll to position [232, 0]
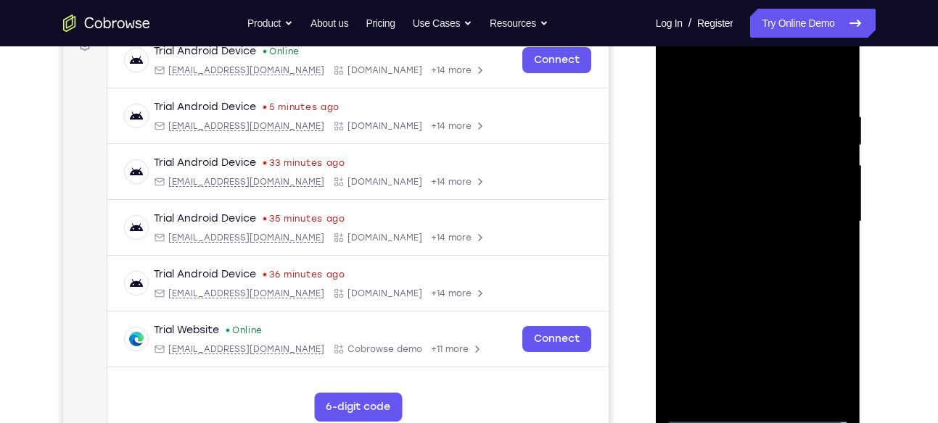
click at [819, 217] on div at bounding box center [757, 222] width 183 height 406
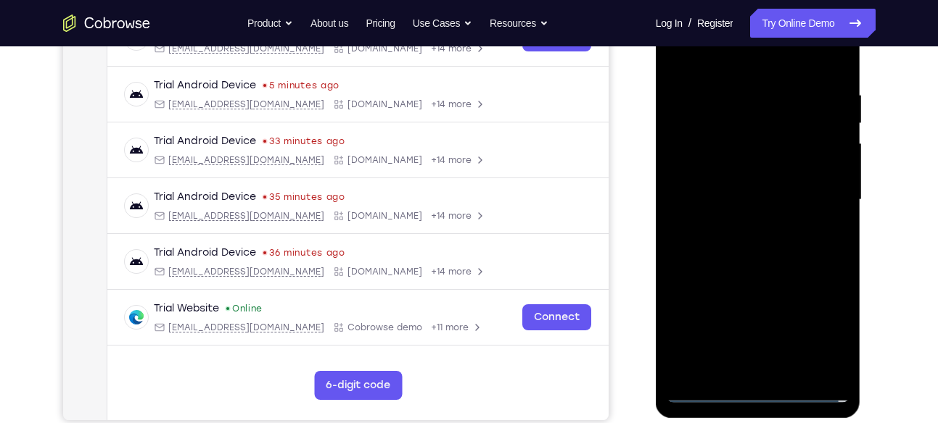
click at [743, 226] on div at bounding box center [757, 200] width 183 height 406
click at [722, 165] on div at bounding box center [757, 200] width 183 height 406
click at [723, 190] on div at bounding box center [757, 200] width 183 height 406
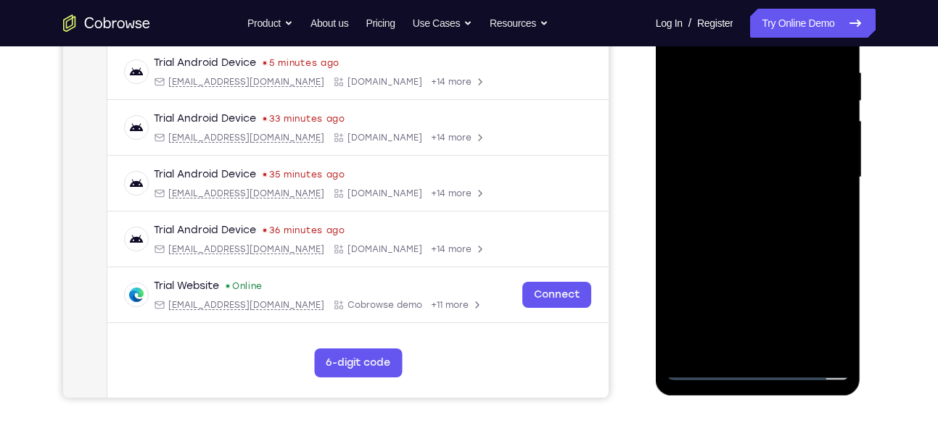
scroll to position [279, 0]
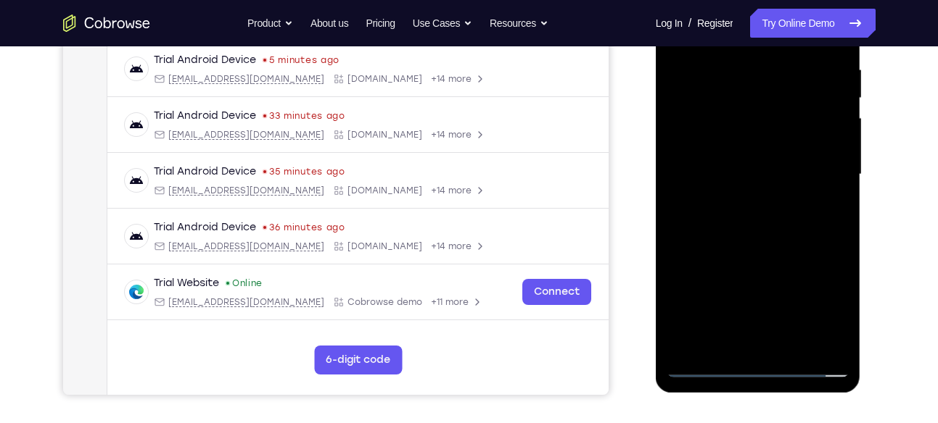
click at [840, 344] on div at bounding box center [757, 175] width 183 height 406
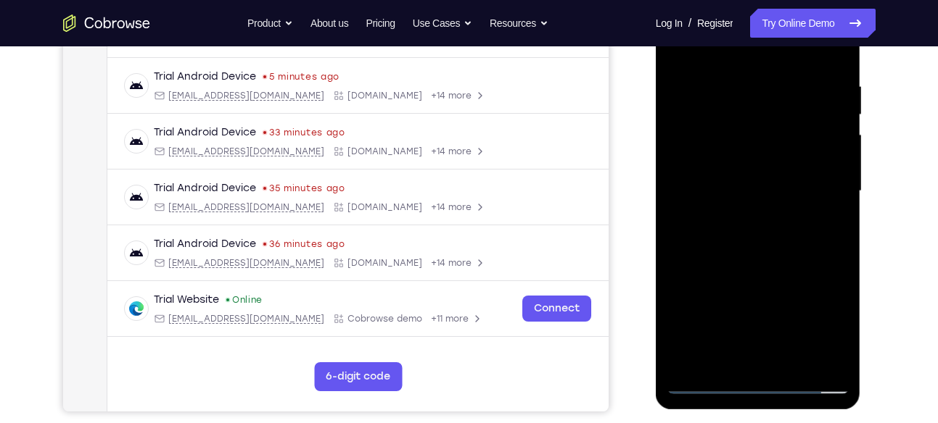
scroll to position [260, 0]
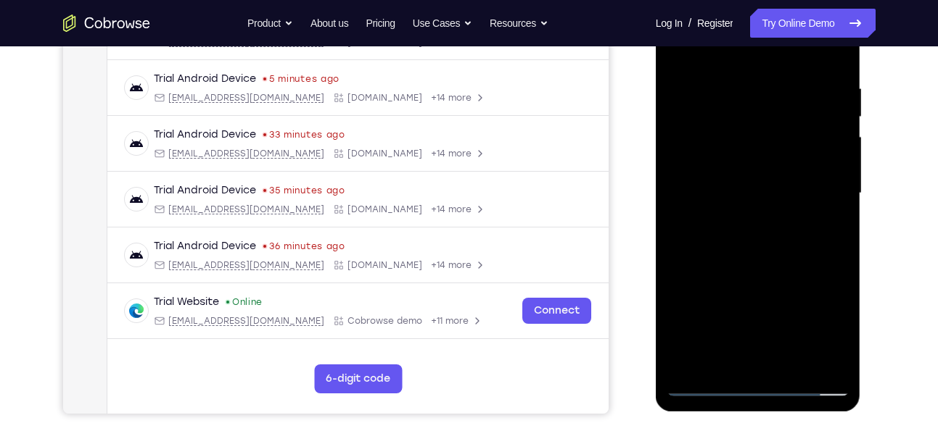
click at [764, 163] on div at bounding box center [757, 194] width 183 height 406
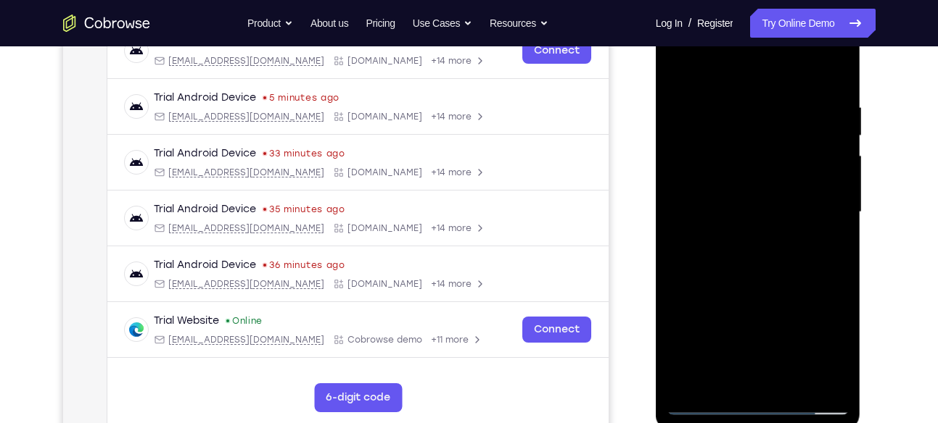
scroll to position [226, 0]
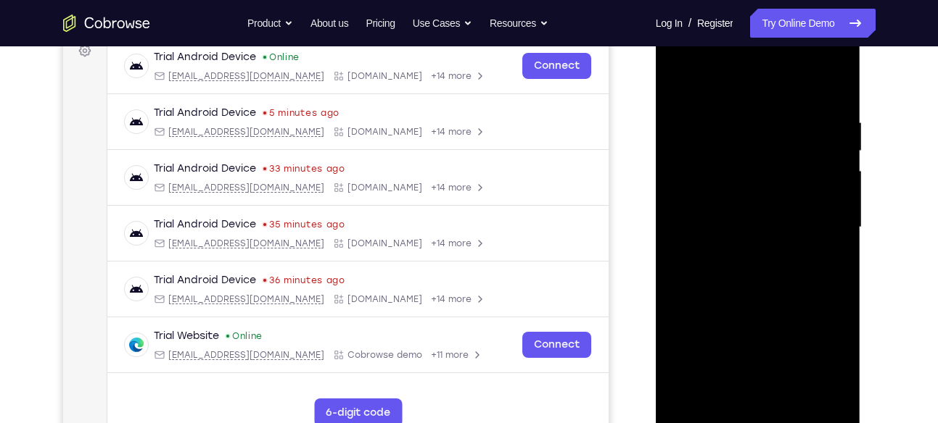
click at [743, 105] on div at bounding box center [757, 228] width 183 height 406
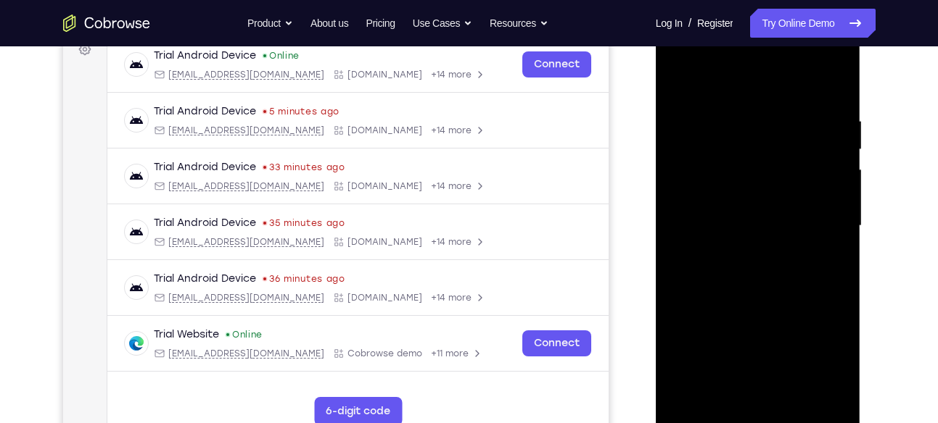
scroll to position [208, 0]
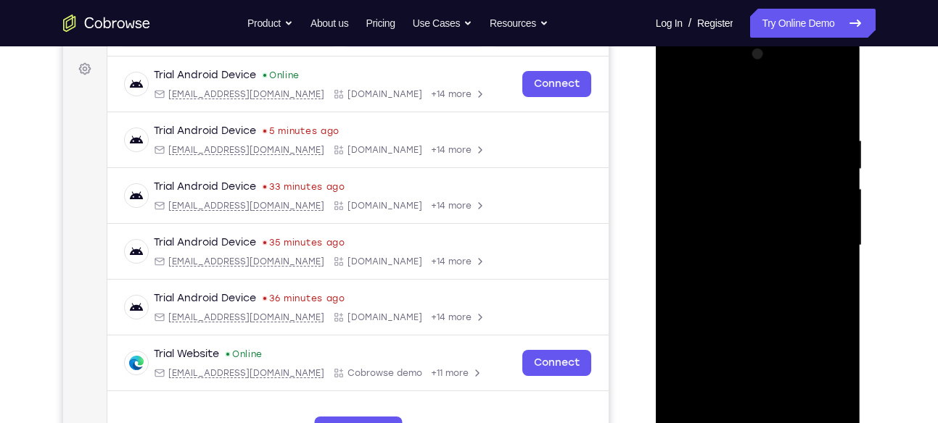
click at [835, 186] on div at bounding box center [757, 246] width 183 height 406
click at [835, 171] on div at bounding box center [757, 246] width 183 height 406
click at [838, 205] on div at bounding box center [757, 246] width 183 height 406
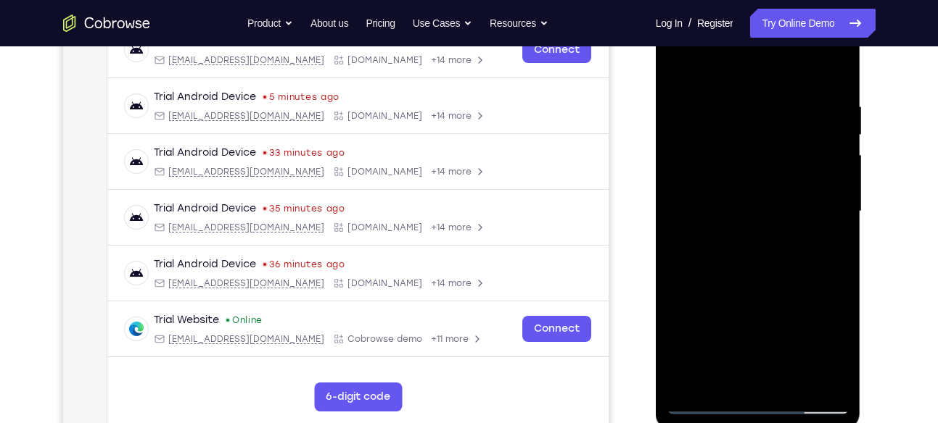
scroll to position [241, 0]
click at [832, 99] on div at bounding box center [757, 212] width 183 height 406
drag, startPoint x: 831, startPoint y: 152, endPoint x: 768, endPoint y: 154, distance: 63.1
click at [768, 154] on div at bounding box center [757, 212] width 183 height 406
drag, startPoint x: 820, startPoint y: 168, endPoint x: 768, endPoint y: 190, distance: 56.8
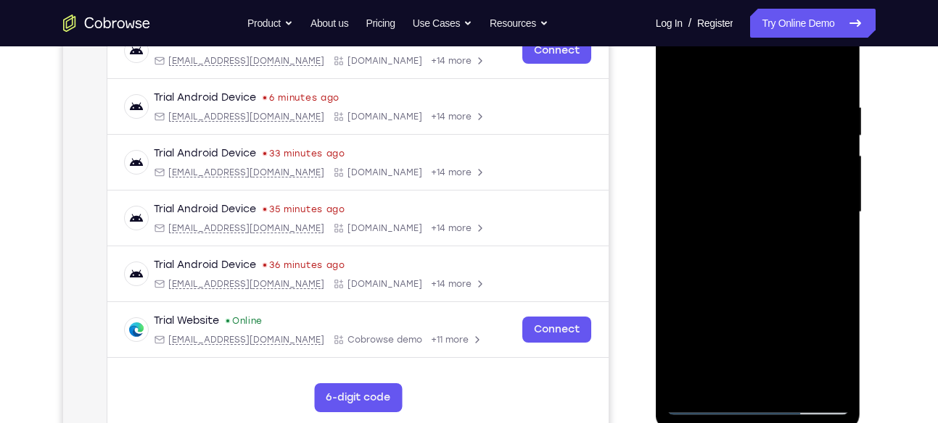
click at [768, 190] on div at bounding box center [757, 212] width 183 height 406
drag, startPoint x: 723, startPoint y: 197, endPoint x: 807, endPoint y: 206, distance: 84.6
click at [807, 206] on div at bounding box center [757, 212] width 183 height 406
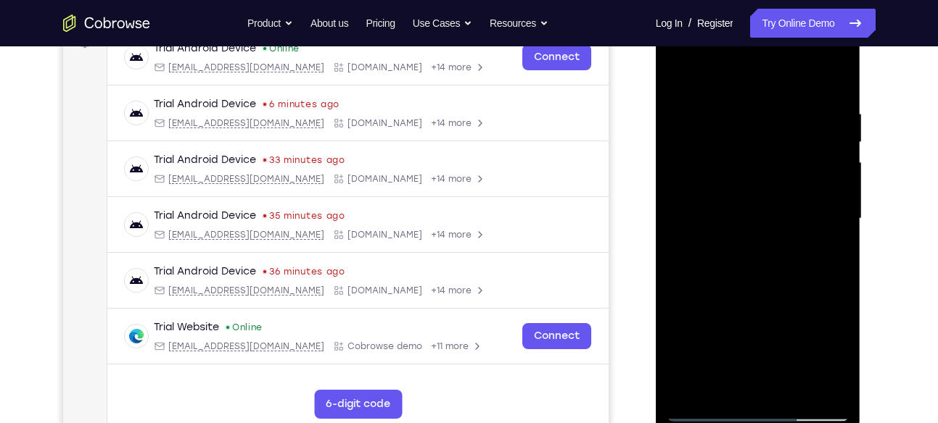
scroll to position [234, 0]
click at [682, 199] on div at bounding box center [757, 220] width 183 height 406
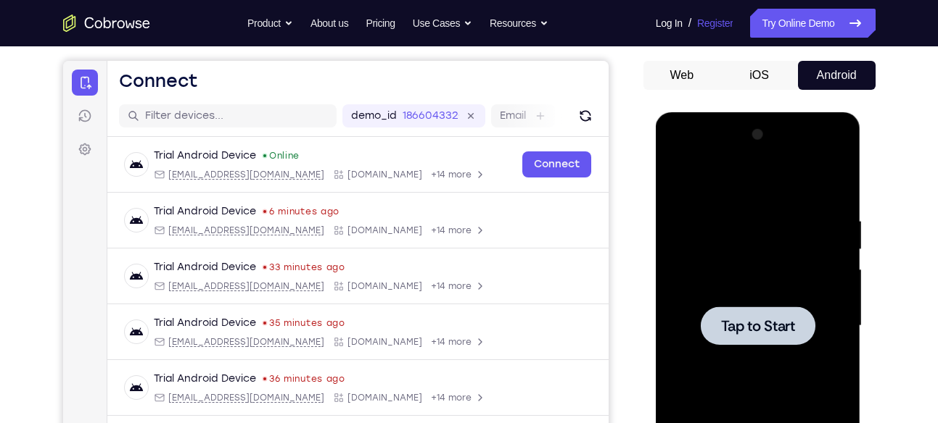
scroll to position [114, 0]
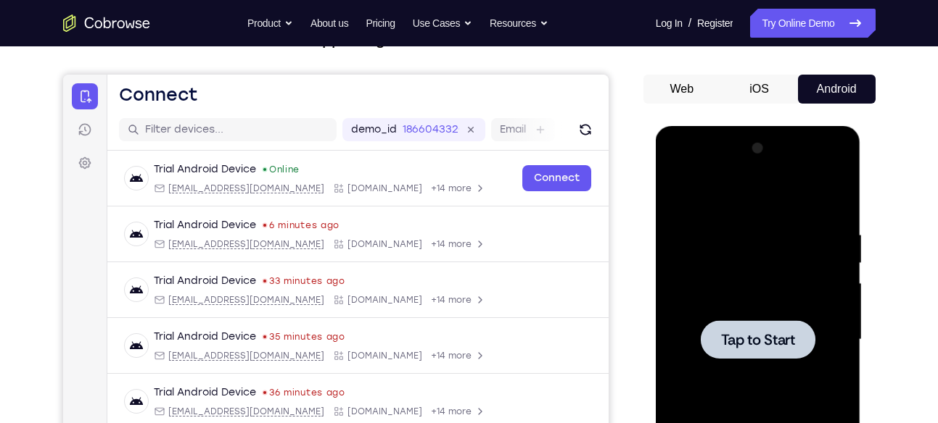
click at [798, 317] on div at bounding box center [757, 340] width 183 height 406
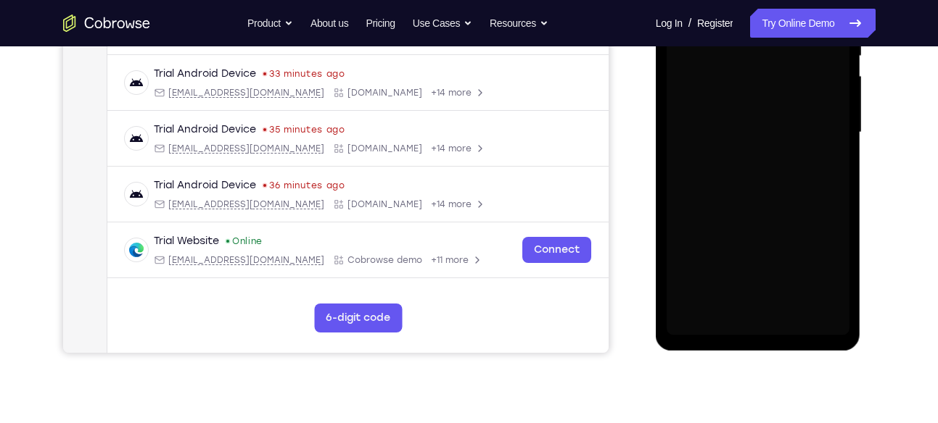
scroll to position [322, 0]
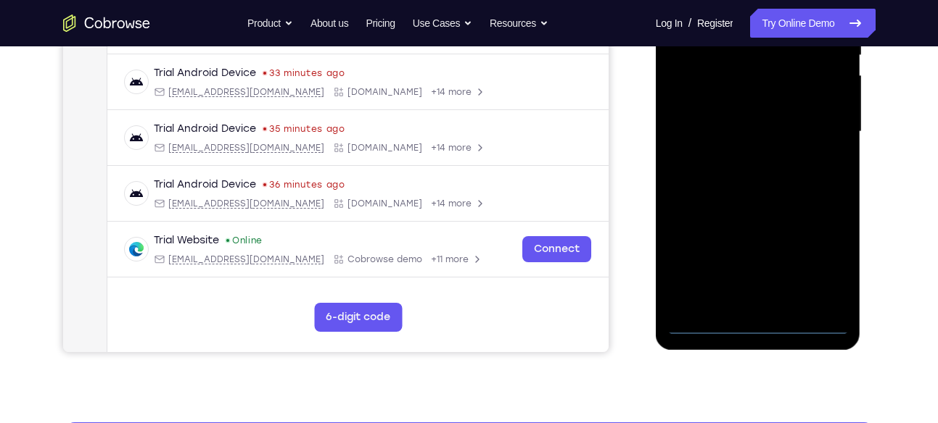
click at [754, 323] on div at bounding box center [757, 132] width 183 height 406
click at [816, 260] on div at bounding box center [757, 132] width 183 height 406
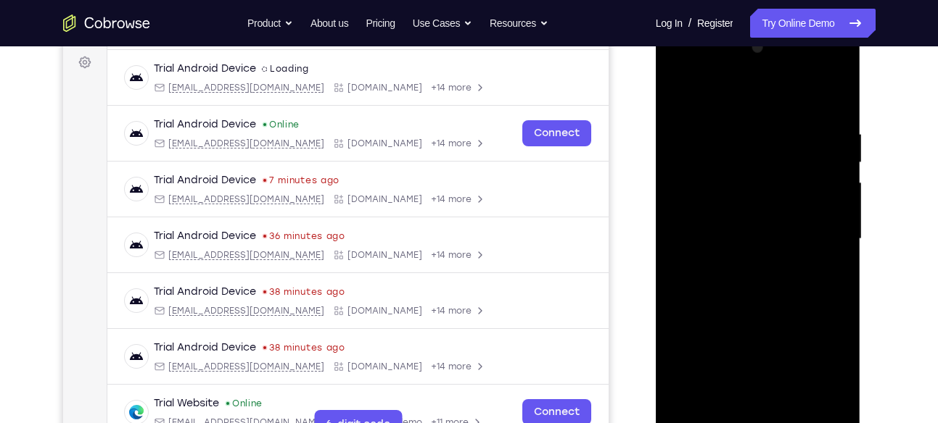
scroll to position [186, 0]
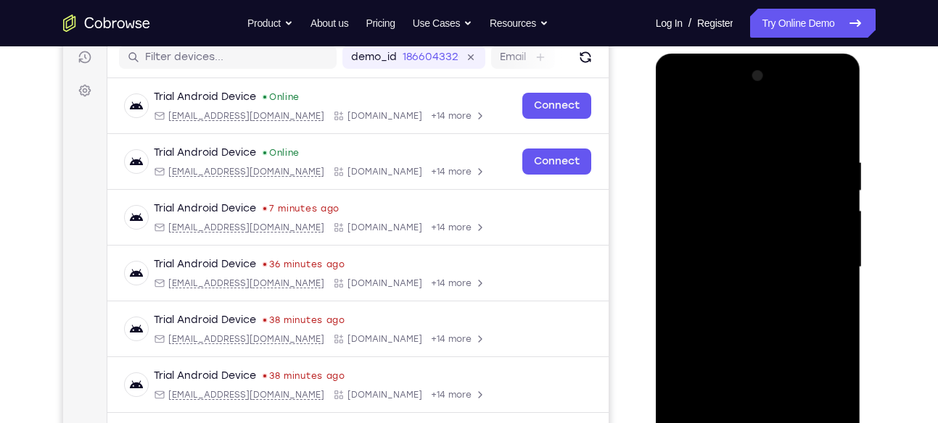
click at [693, 97] on div at bounding box center [757, 268] width 183 height 406
click at [817, 254] on div at bounding box center [757, 268] width 183 height 406
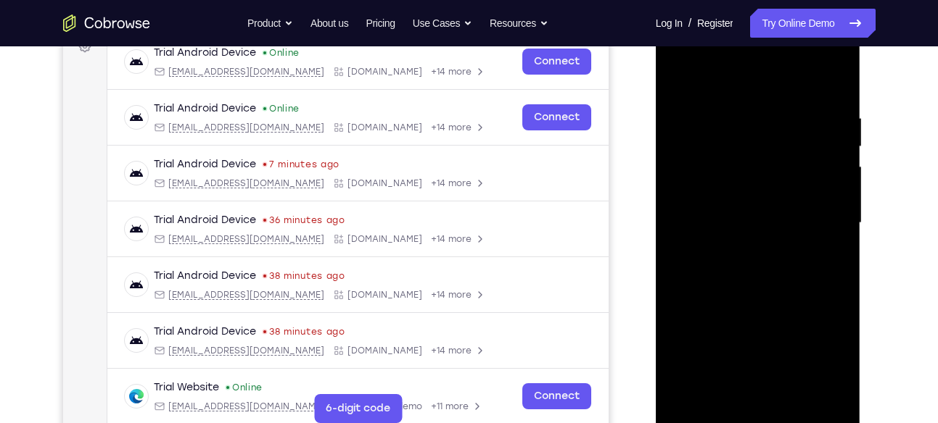
scroll to position [231, 0]
click at [744, 249] on div at bounding box center [757, 223] width 183 height 406
click at [753, 211] on div at bounding box center [757, 223] width 183 height 406
click at [716, 185] on div at bounding box center [757, 223] width 183 height 406
click at [699, 218] on div at bounding box center [757, 223] width 183 height 406
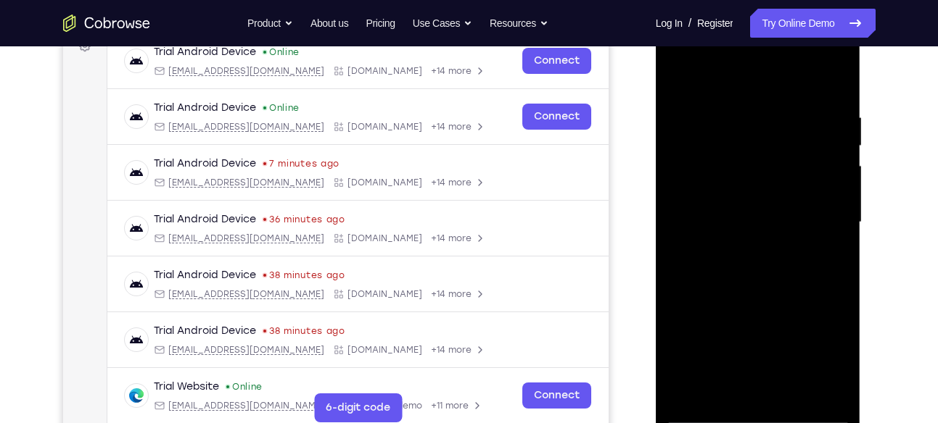
click at [700, 276] on div at bounding box center [757, 223] width 183 height 406
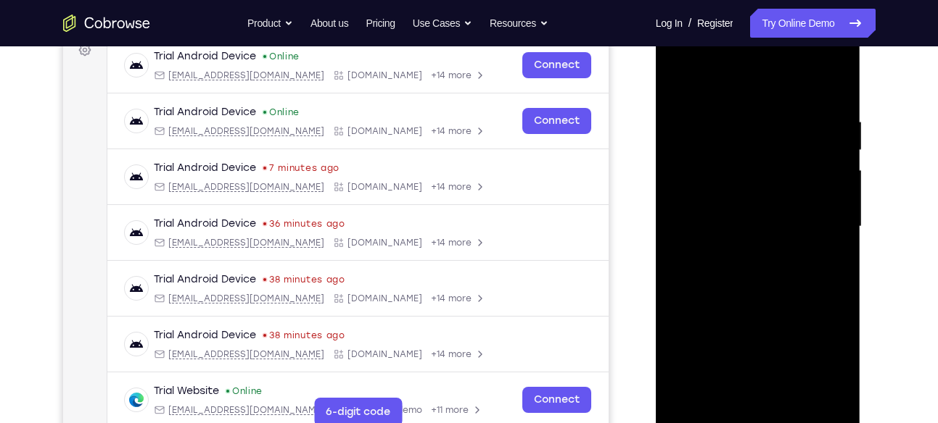
scroll to position [226, 0]
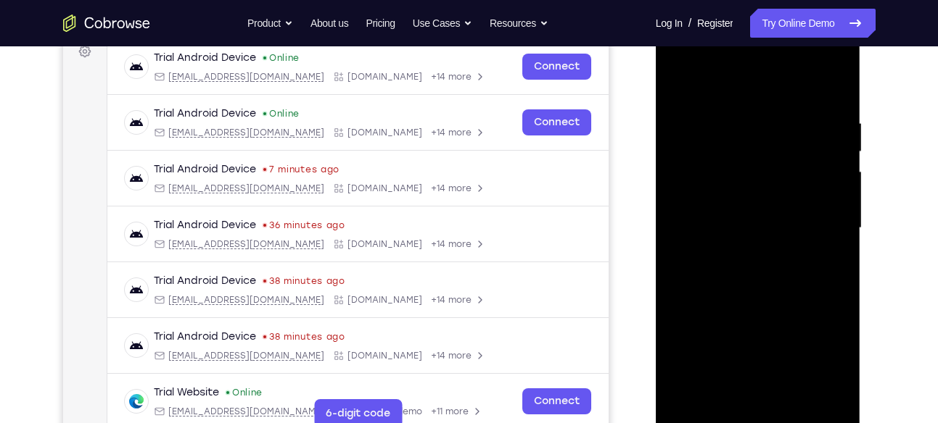
click at [837, 102] on div at bounding box center [757, 228] width 183 height 406
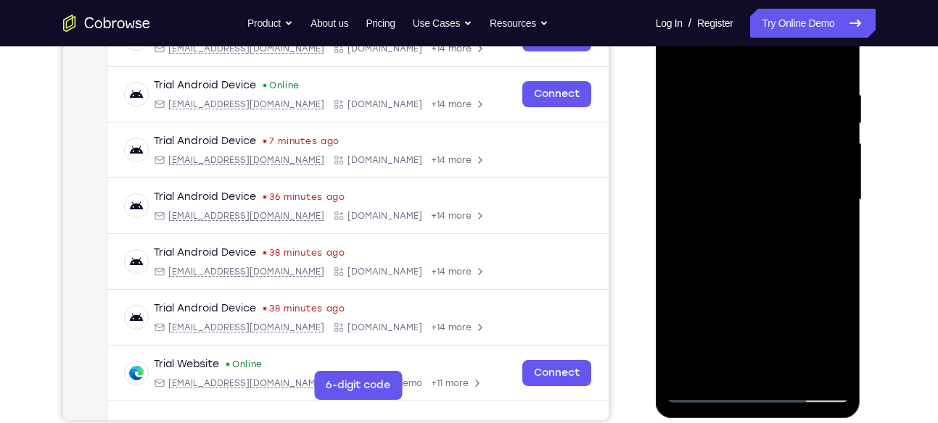
click at [735, 89] on div at bounding box center [757, 200] width 183 height 406
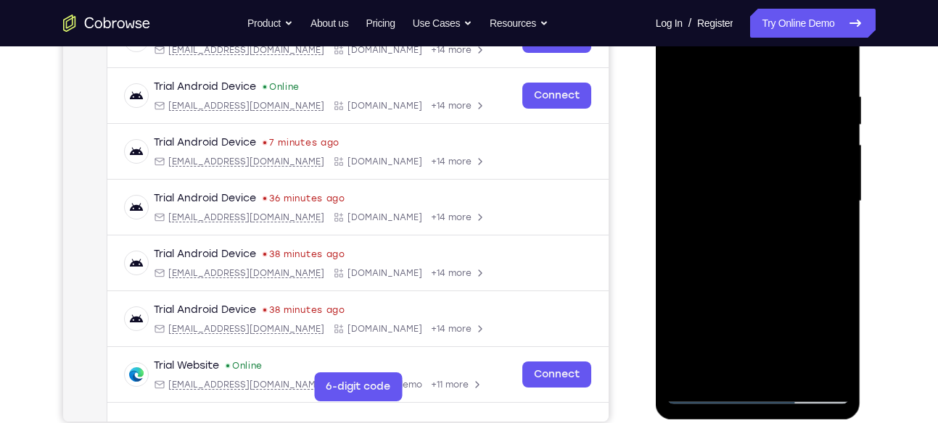
click at [733, 87] on div at bounding box center [757, 202] width 183 height 406
click at [738, 91] on div at bounding box center [757, 202] width 183 height 406
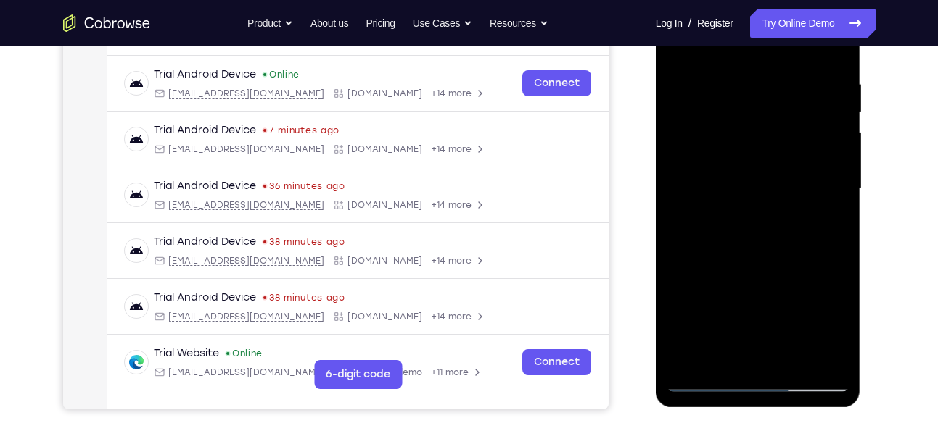
scroll to position [215, 0]
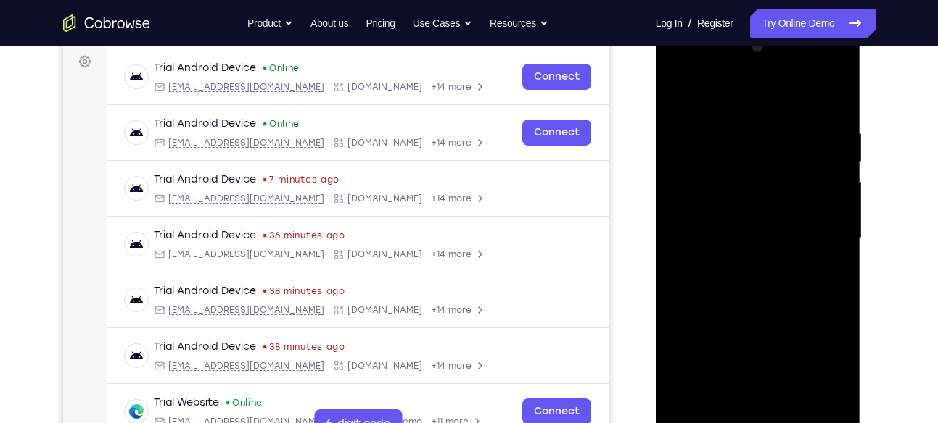
click at [730, 119] on div at bounding box center [757, 239] width 183 height 406
click at [735, 110] on div at bounding box center [757, 239] width 183 height 406
click at [735, 128] on div at bounding box center [757, 239] width 183 height 406
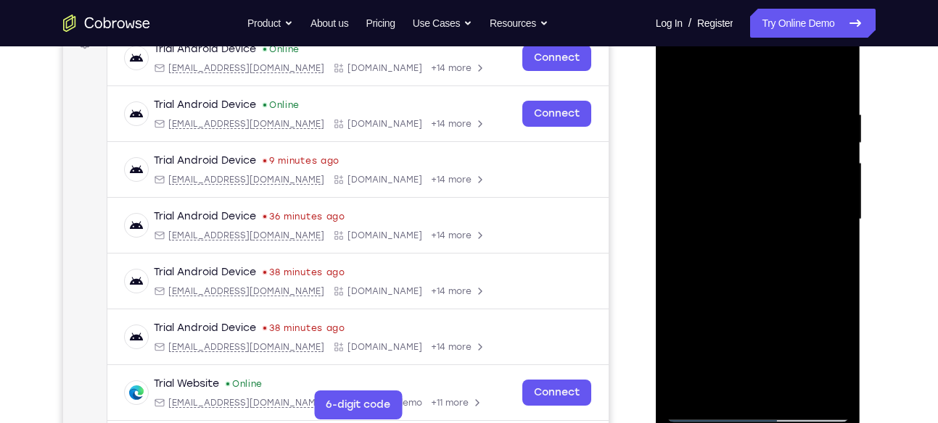
scroll to position [235, 0]
click at [830, 165] on div at bounding box center [757, 219] width 183 height 406
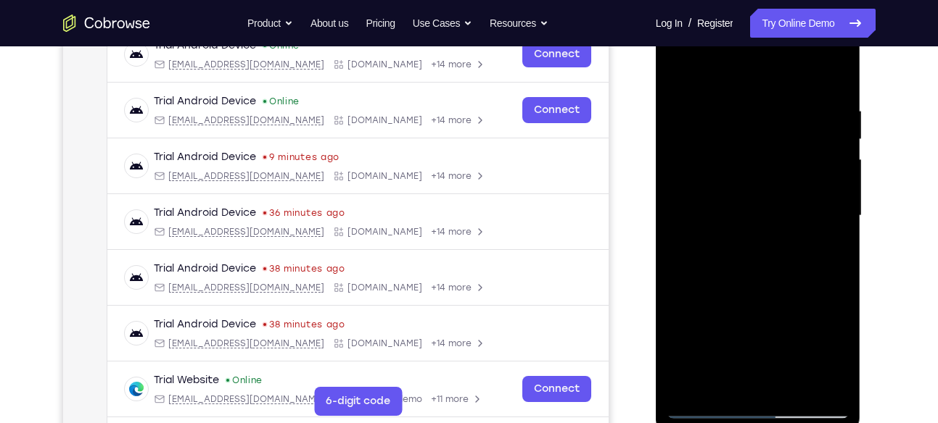
scroll to position [231, 0]
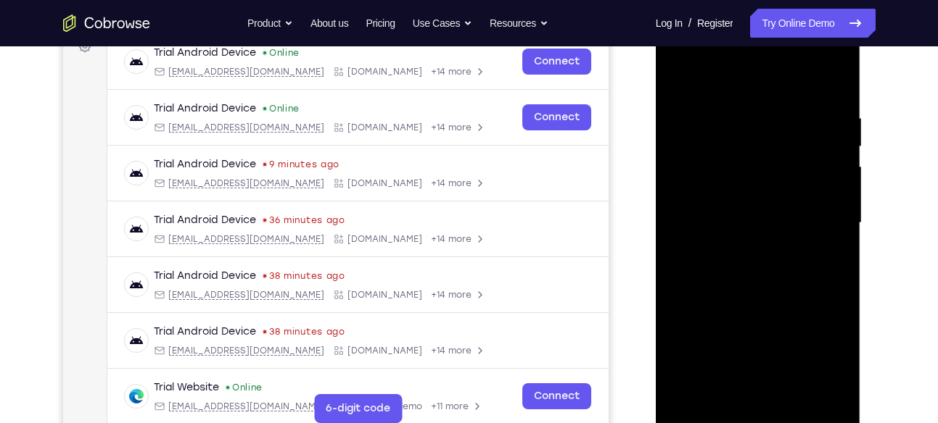
click at [827, 189] on div at bounding box center [757, 223] width 183 height 406
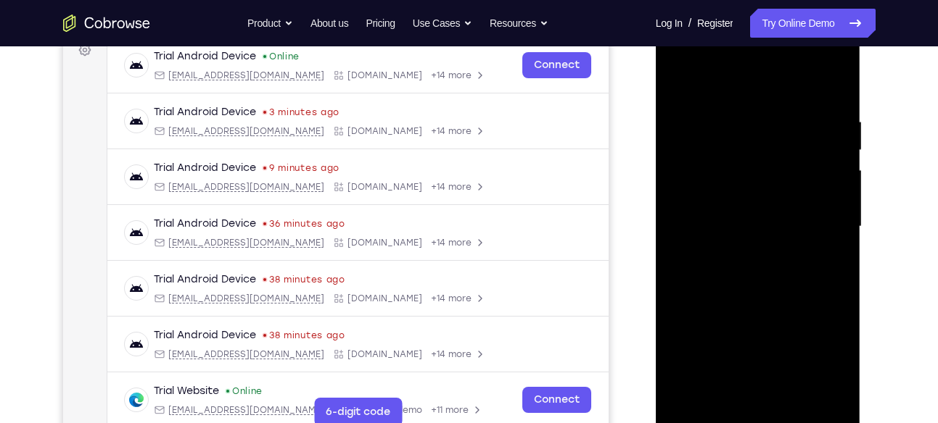
scroll to position [225, 0]
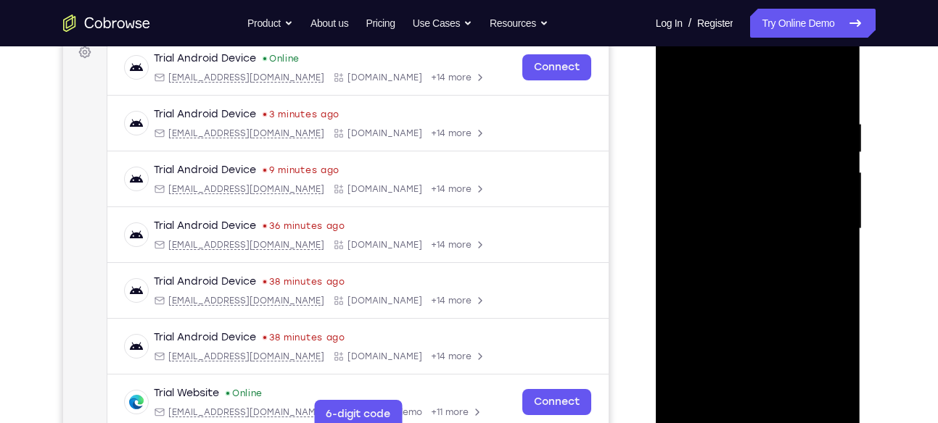
click at [835, 90] on div at bounding box center [757, 229] width 183 height 406
click at [833, 88] on div at bounding box center [757, 229] width 183 height 406
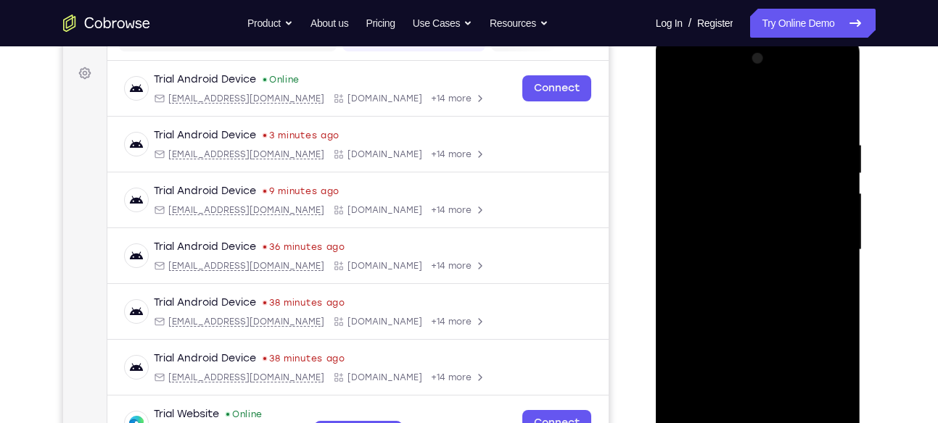
scroll to position [203, 0]
click at [830, 110] on div at bounding box center [757, 251] width 183 height 406
